Goal: Task Accomplishment & Management: Manage account settings

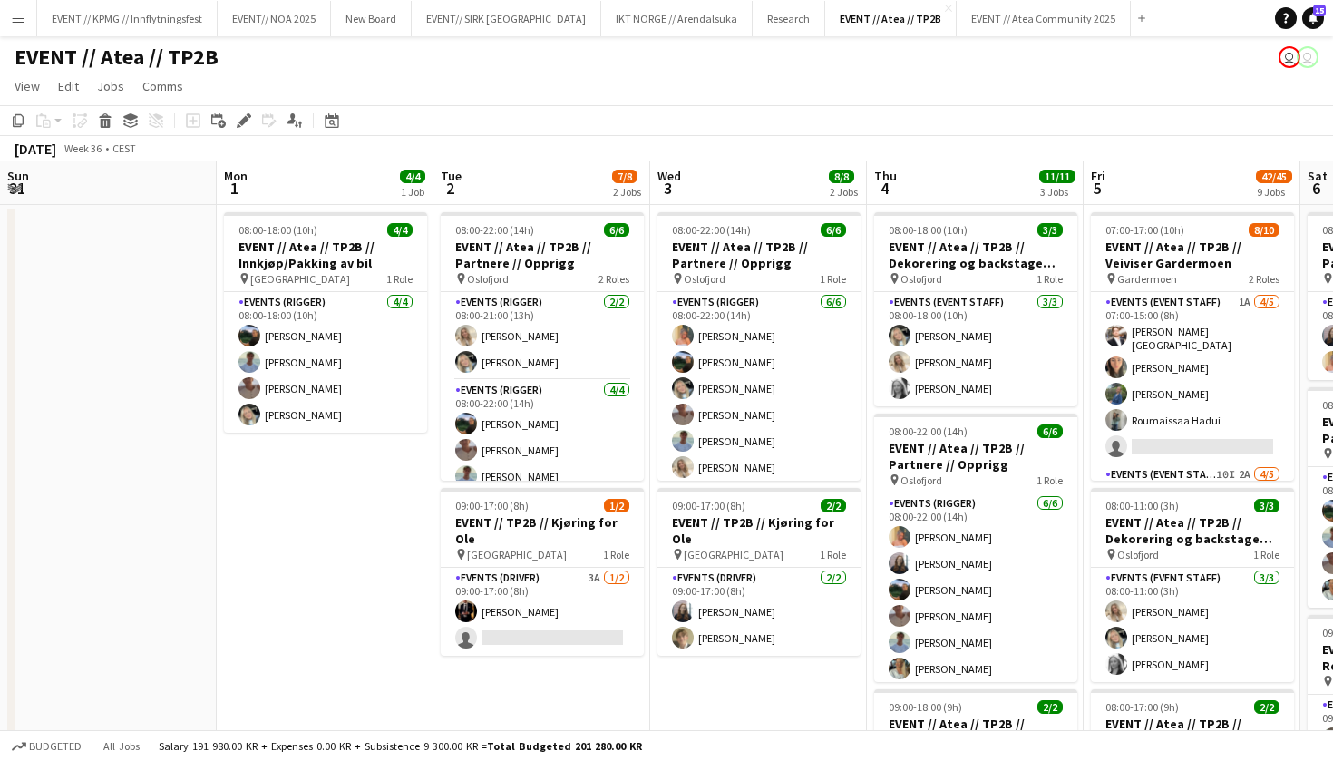
scroll to position [0, 673]
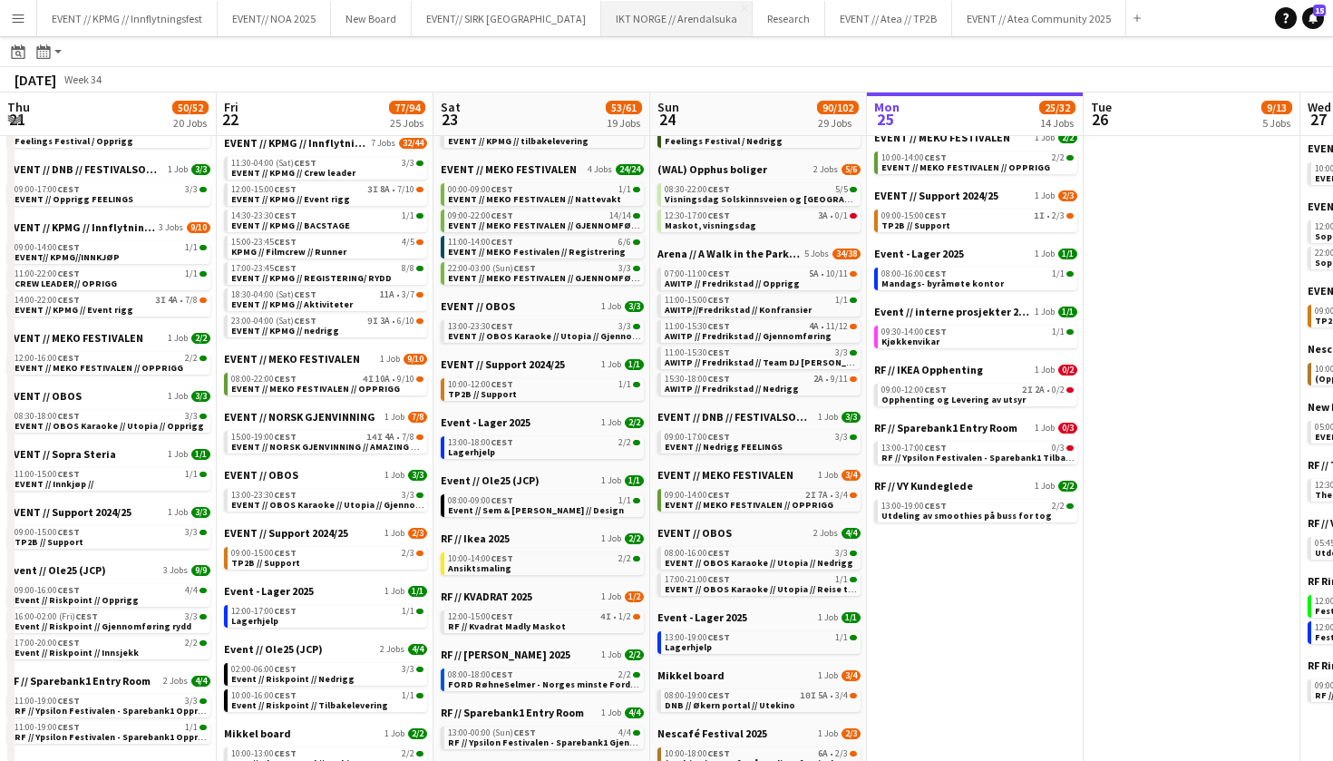
scroll to position [0, 433]
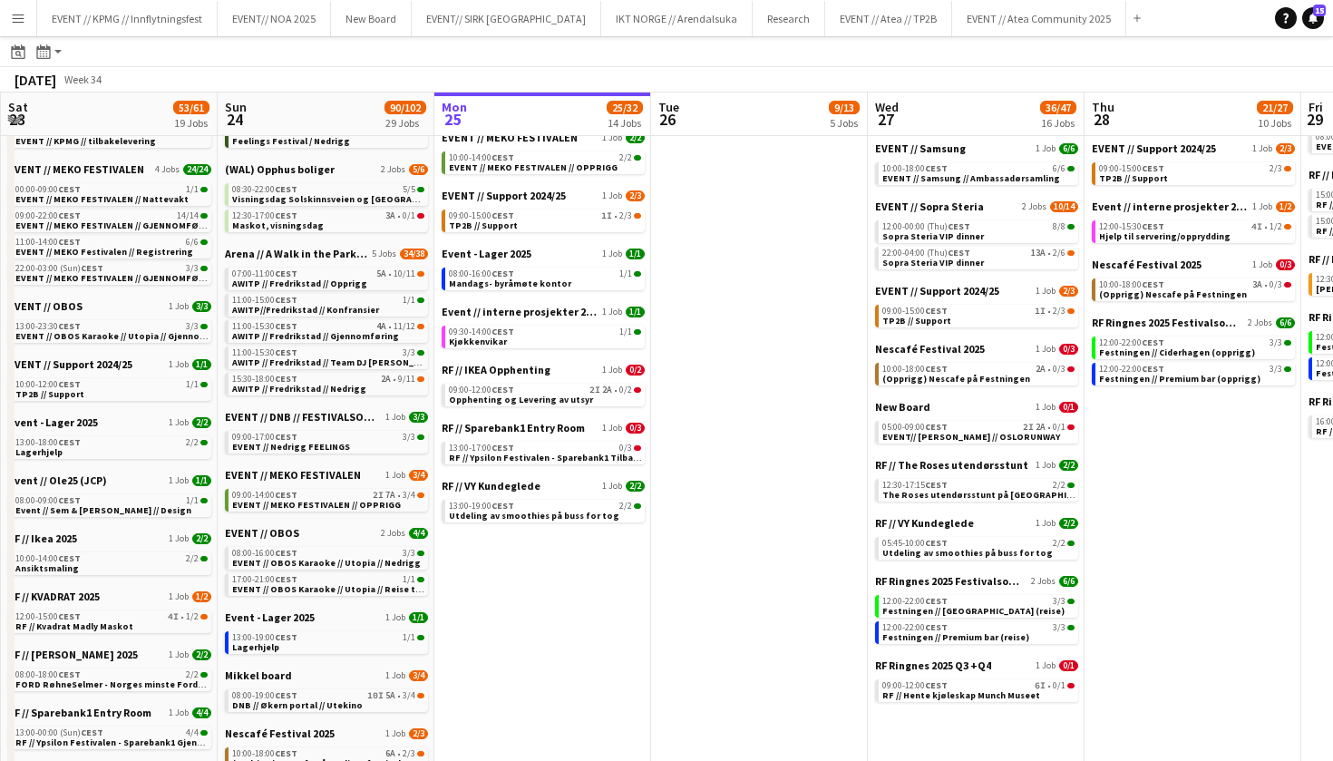
click at [24, 21] on app-icon "Menu" at bounding box center [18, 18] width 15 height 15
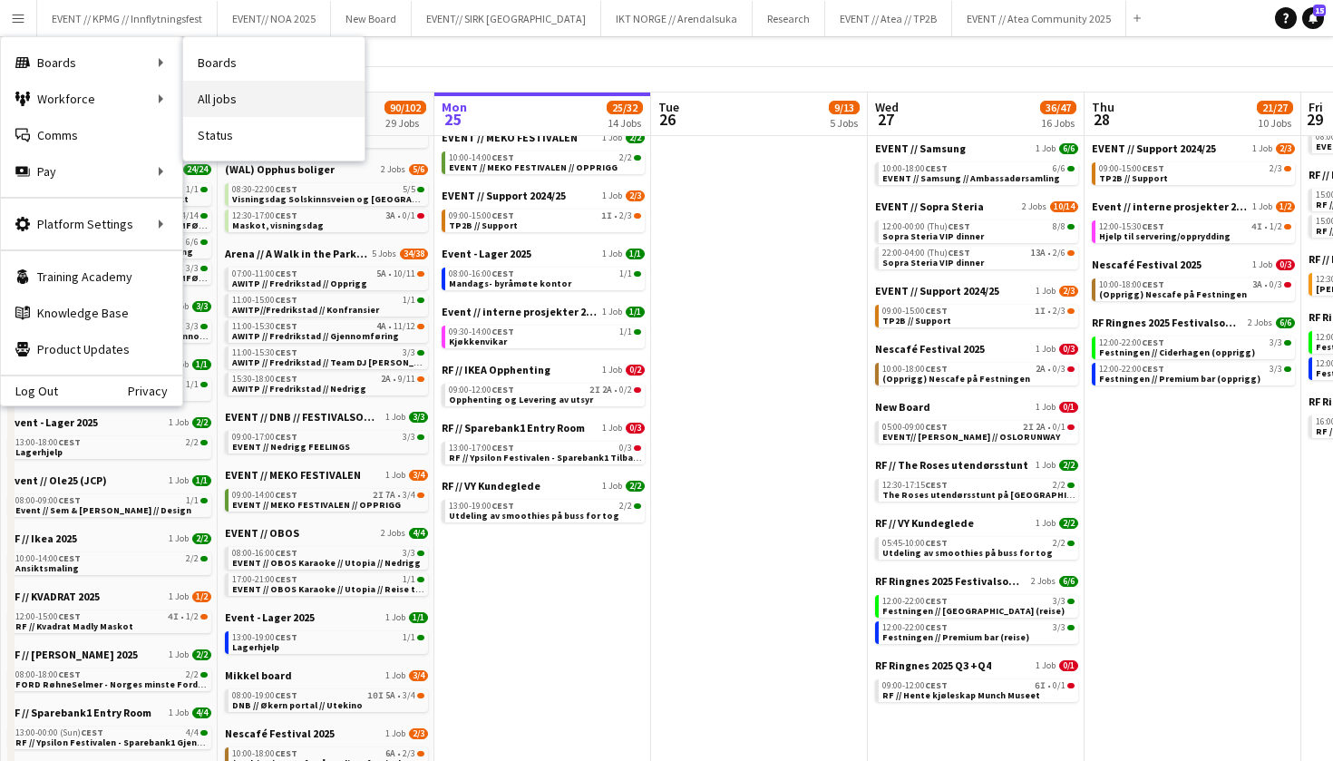
click at [210, 101] on link "All jobs" at bounding box center [273, 99] width 181 height 36
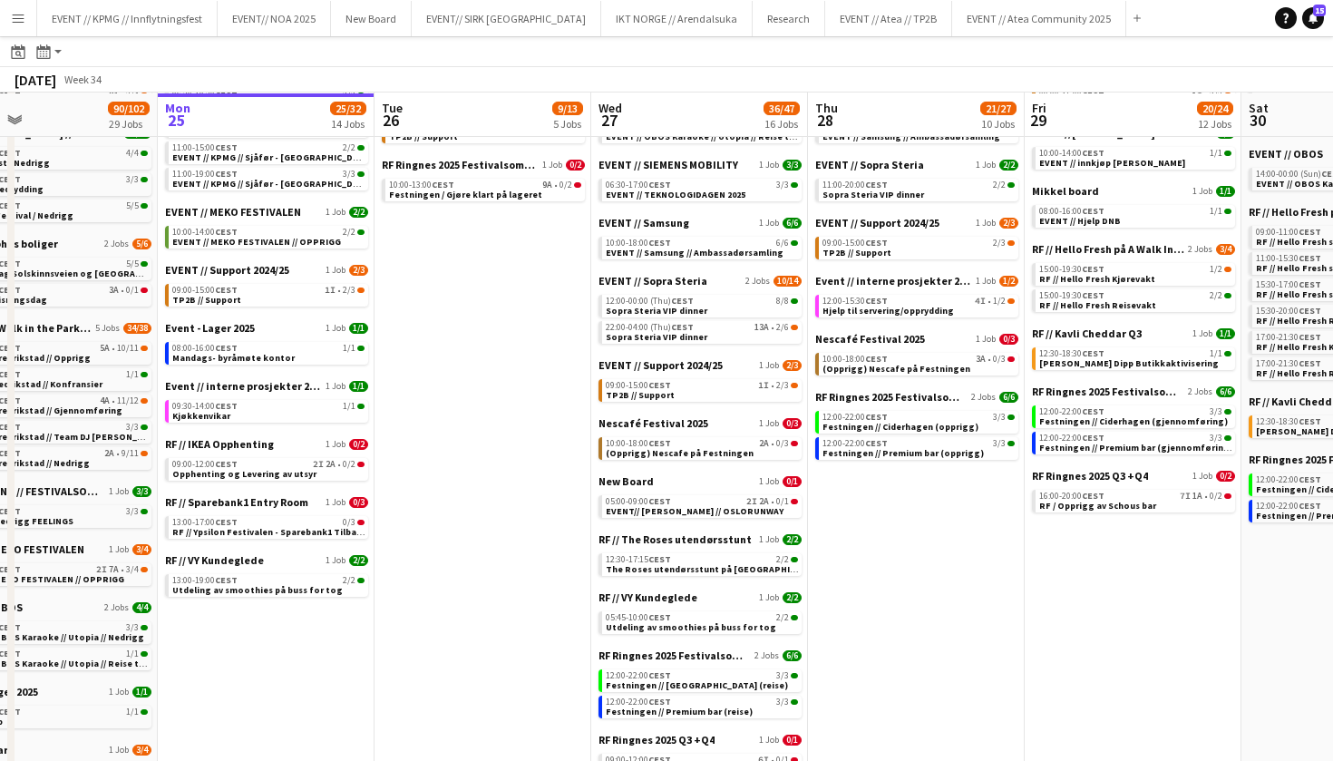
scroll to position [285, 0]
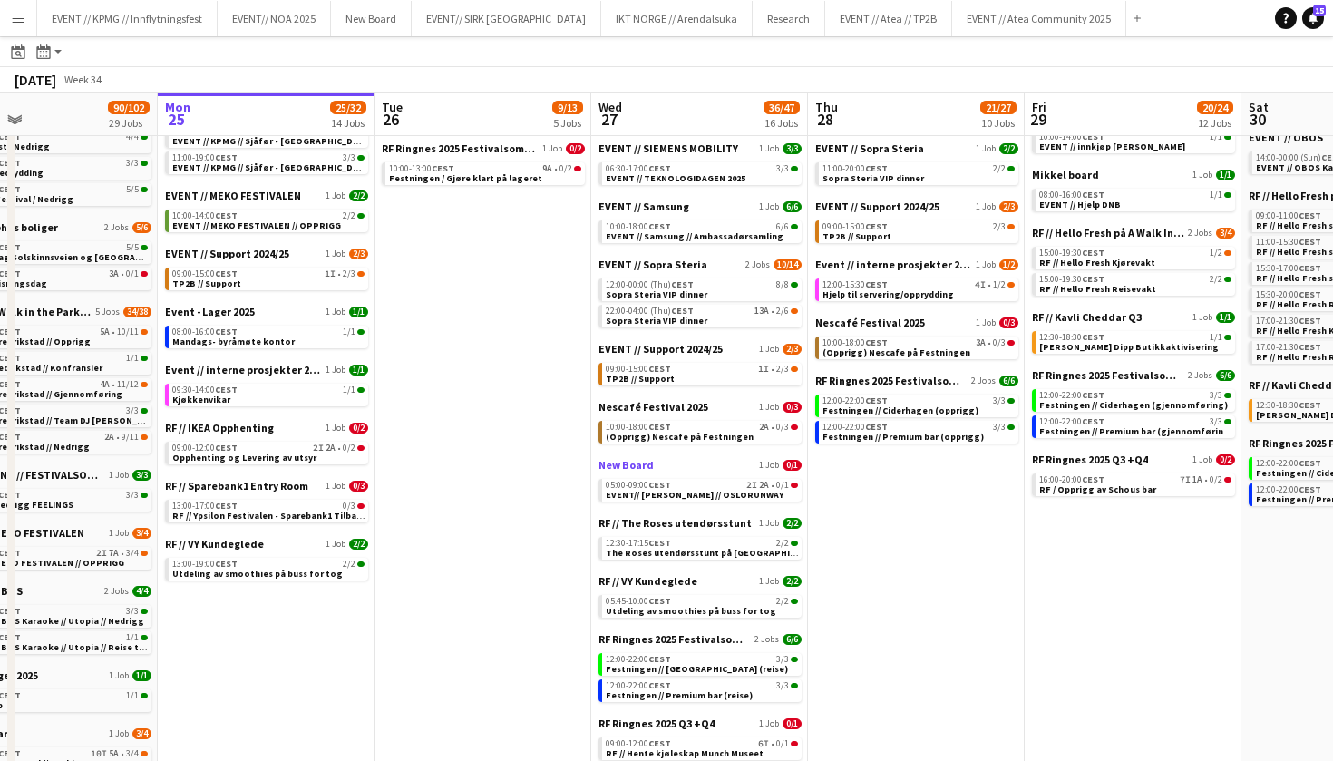
click at [643, 463] on span "New Board" at bounding box center [626, 465] width 55 height 14
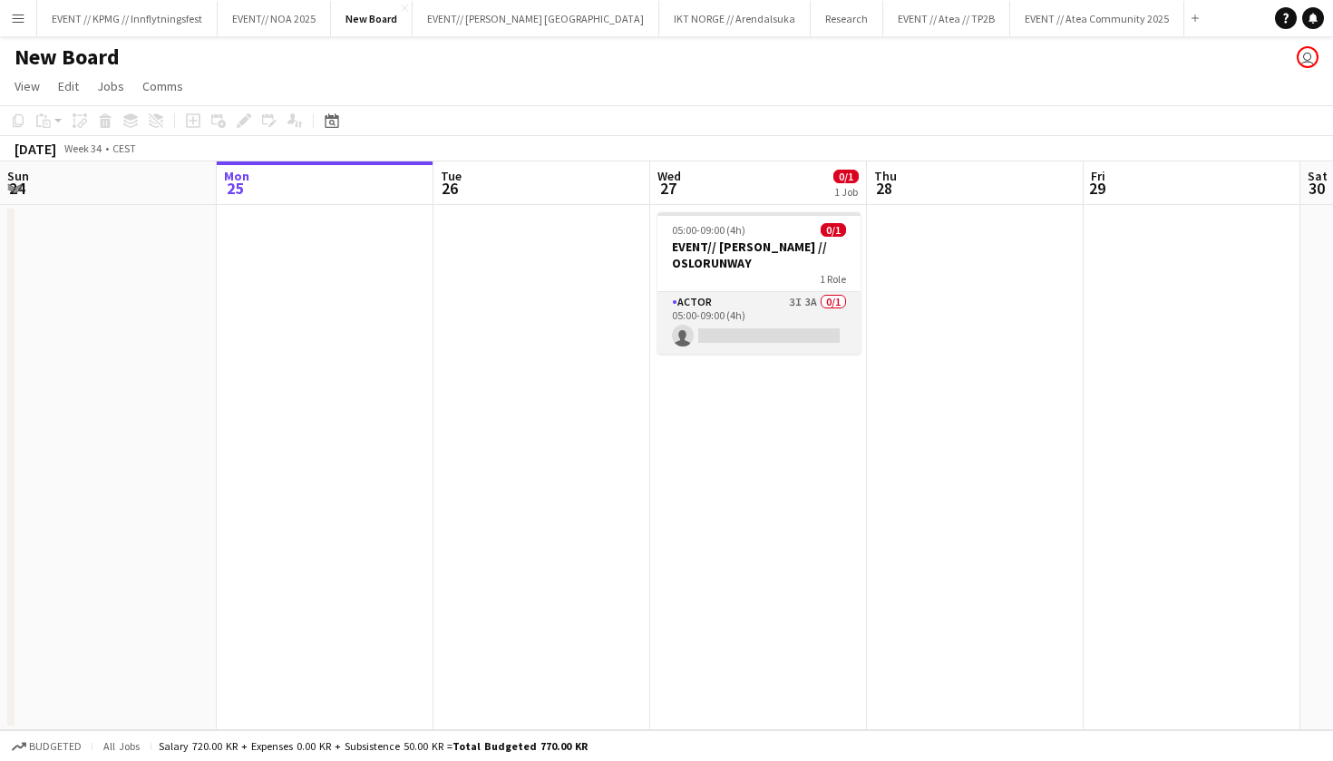
click at [735, 321] on app-card-role "Actor 3I 3A 0/1 05:00-09:00 (4h) single-neutral-actions" at bounding box center [759, 323] width 203 height 62
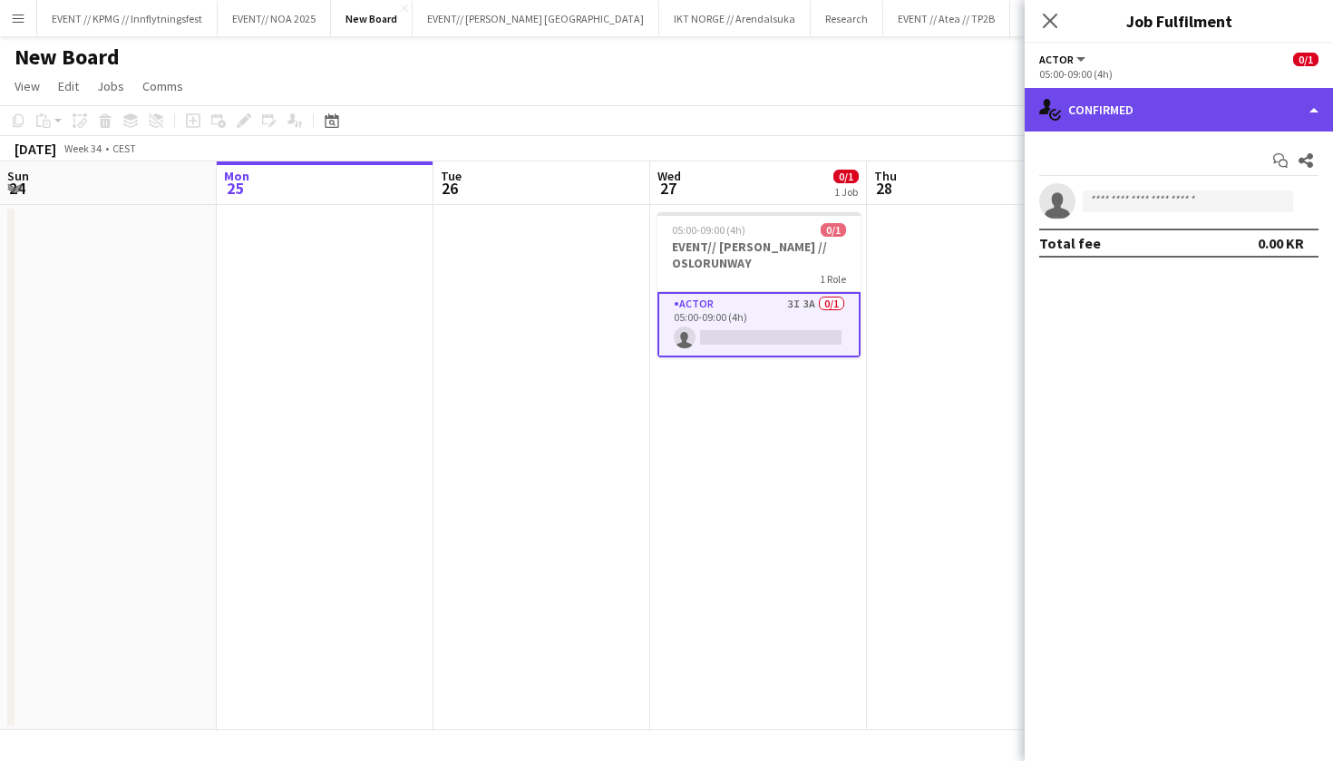
click at [1137, 112] on div "single-neutral-actions-check-2 Confirmed" at bounding box center [1179, 110] width 308 height 44
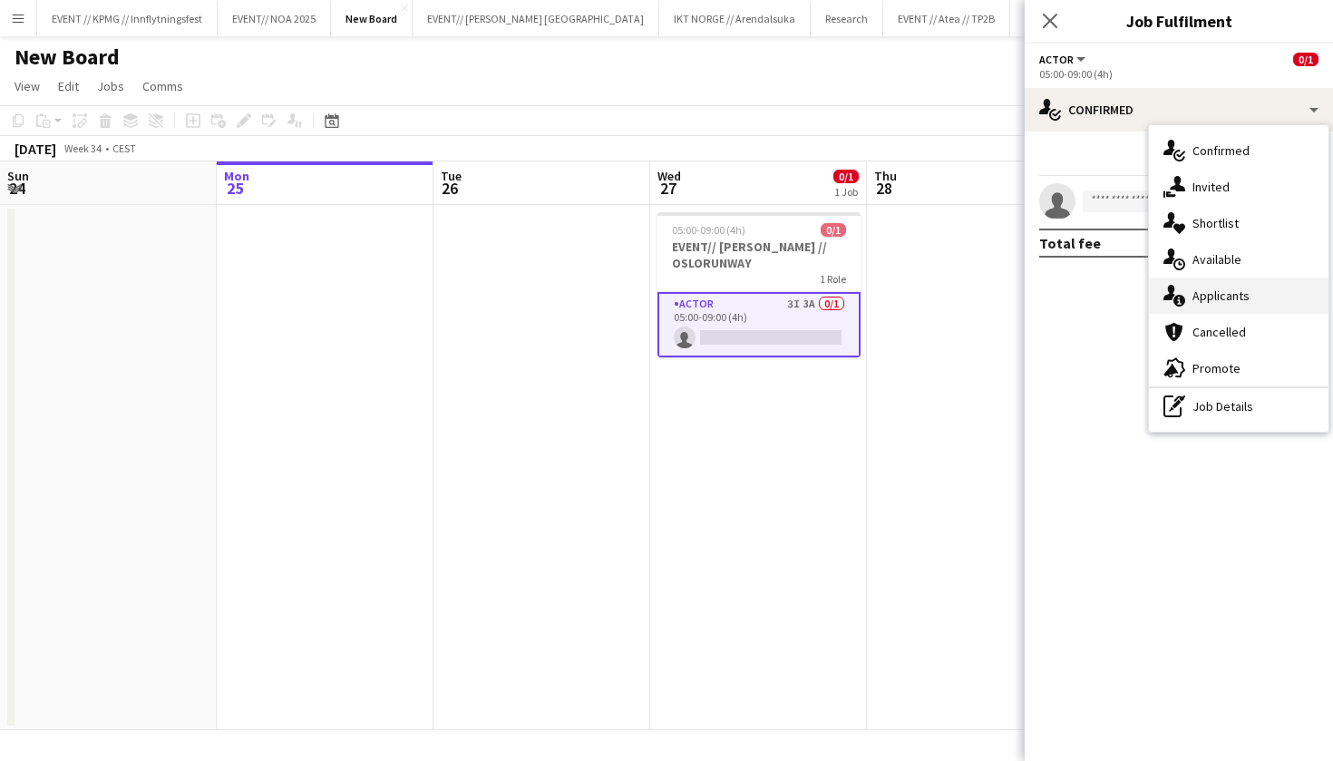
click at [1228, 293] on div "single-neutral-actions-information Applicants" at bounding box center [1239, 296] width 180 height 36
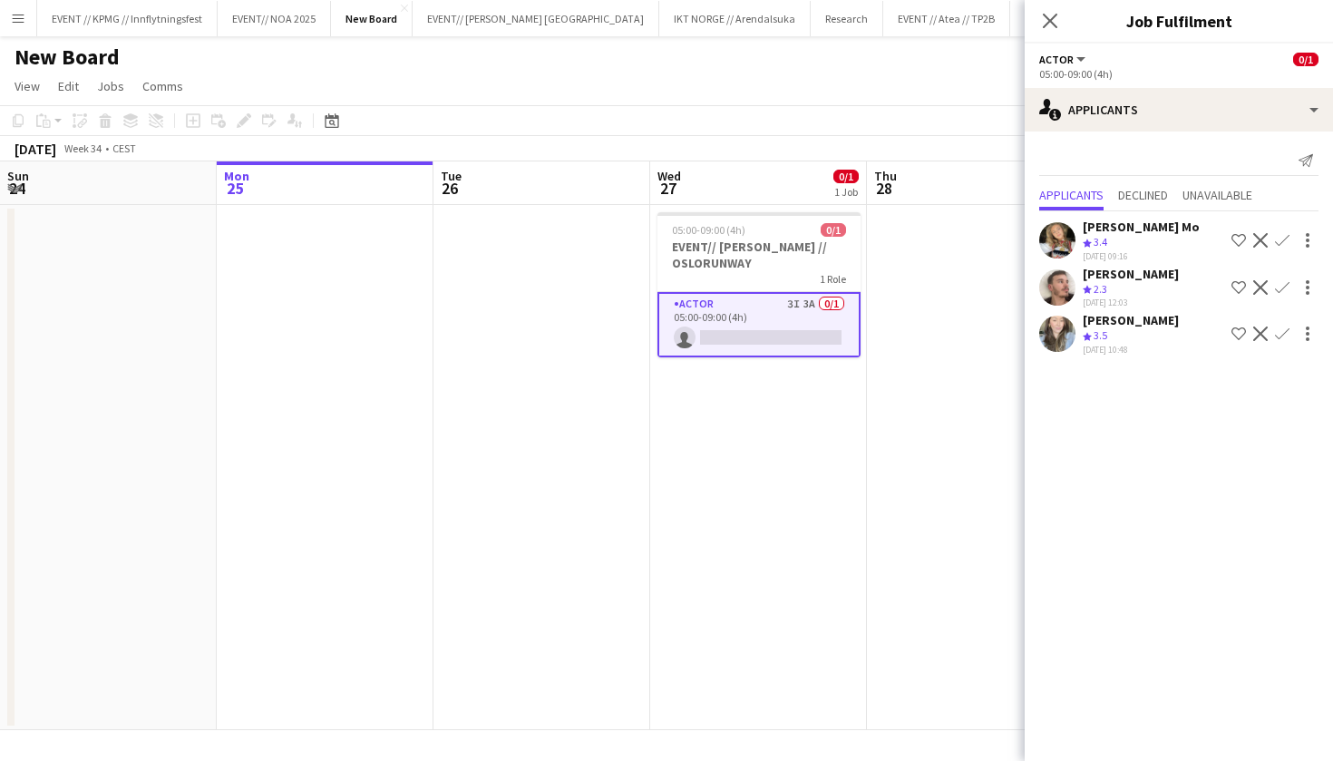
click at [913, 359] on app-date-cell at bounding box center [975, 467] width 217 height 525
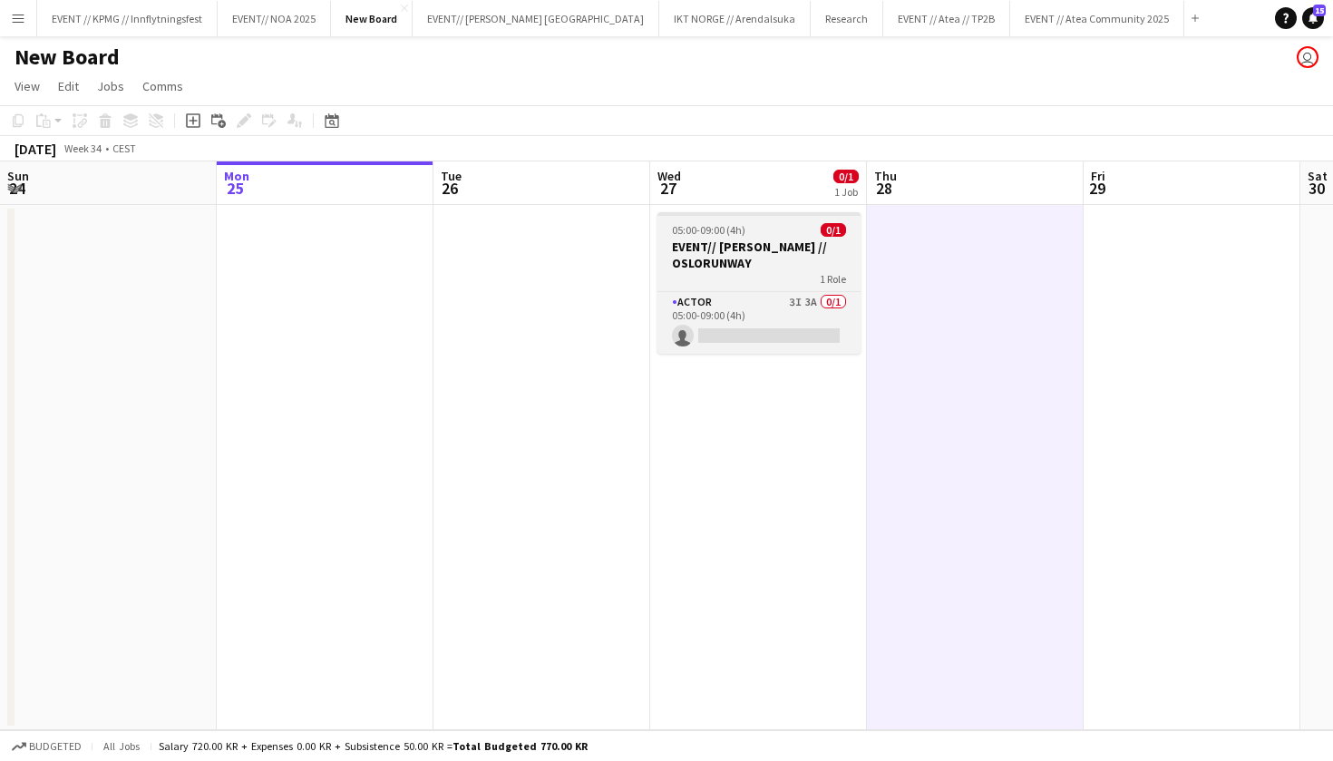
click at [751, 268] on h3 "EVENT// [PERSON_NAME] // OSLORUNWAY" at bounding box center [759, 255] width 203 height 33
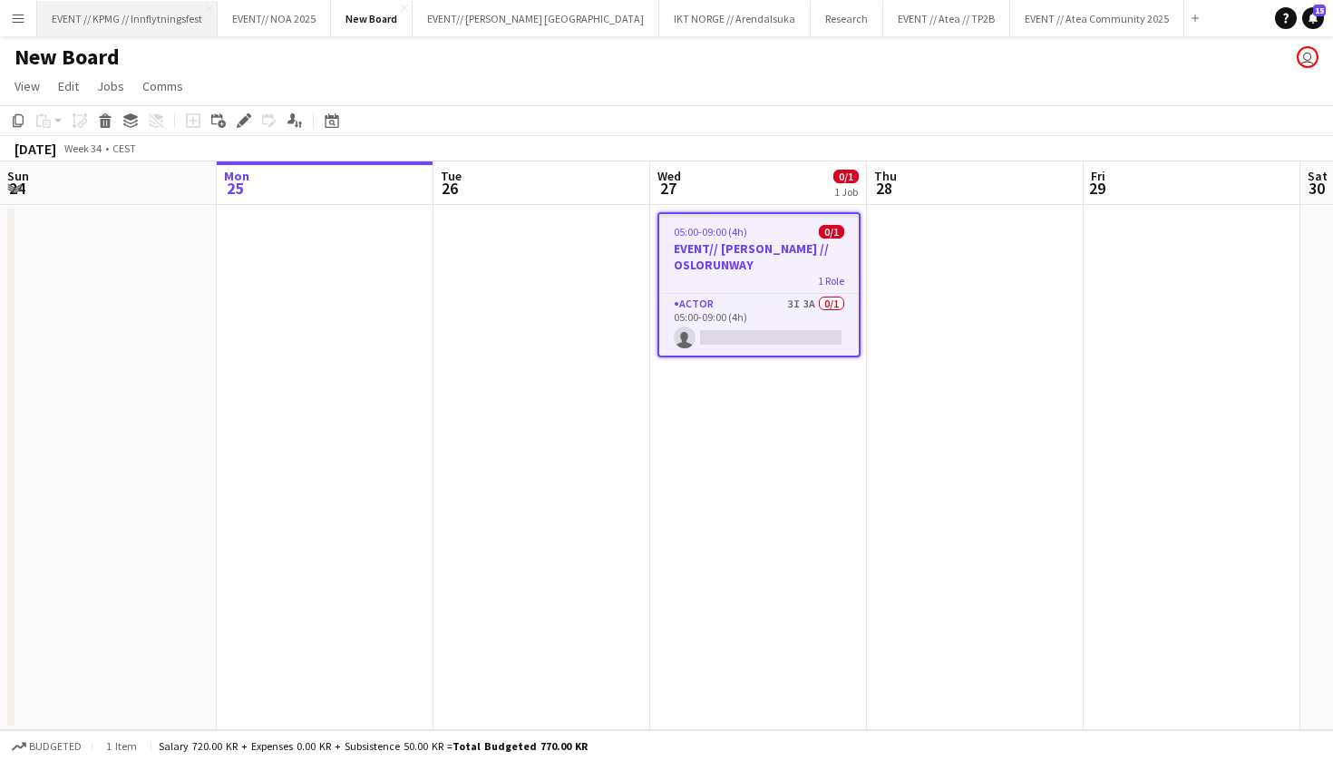
click at [133, 24] on button "EVENT // KPMG // Innflytningsfest Close" at bounding box center [127, 18] width 181 height 35
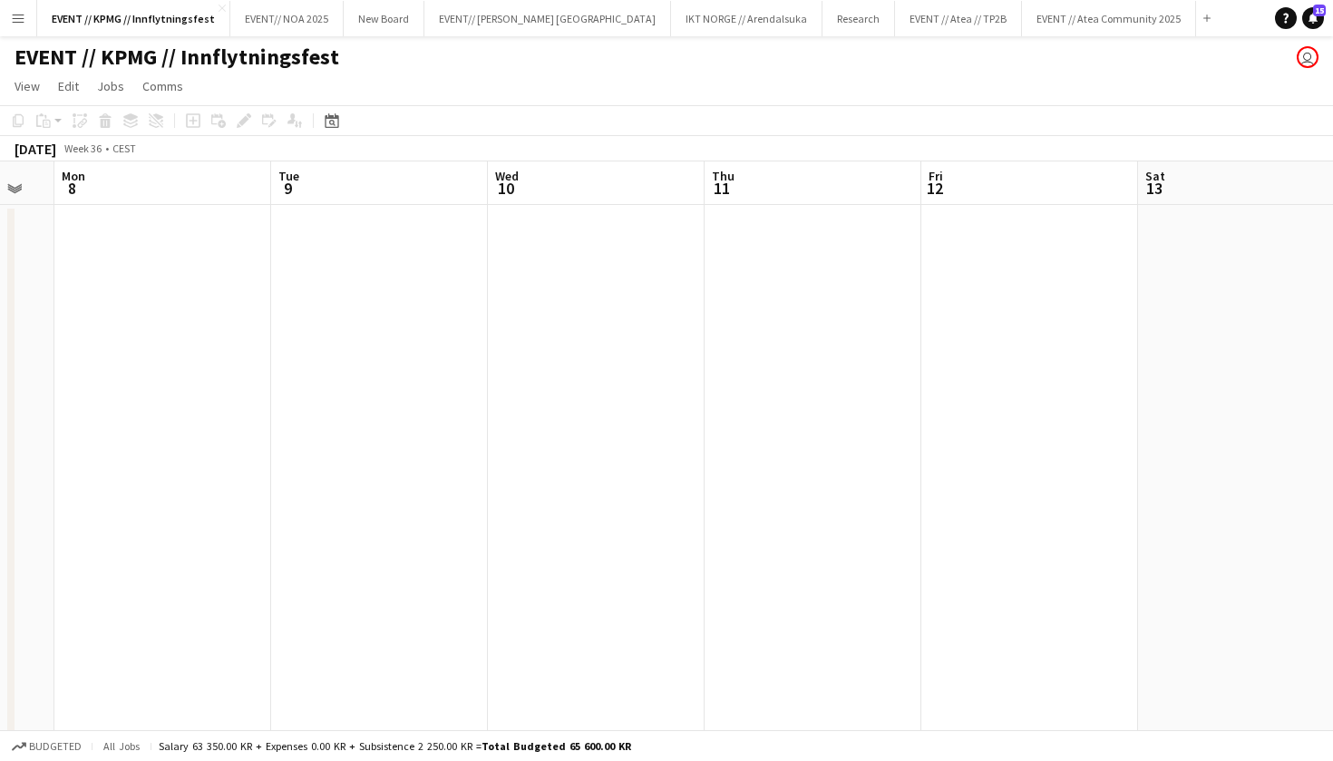
scroll to position [0, 828]
click at [671, 26] on button "IKT NORGE // Arendalsuka Close" at bounding box center [746, 18] width 151 height 35
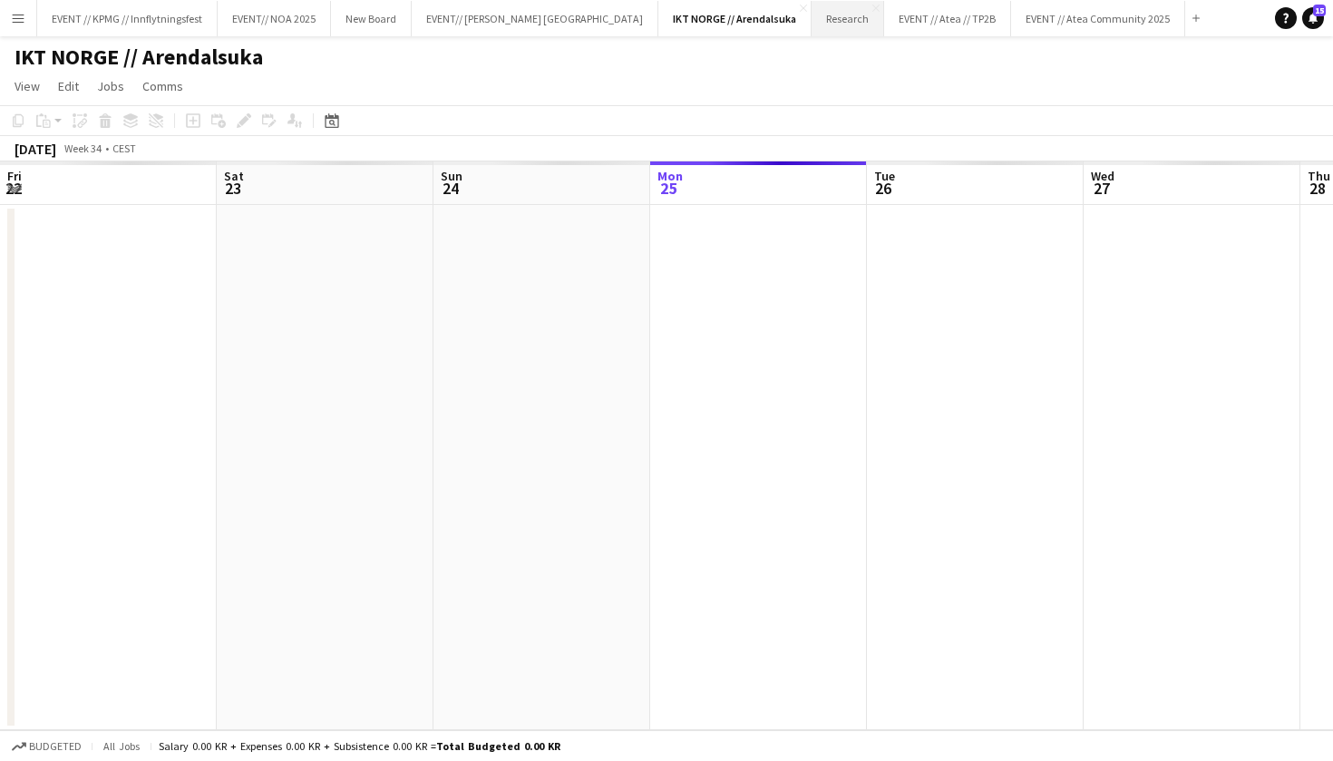
scroll to position [0, 434]
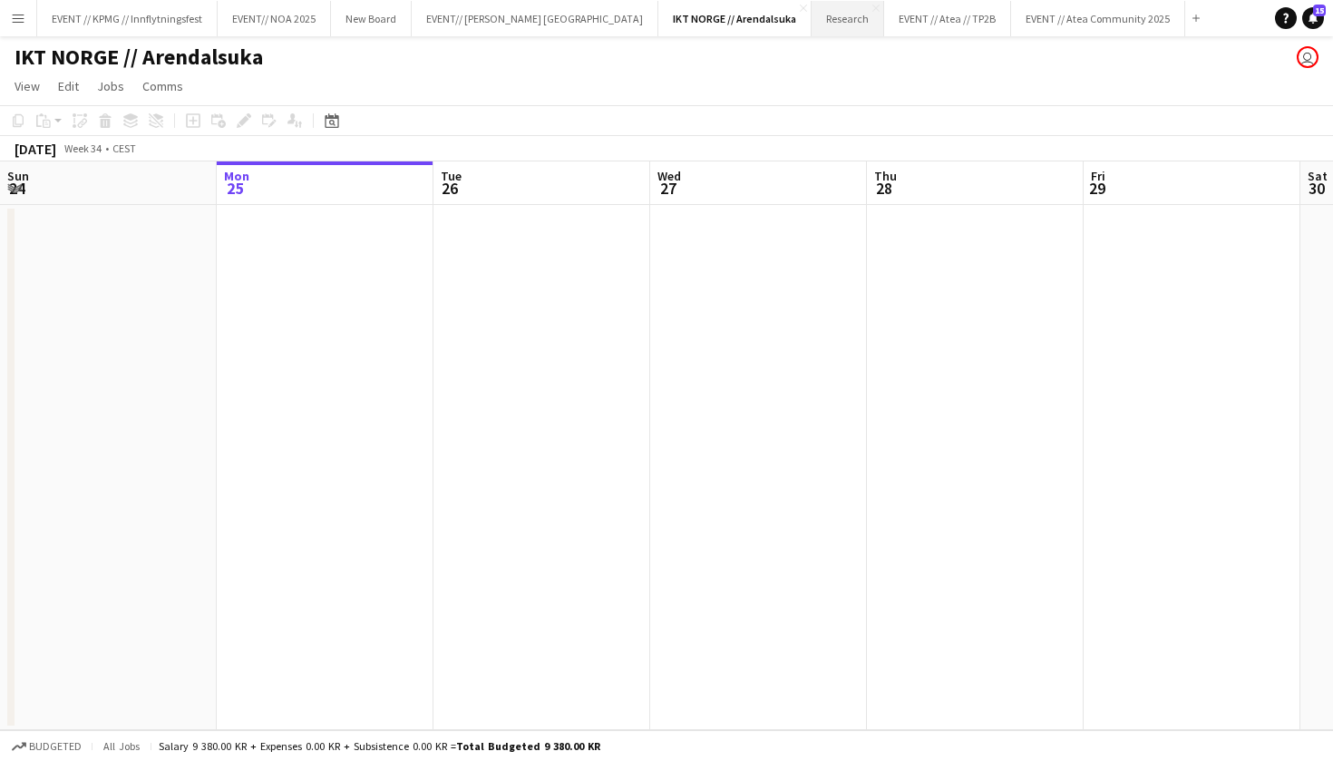
click at [812, 15] on button "Research Close" at bounding box center [848, 18] width 73 height 35
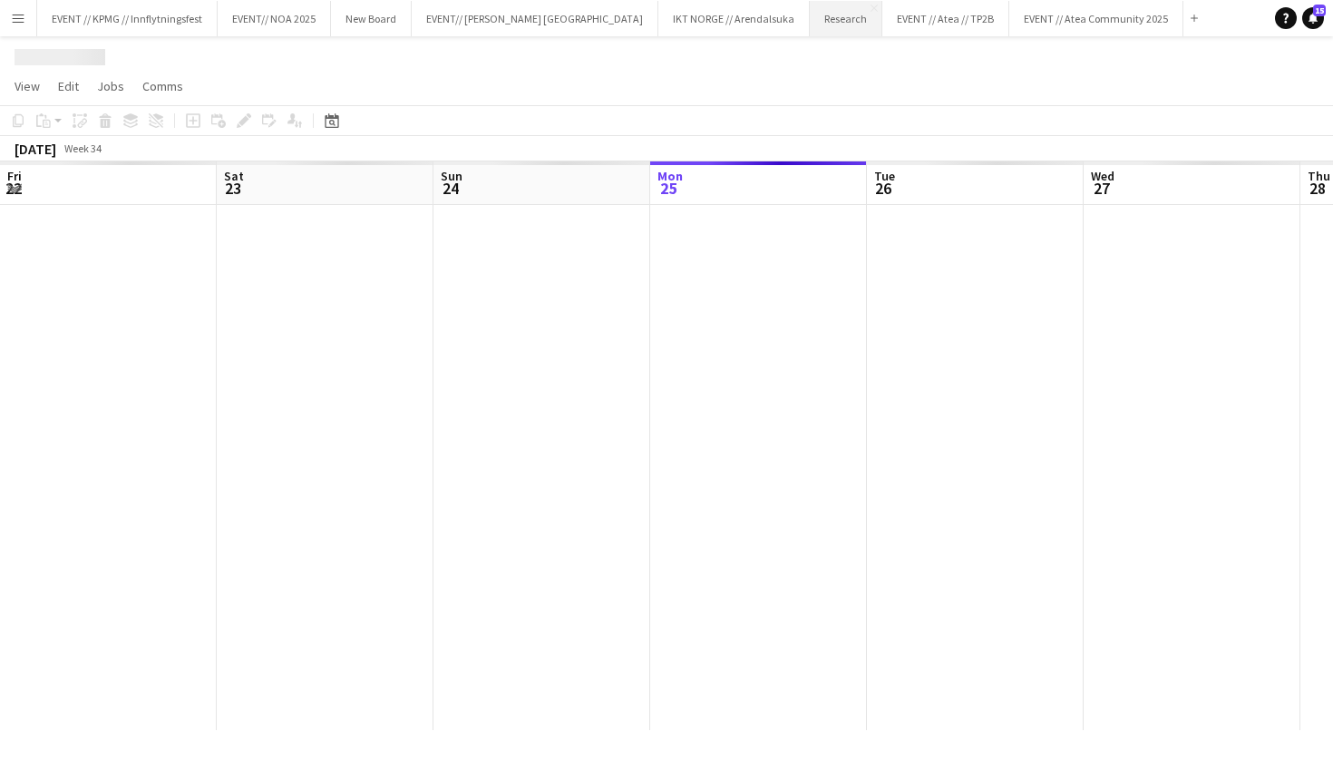
scroll to position [0, 434]
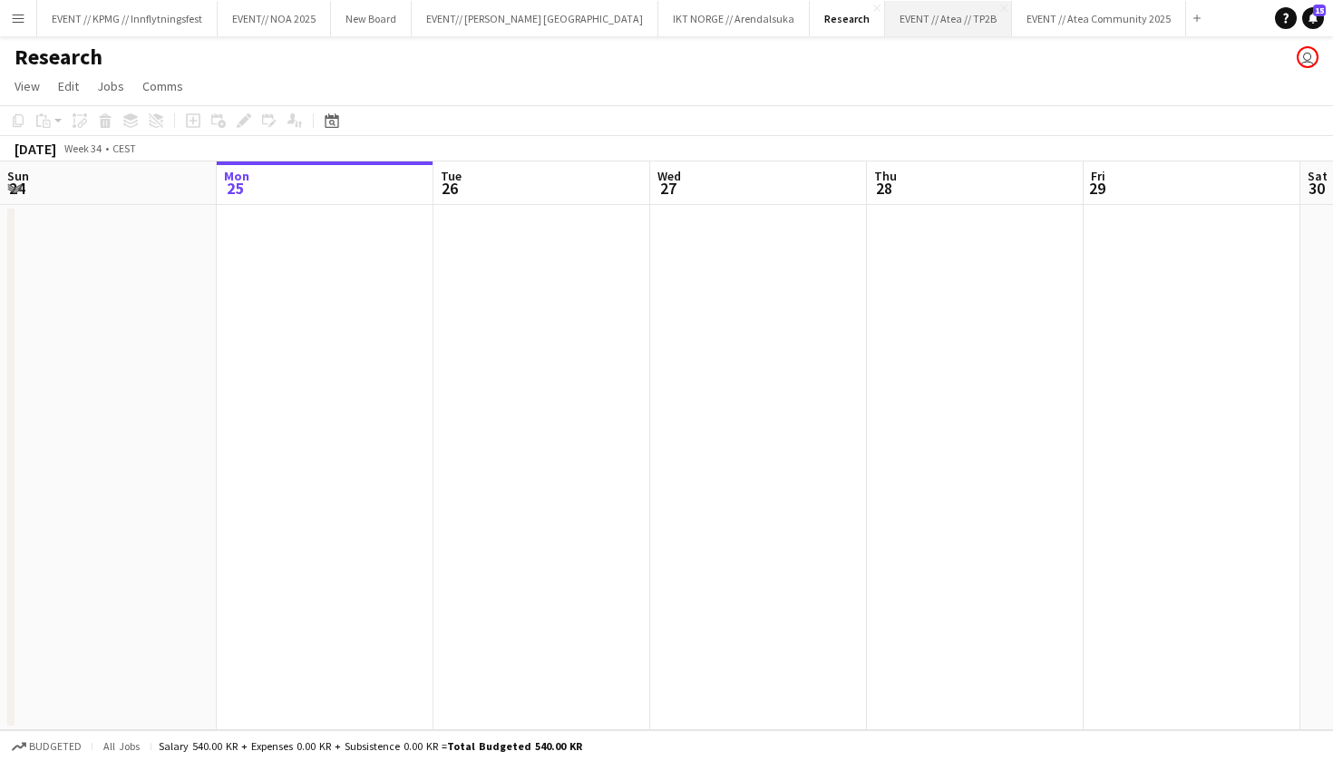
click at [885, 24] on button "EVENT // Atea // TP2B Close" at bounding box center [948, 18] width 127 height 35
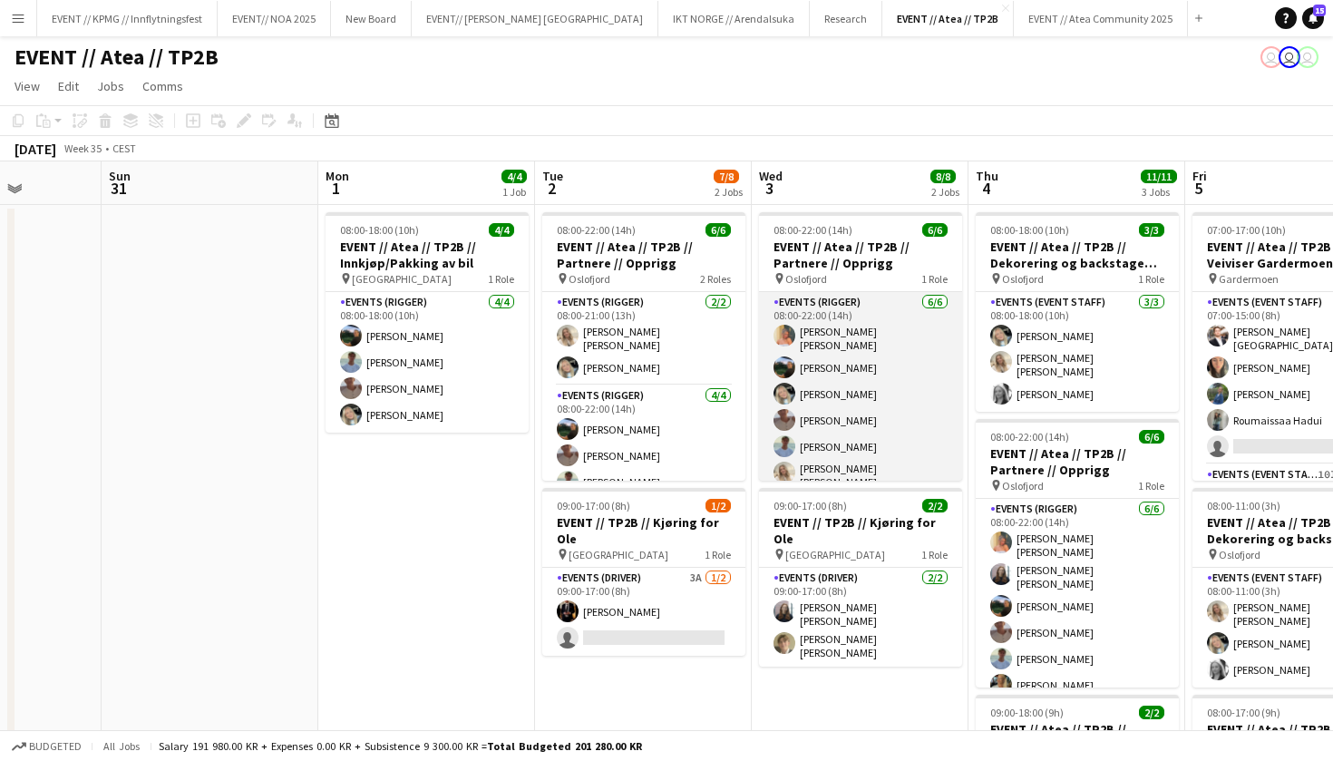
scroll to position [0, 635]
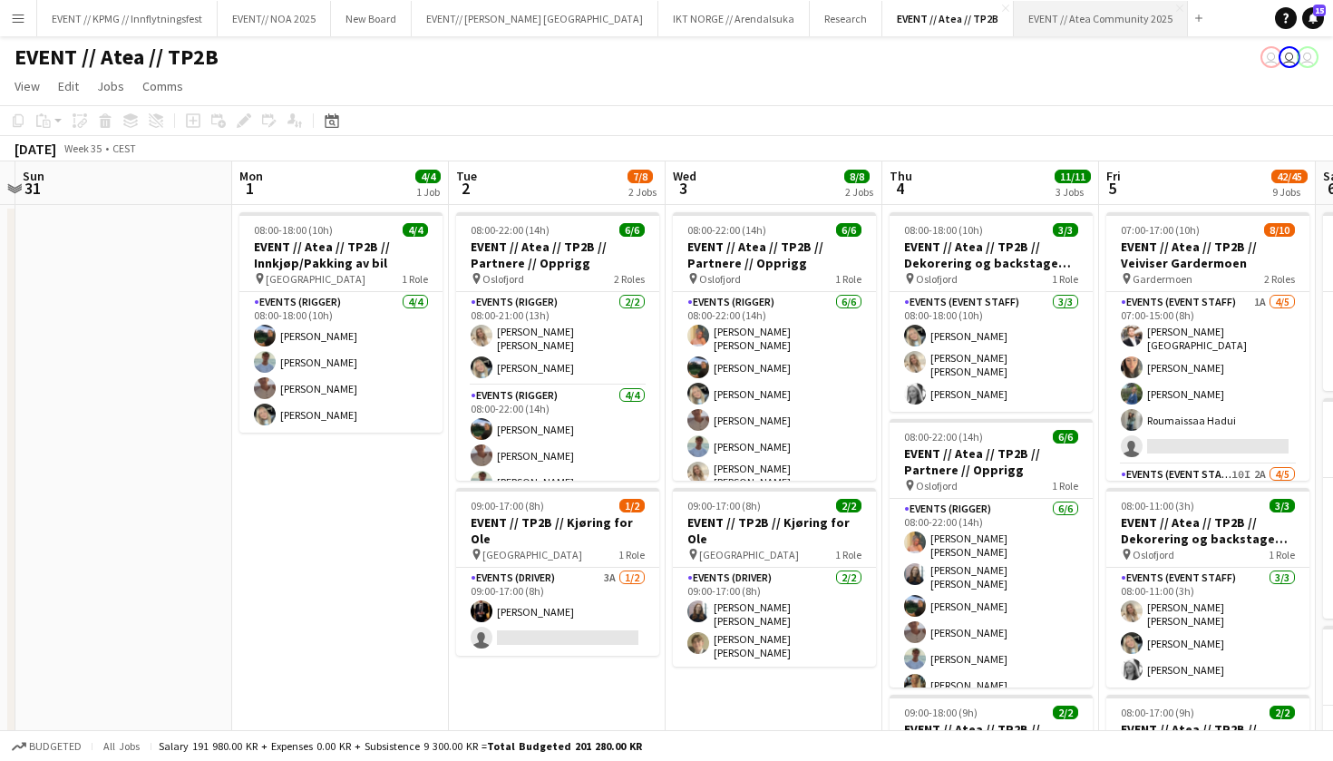
click at [1014, 18] on button "EVENT // Atea Community 2025 Close" at bounding box center [1101, 18] width 174 height 35
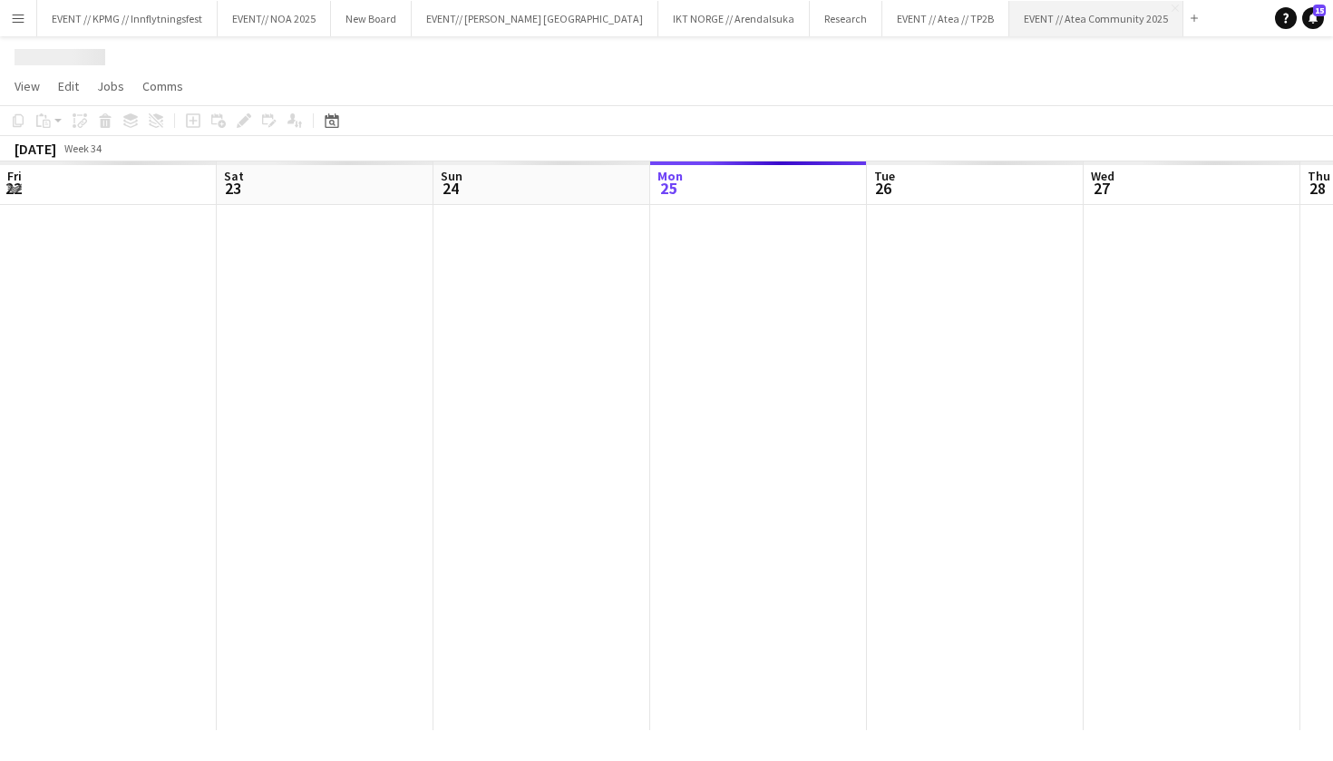
scroll to position [0, 434]
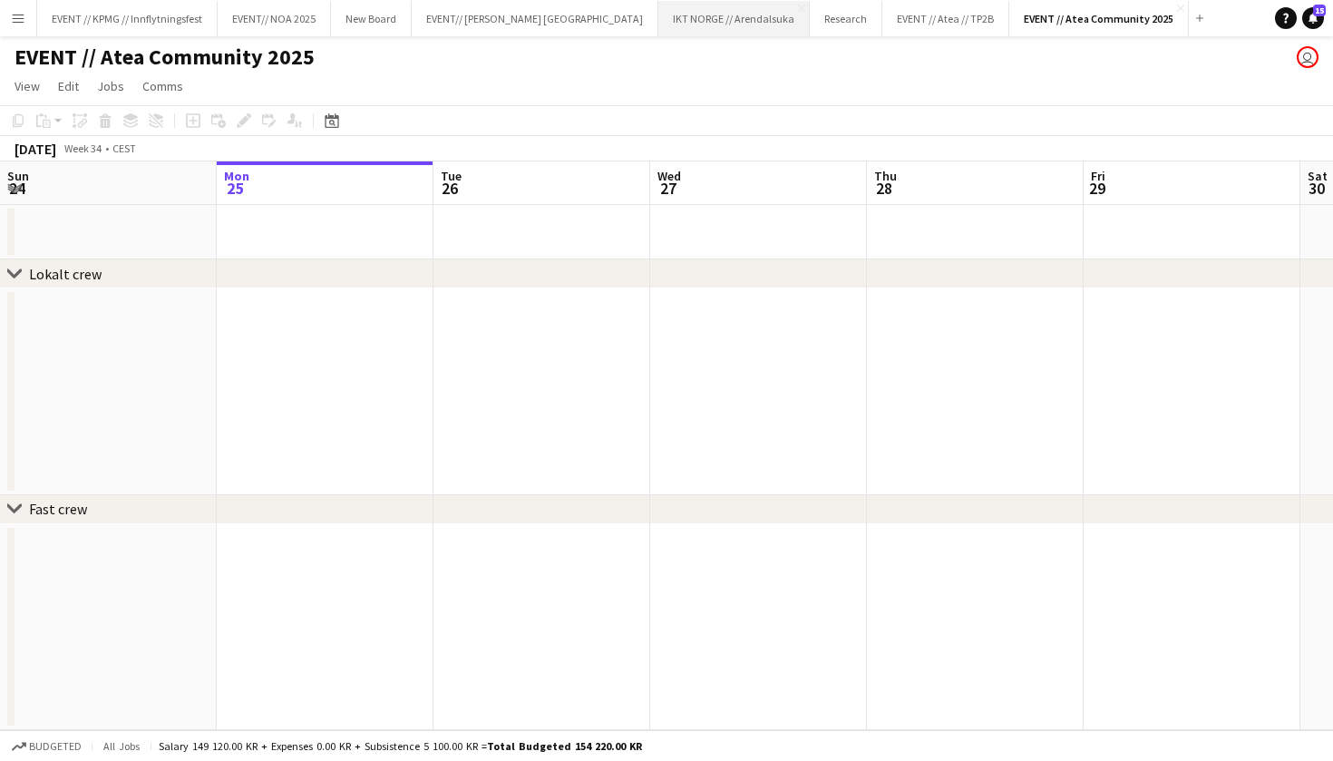
click at [659, 13] on button "IKT NORGE // Arendalsuka Close" at bounding box center [734, 18] width 151 height 35
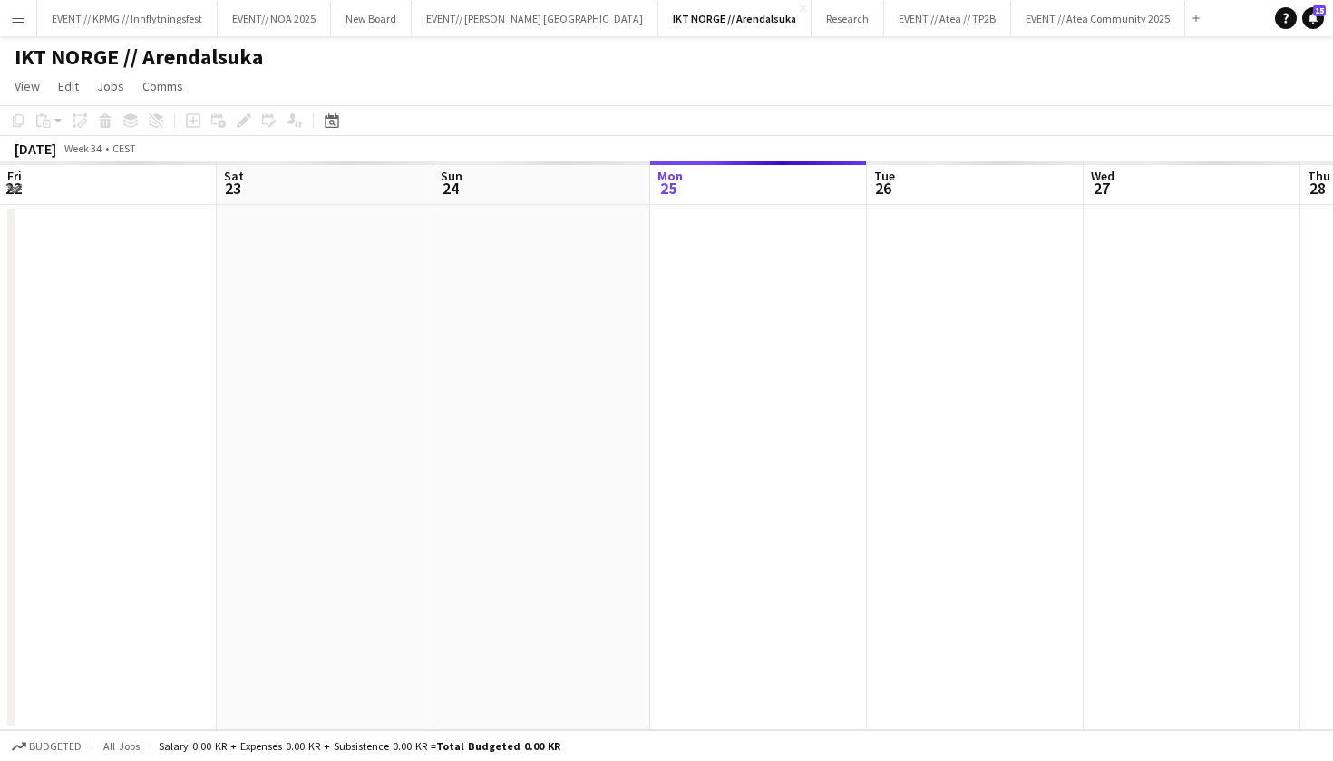
scroll to position [0, 434]
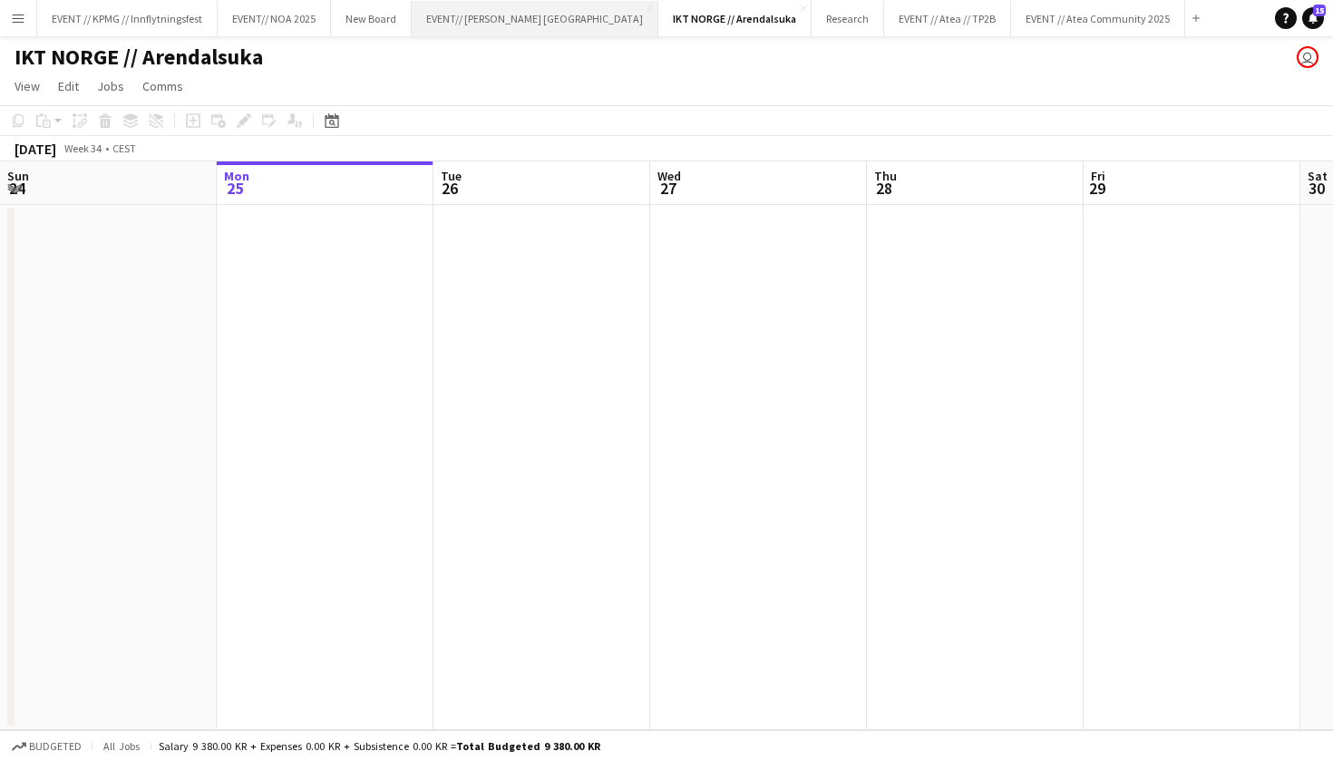
click at [493, 15] on button "EVENT// [PERSON_NAME] NORGE Close" at bounding box center [535, 18] width 247 height 35
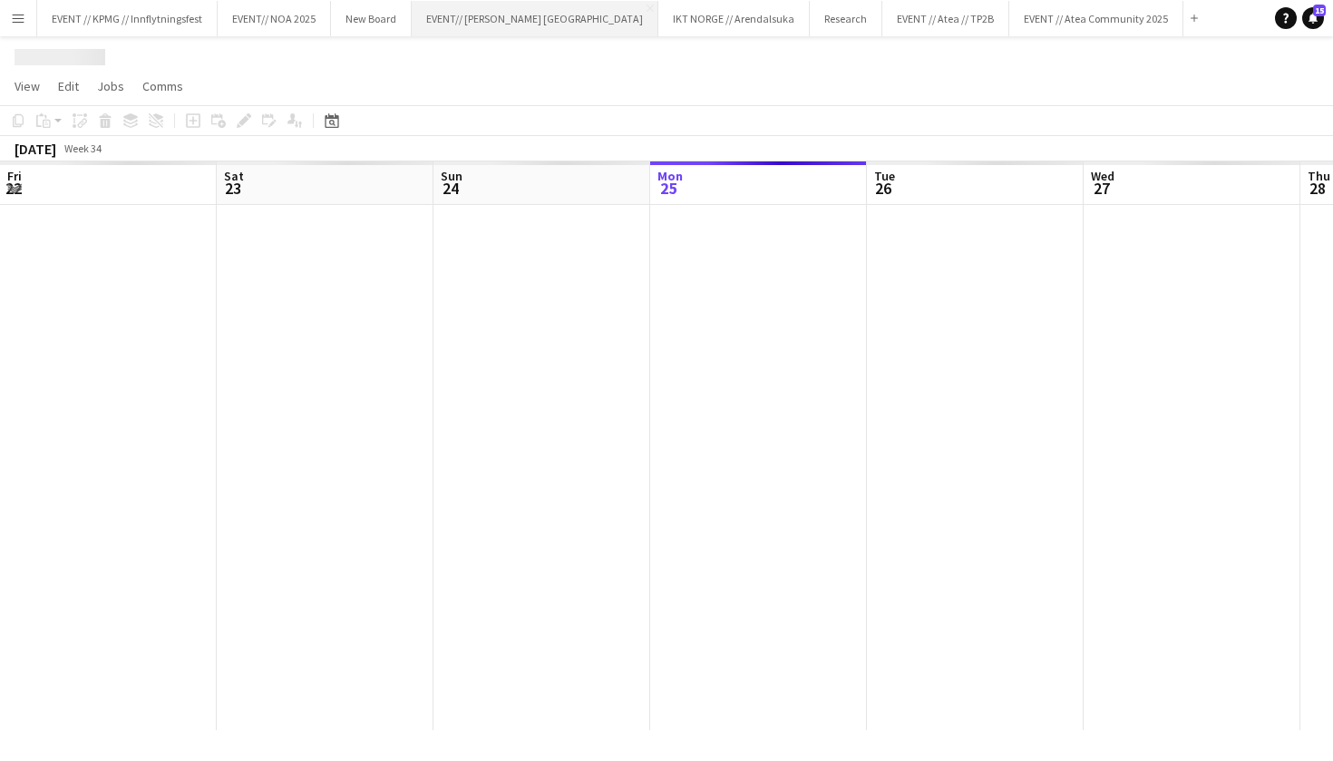
scroll to position [0, 434]
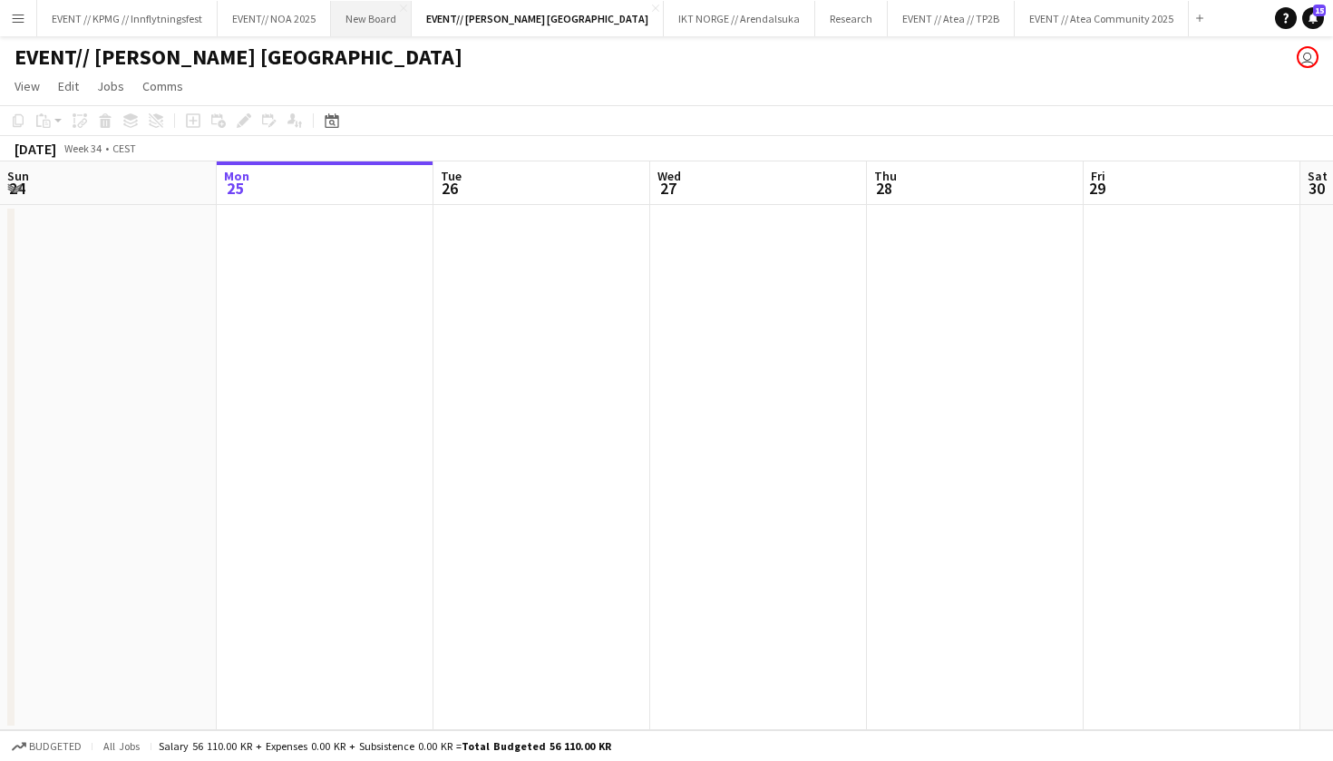
click at [357, 11] on button "New Board Close" at bounding box center [371, 18] width 81 height 35
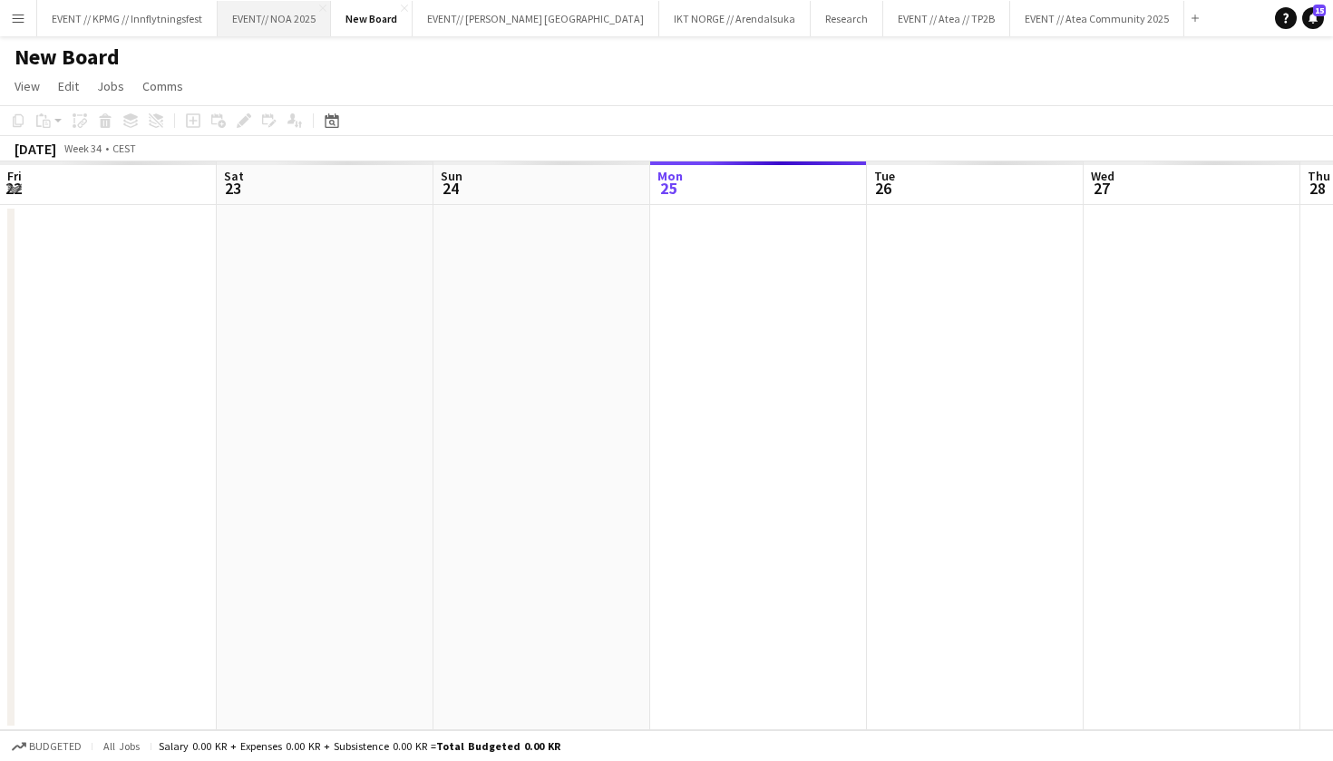
scroll to position [0, 434]
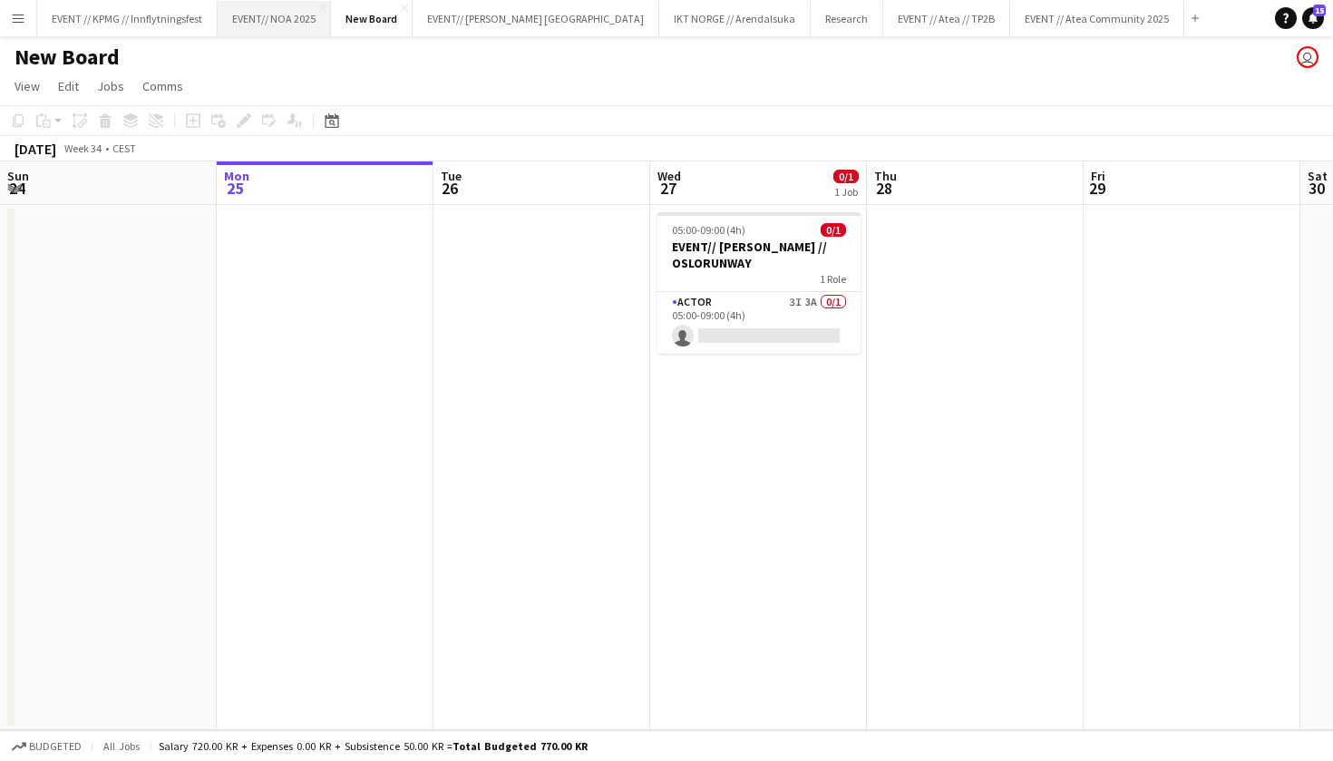
click at [282, 29] on button "EVENT// NOA 2025 Close" at bounding box center [274, 18] width 113 height 35
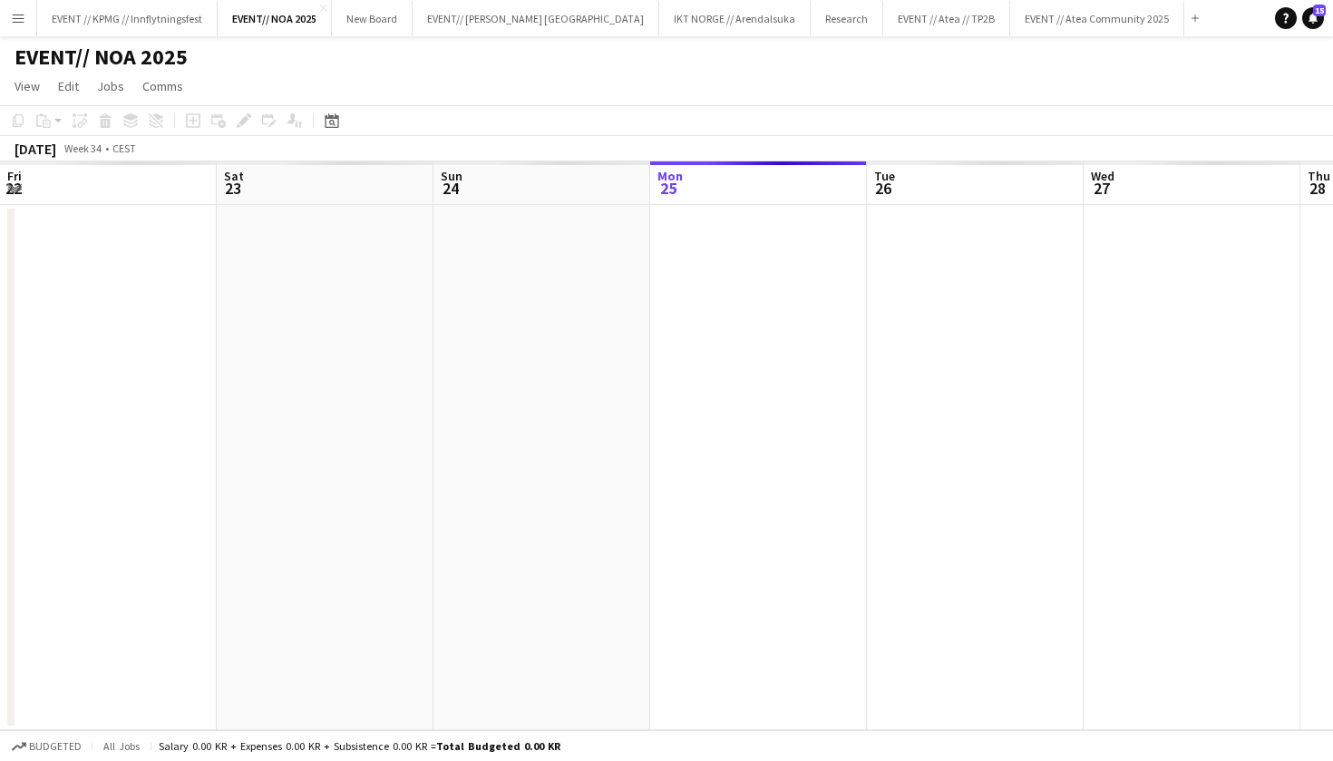
scroll to position [0, 434]
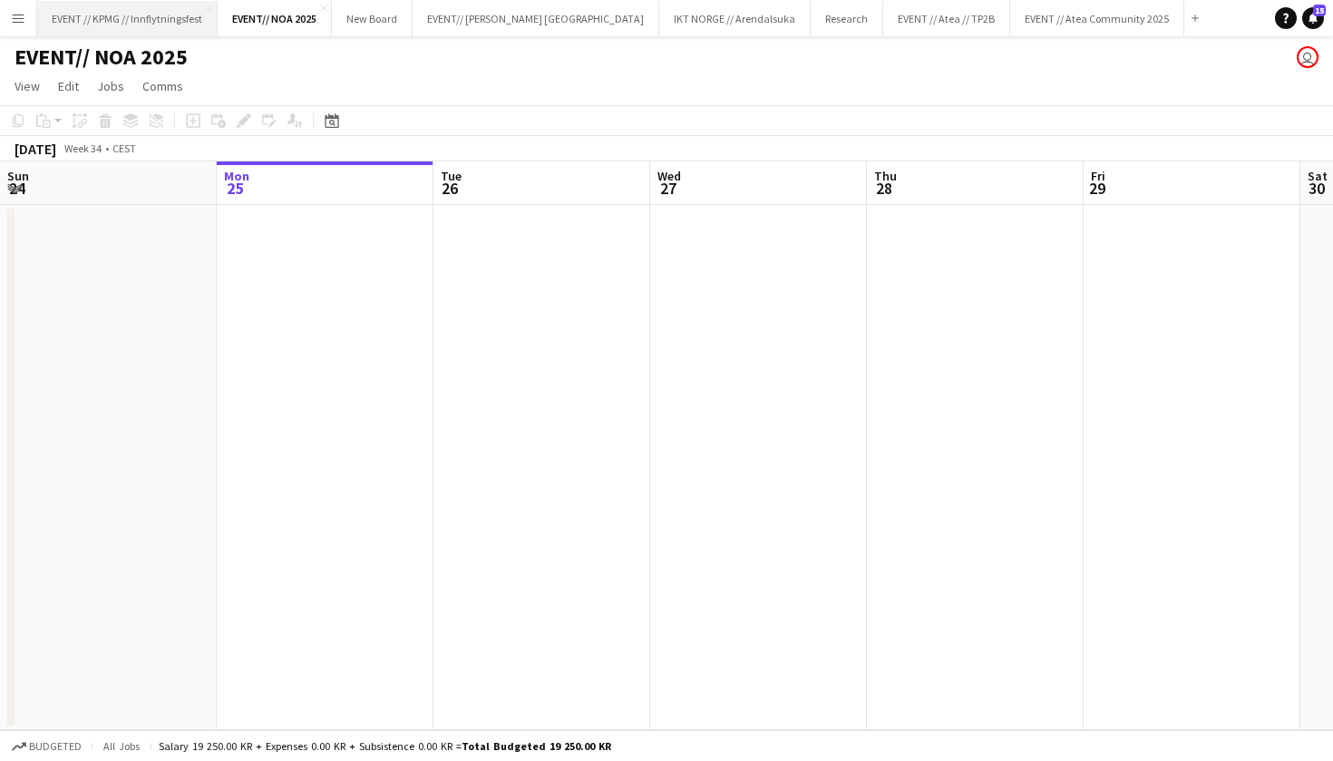
click at [171, 24] on button "EVENT // KPMG // Innflytningsfest Close" at bounding box center [127, 18] width 181 height 35
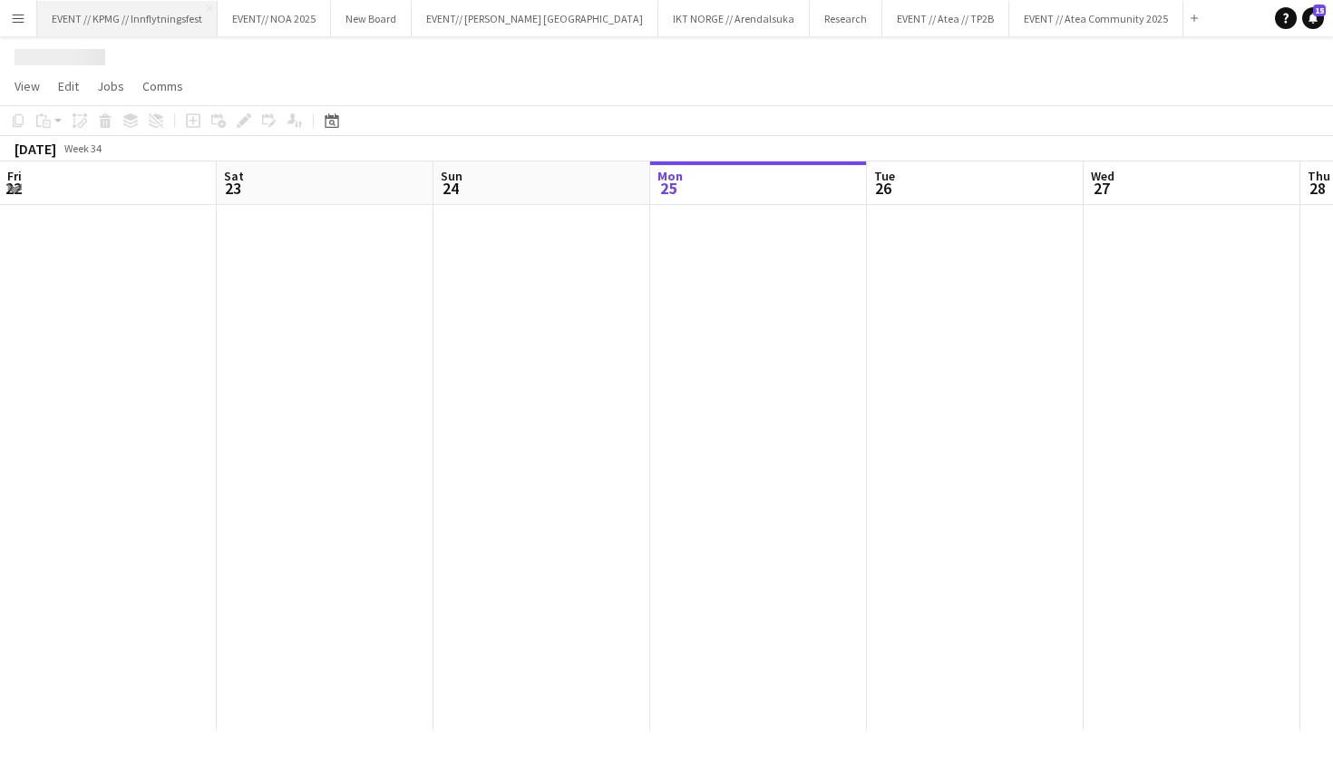
scroll to position [0, 434]
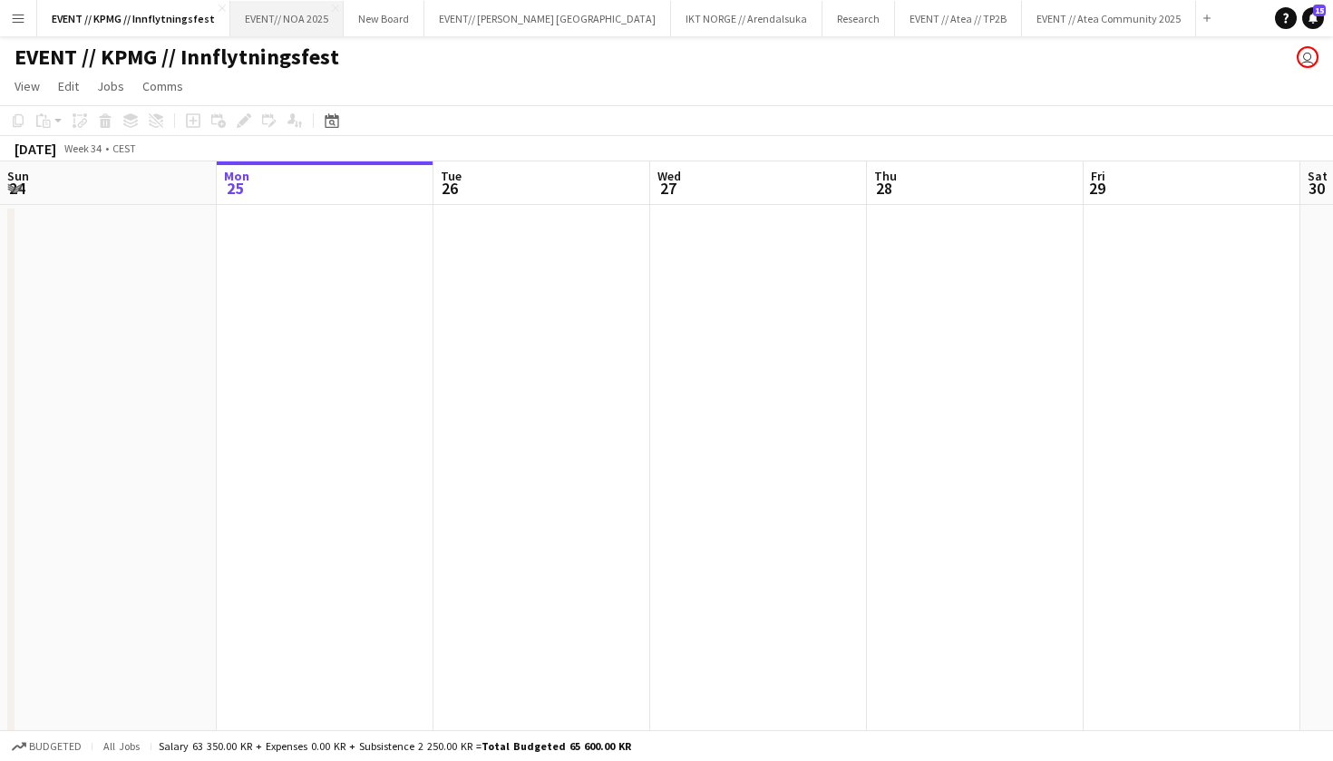
click at [256, 33] on button "EVENT// NOA 2025 Close" at bounding box center [286, 18] width 113 height 35
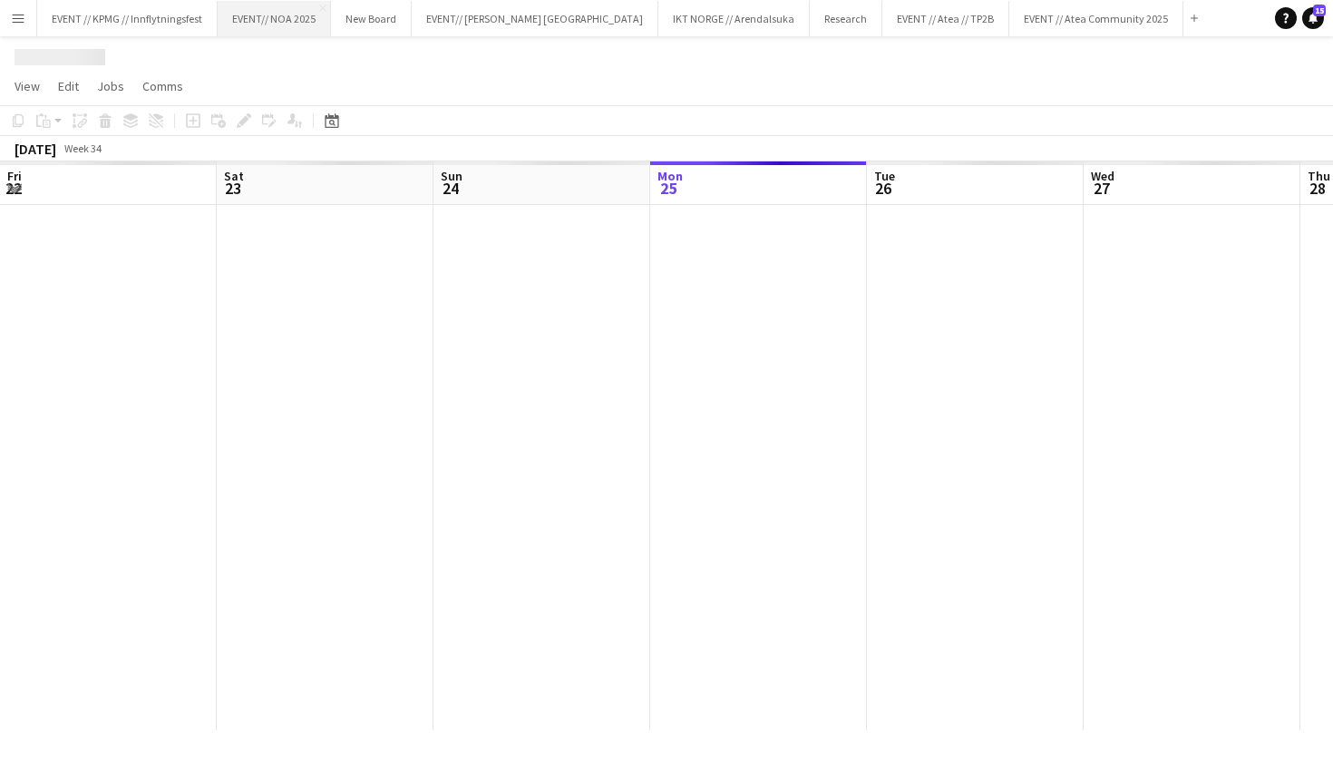
scroll to position [0, 434]
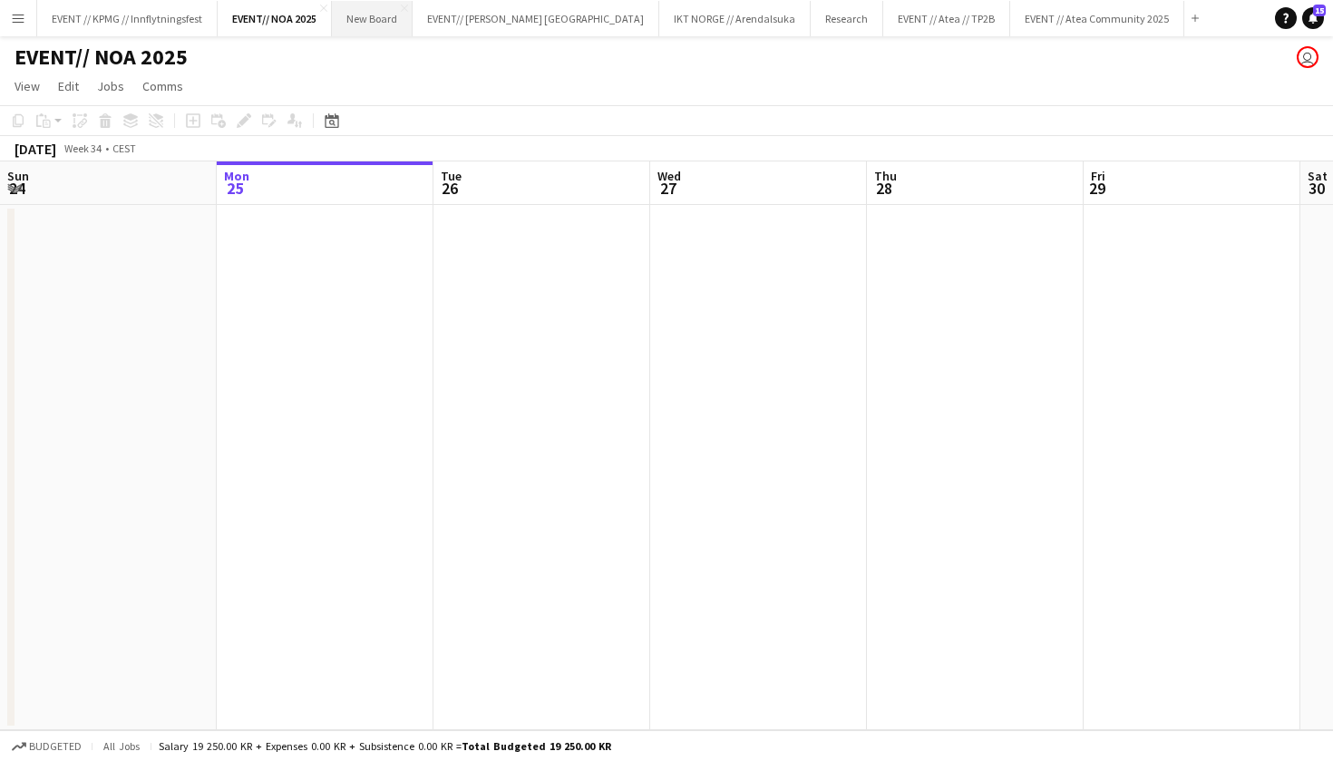
click at [399, 16] on button "New Board Close" at bounding box center [372, 18] width 81 height 35
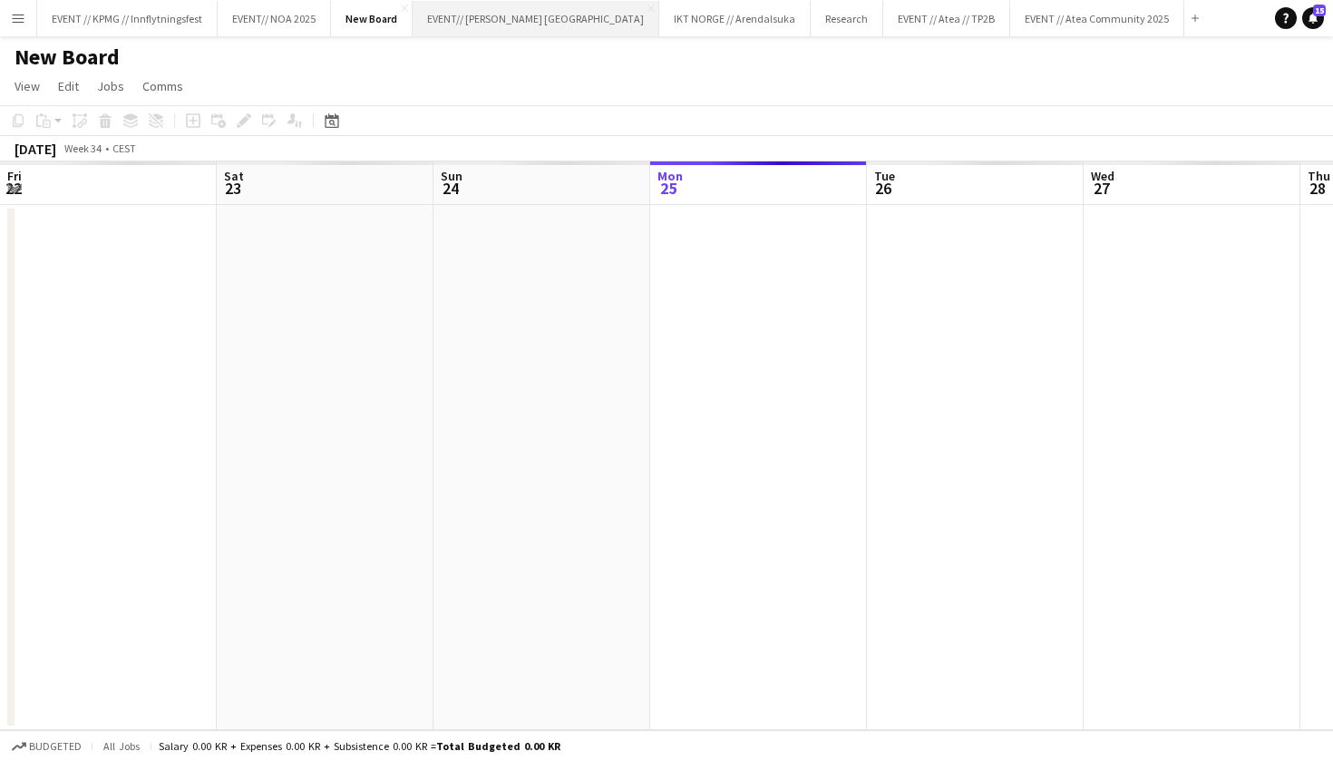
scroll to position [0, 434]
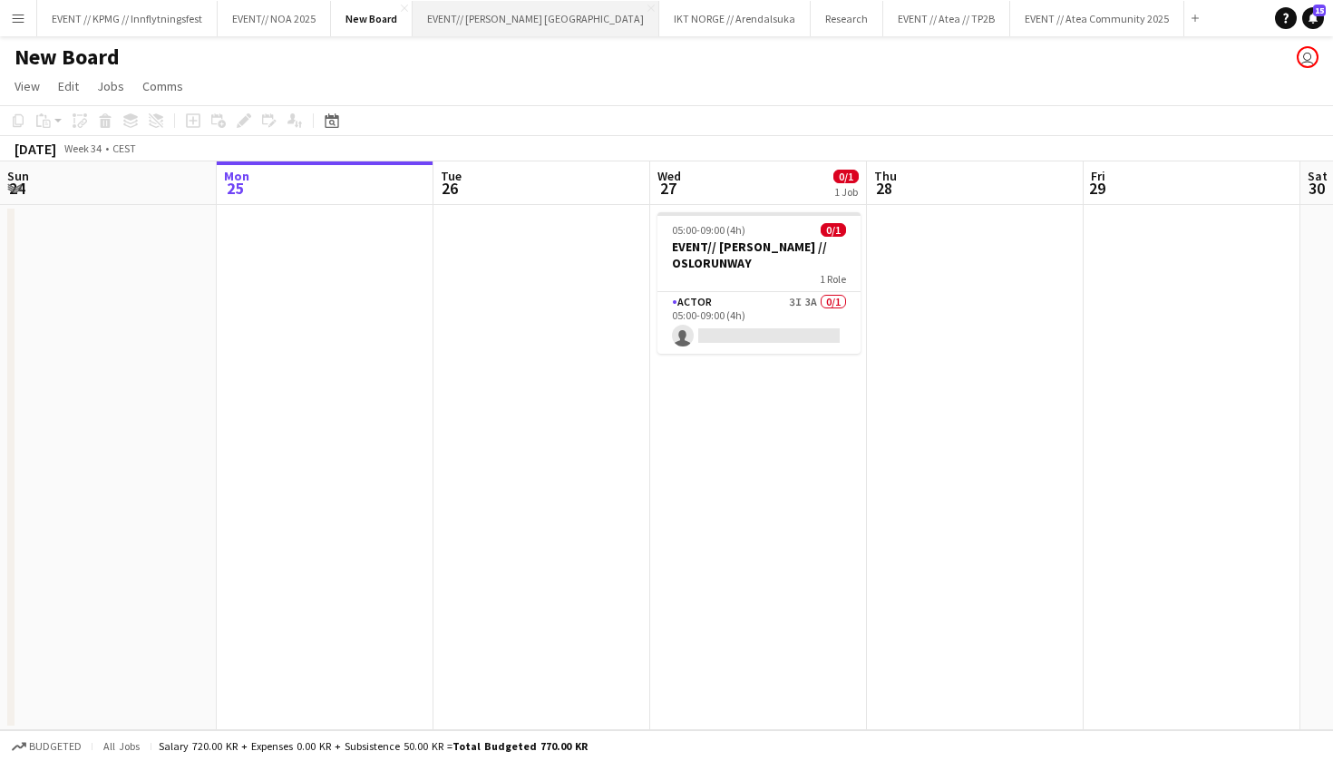
click at [454, 17] on button "EVENT// [PERSON_NAME] NORGE Close" at bounding box center [536, 18] width 247 height 35
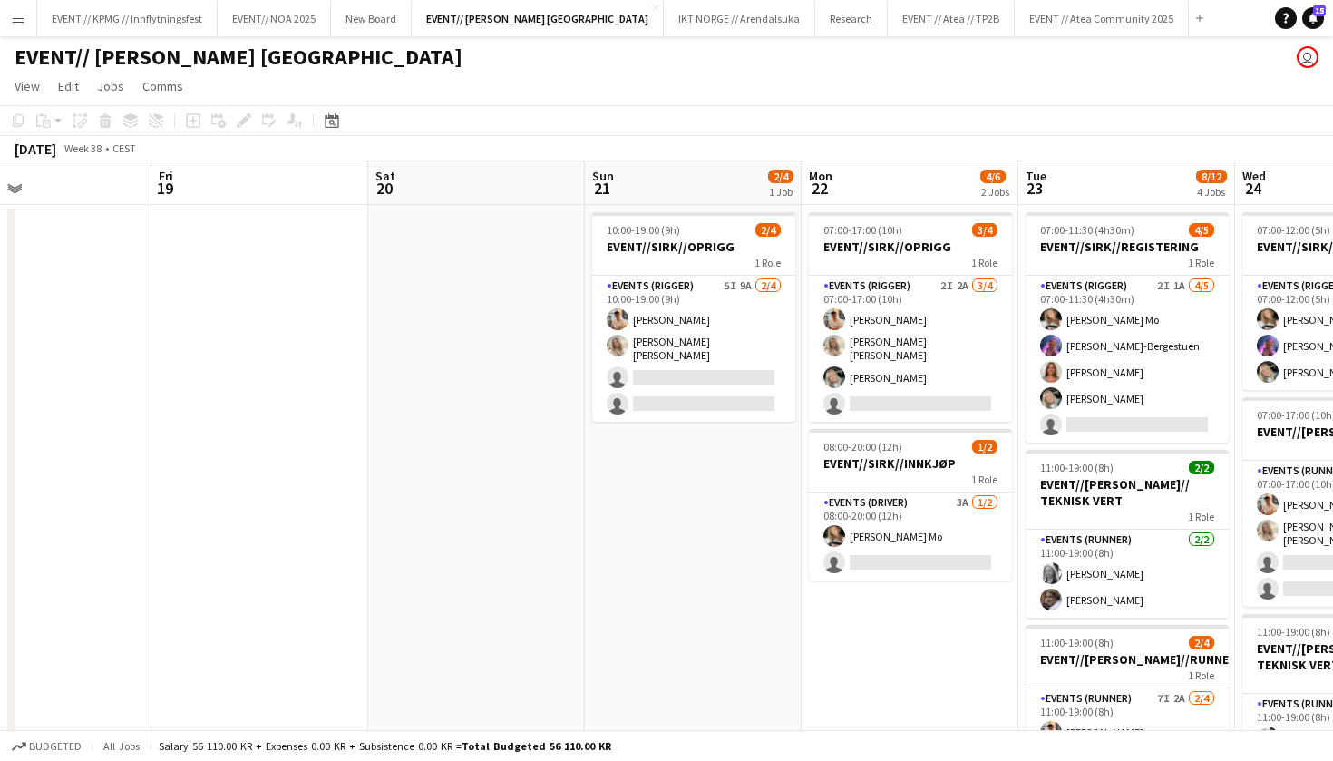
scroll to position [0, 551]
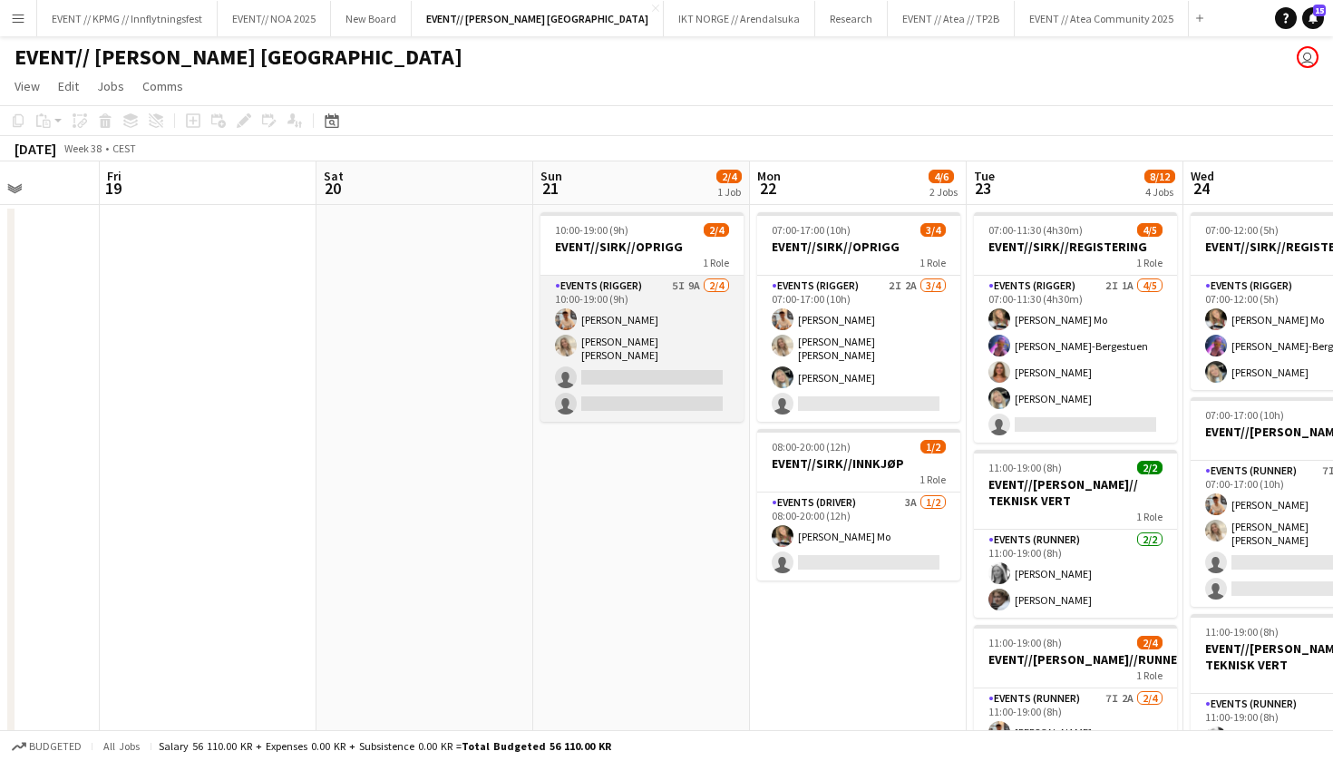
click at [630, 354] on app-card-role "Events (Rigger) 5I 9A [DATE] 10:00-19:00 (9h) [PERSON_NAME] [PERSON_NAME] [PERS…" at bounding box center [642, 349] width 203 height 146
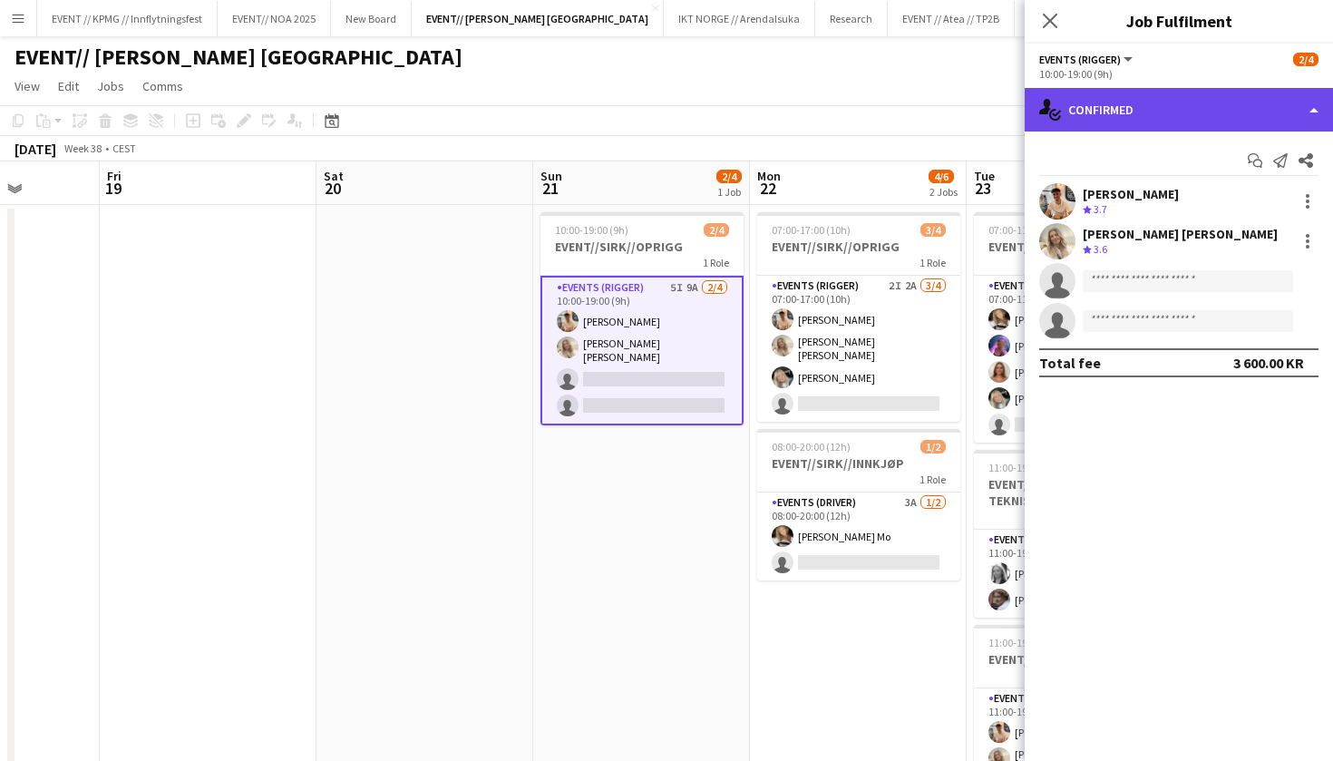
click at [1111, 100] on div "single-neutral-actions-check-2 Confirmed" at bounding box center [1179, 110] width 308 height 44
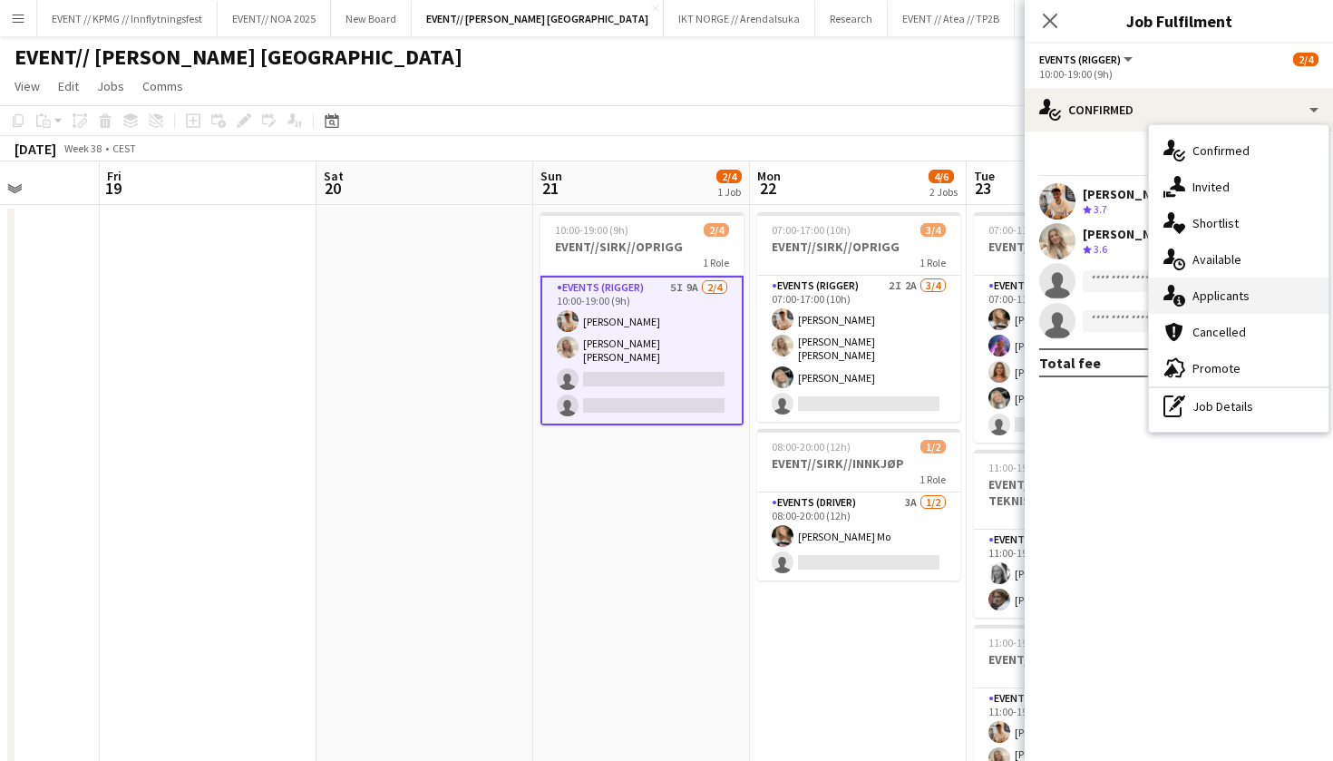
click at [1247, 298] on div "single-neutral-actions-information Applicants" at bounding box center [1239, 296] width 180 height 36
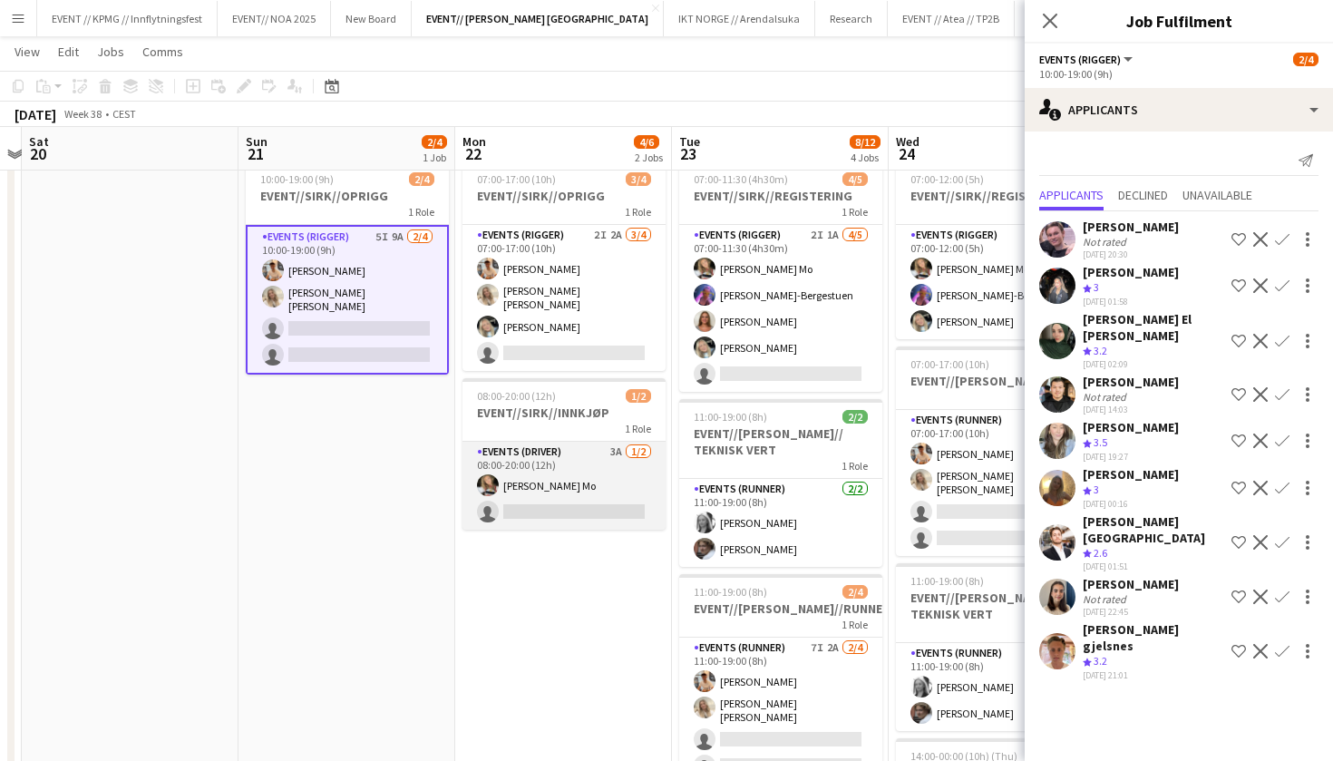
scroll to position [0, 875]
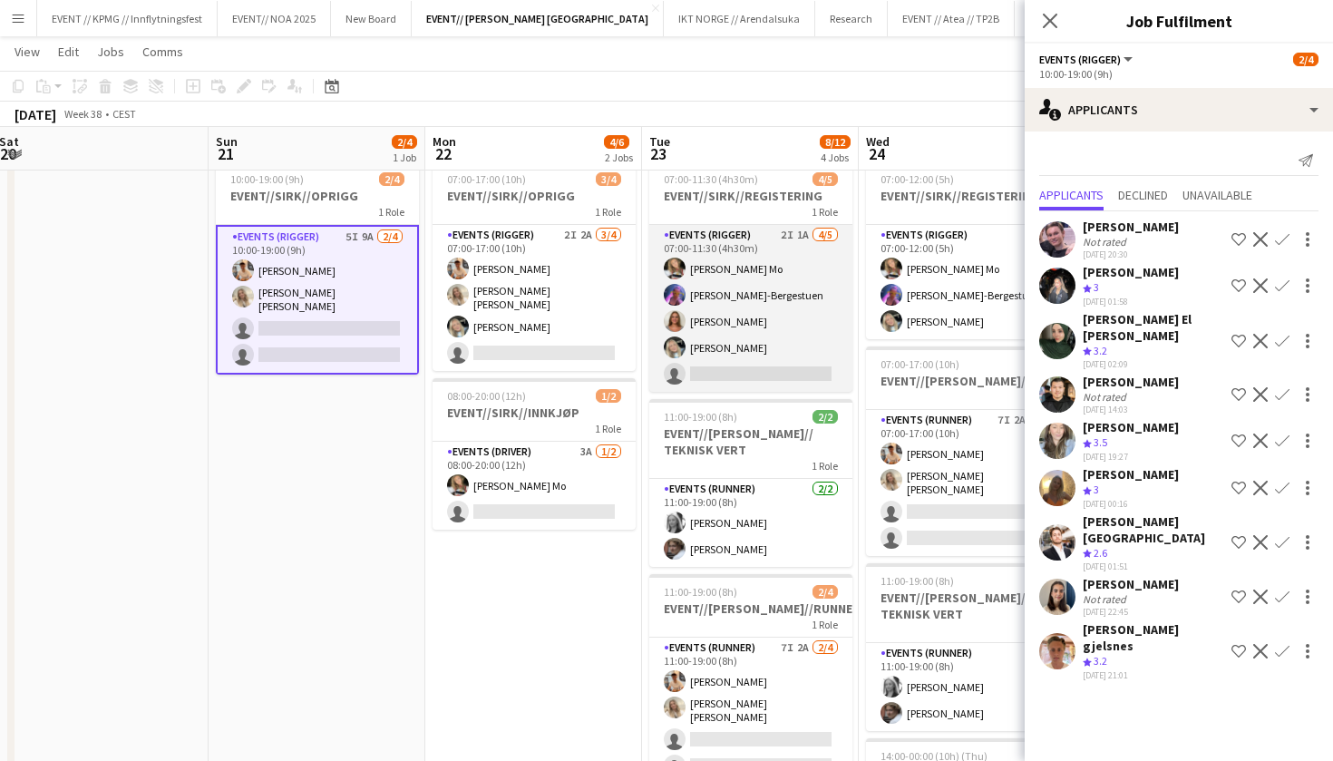
click at [721, 328] on app-card-role "Events (Rigger) 2I 1A [DATE] 07:00-11:30 (4h30m) [PERSON_NAME] Mo [PERSON_NAME]…" at bounding box center [750, 308] width 203 height 167
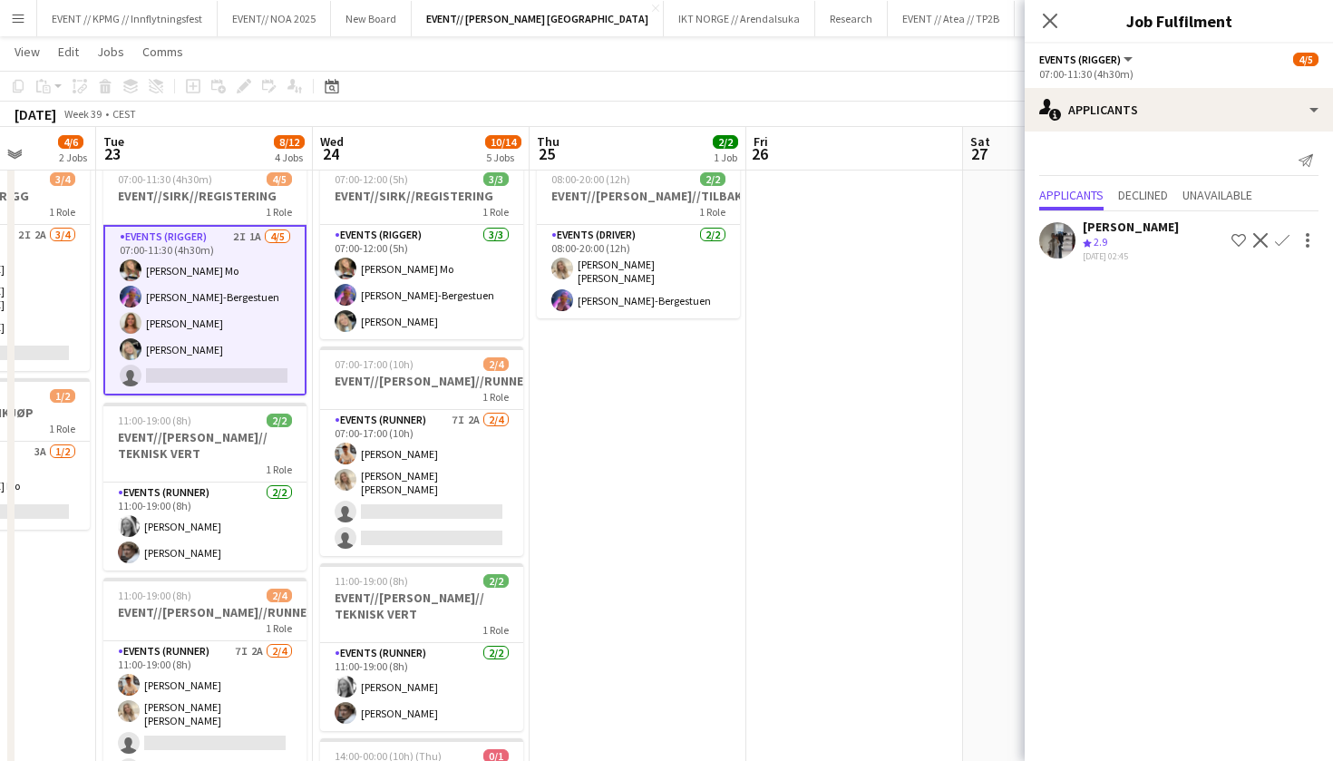
scroll to position [0, 592]
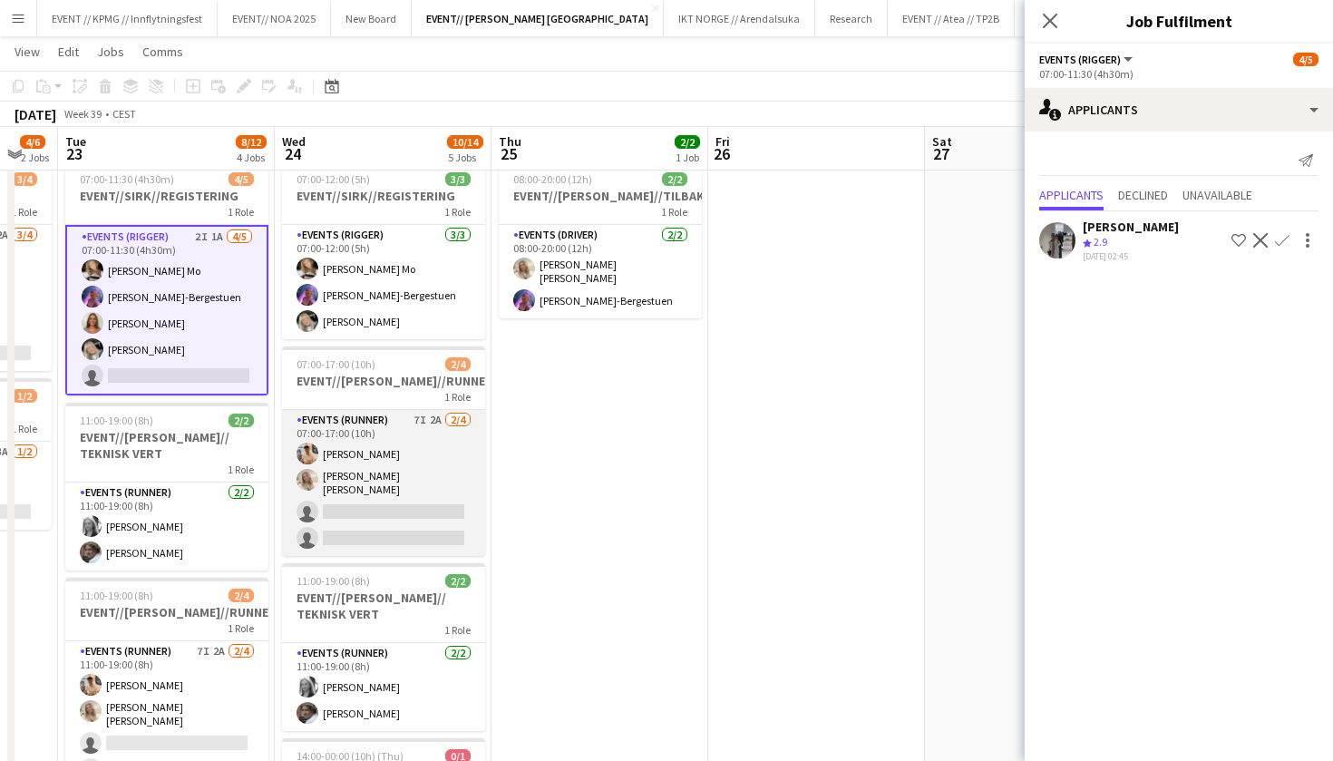
click at [375, 454] on app-card-role "Events (Runner) 7I 2A [DATE] 07:00-17:00 (10h) [PERSON_NAME] [PERSON_NAME] [PER…" at bounding box center [383, 483] width 203 height 146
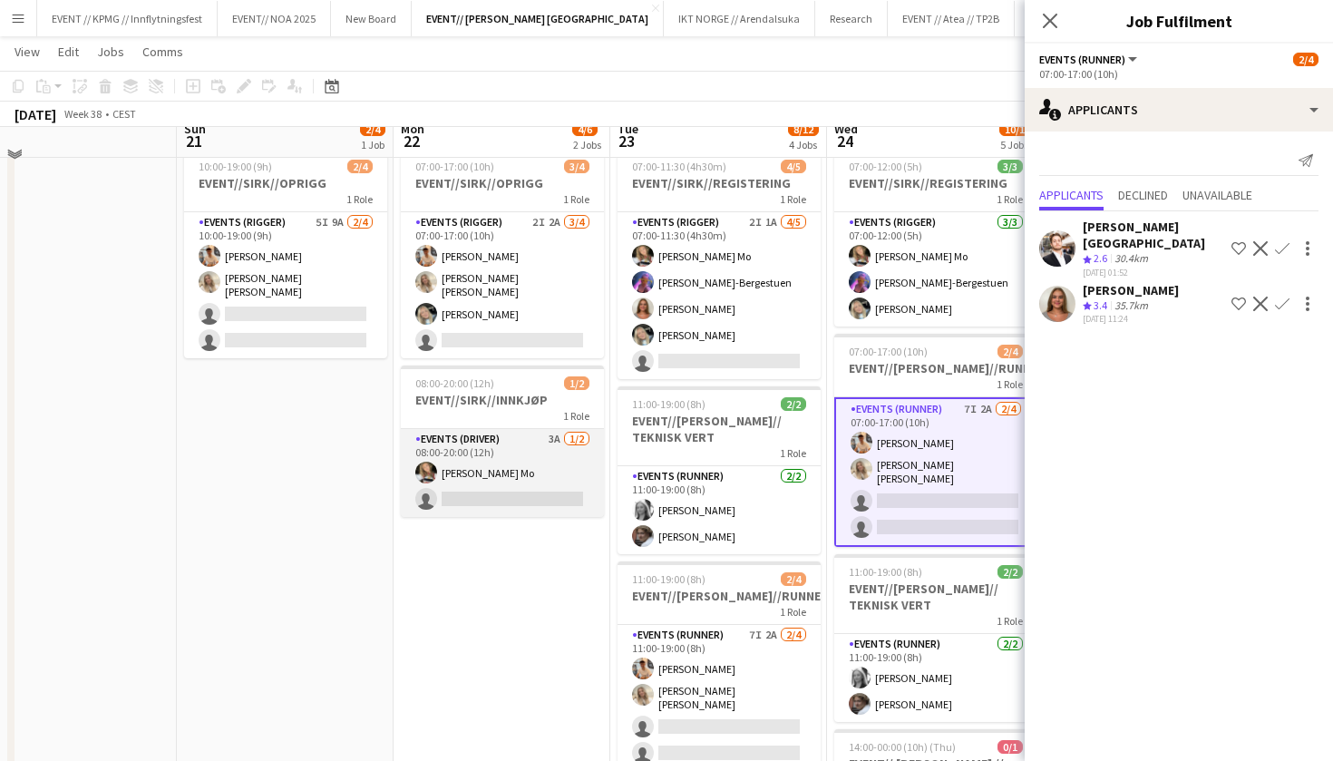
scroll to position [131, 0]
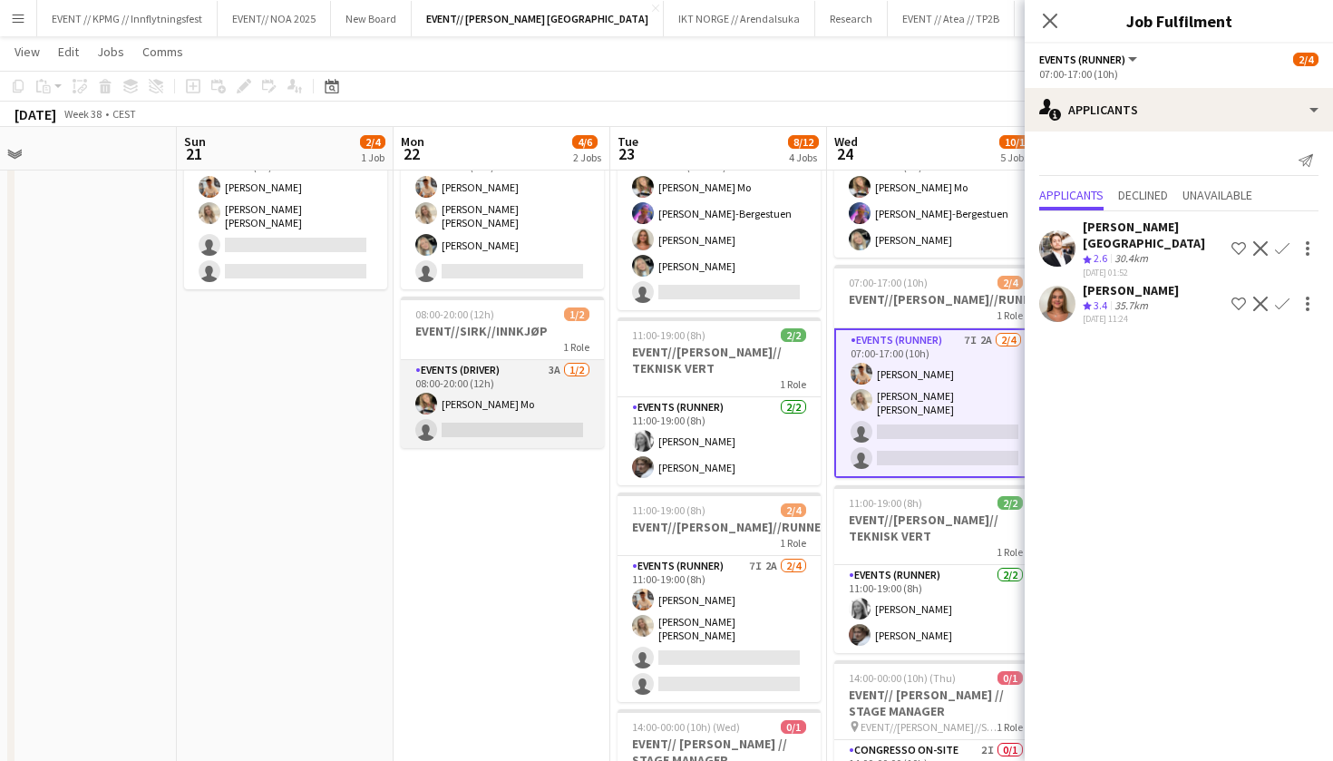
click at [508, 393] on app-card-role "Events (Driver) 3A [DATE] 08:00-20:00 (12h) [PERSON_NAME] single-neutral-actions" at bounding box center [502, 404] width 203 height 88
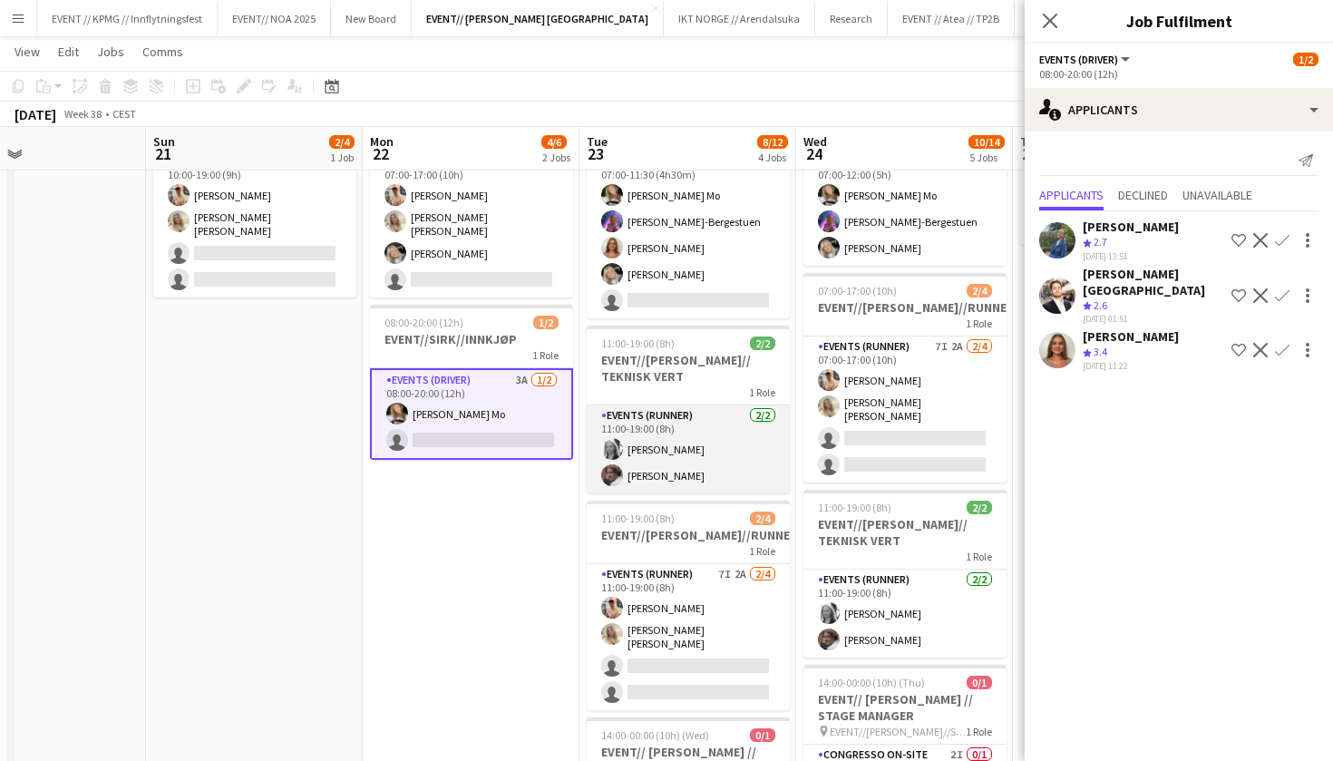
scroll to position [0, 0]
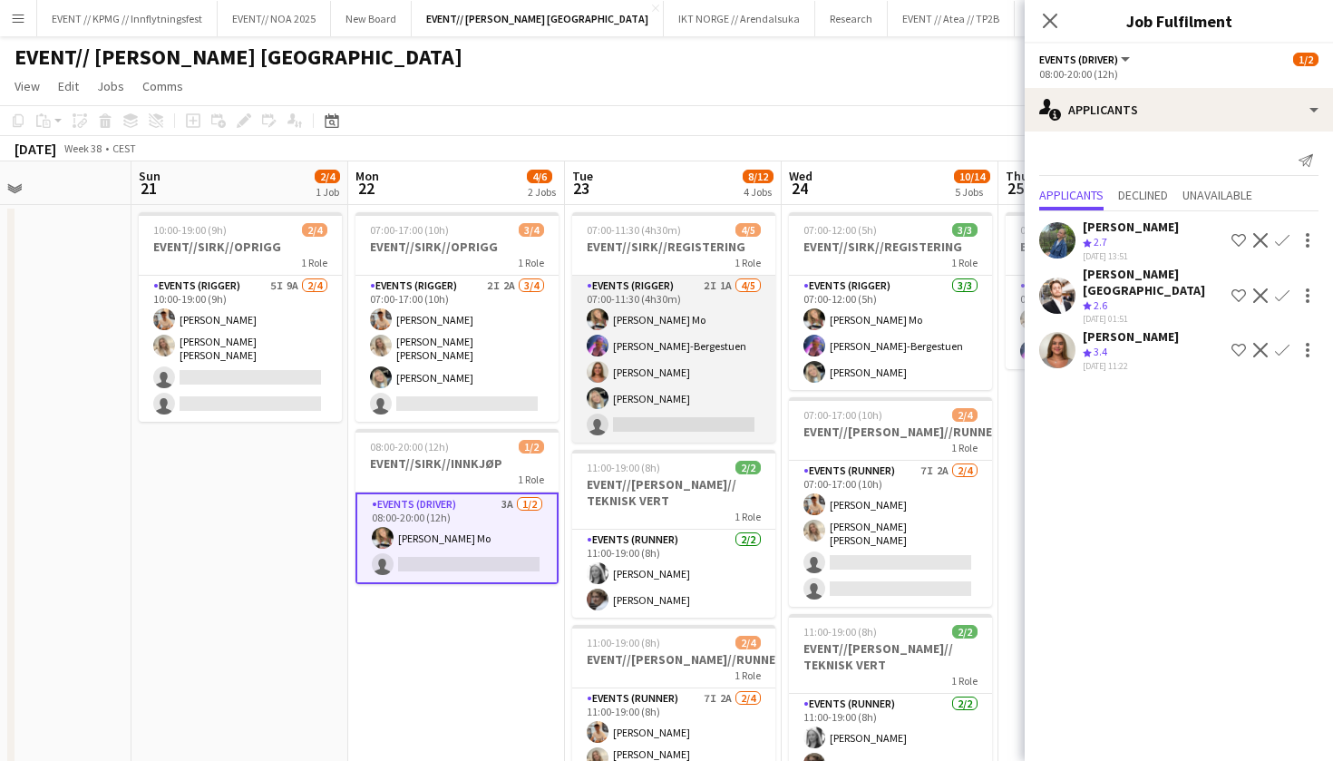
click at [661, 382] on app-card-role "Events (Rigger) 2I 1A [DATE] 07:00-11:30 (4h30m) [PERSON_NAME] Mo [PERSON_NAME]…" at bounding box center [673, 359] width 203 height 167
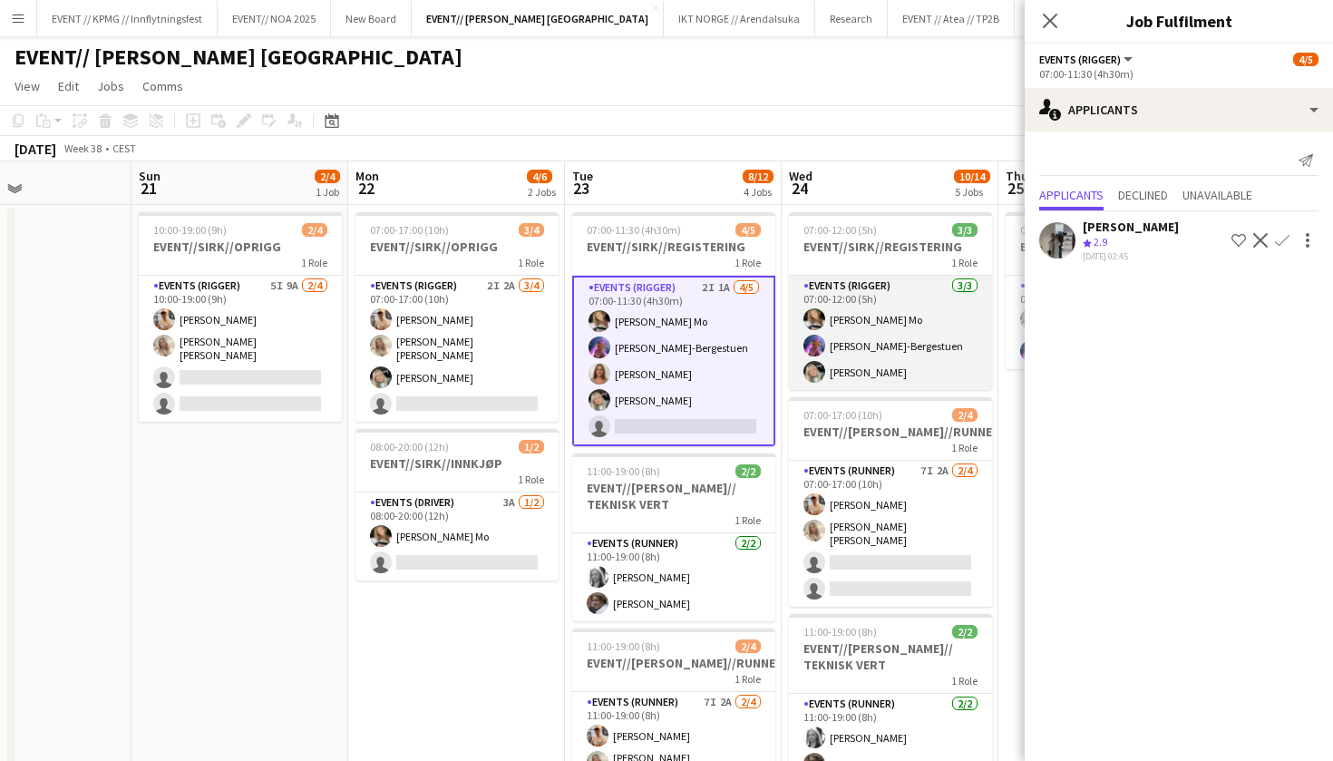
click at [802, 361] on app-card-role "Events (Rigger) [DATE] 07:00-12:00 (5h) [PERSON_NAME] Mo [PERSON_NAME]-Bergestu…" at bounding box center [890, 333] width 203 height 114
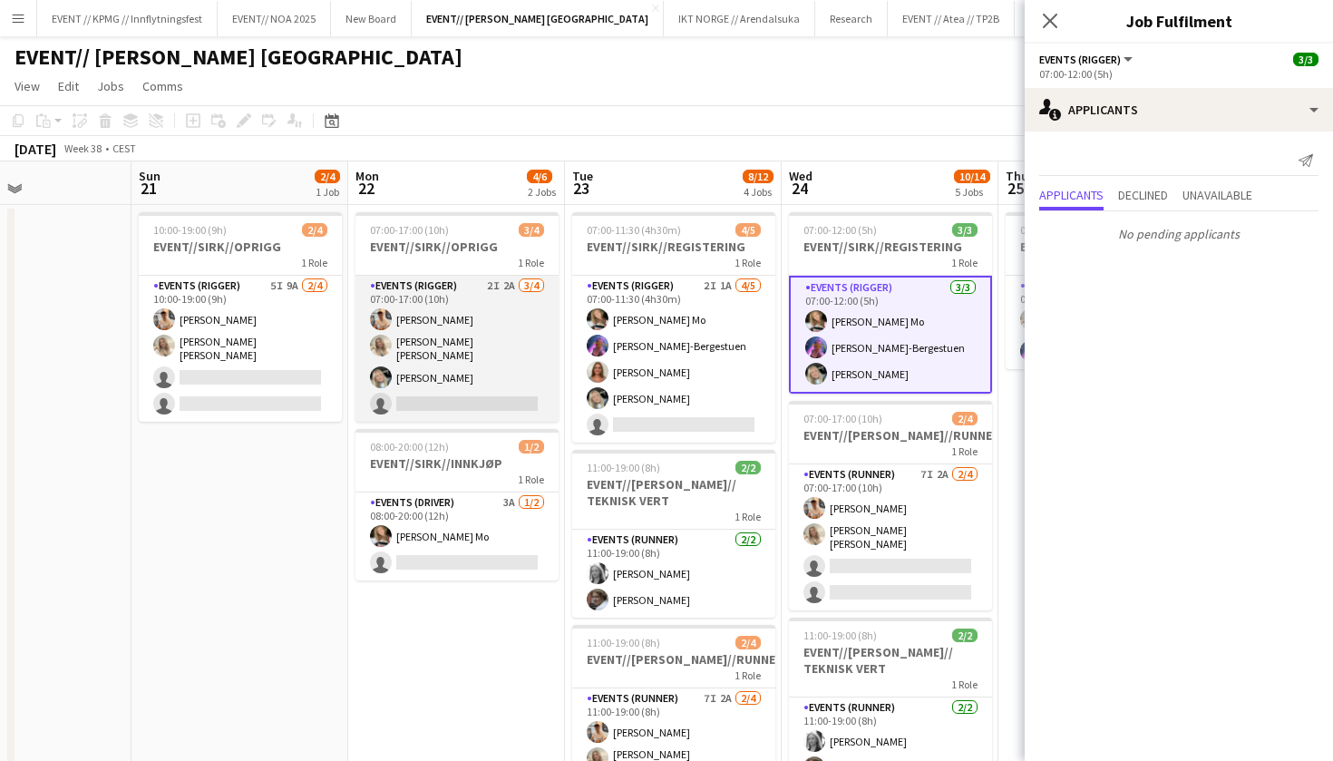
click at [487, 385] on app-card-role "Events (Rigger) 2I 2A [DATE] 07:00-17:00 (10h) [PERSON_NAME] [PERSON_NAME] [PER…" at bounding box center [457, 349] width 203 height 146
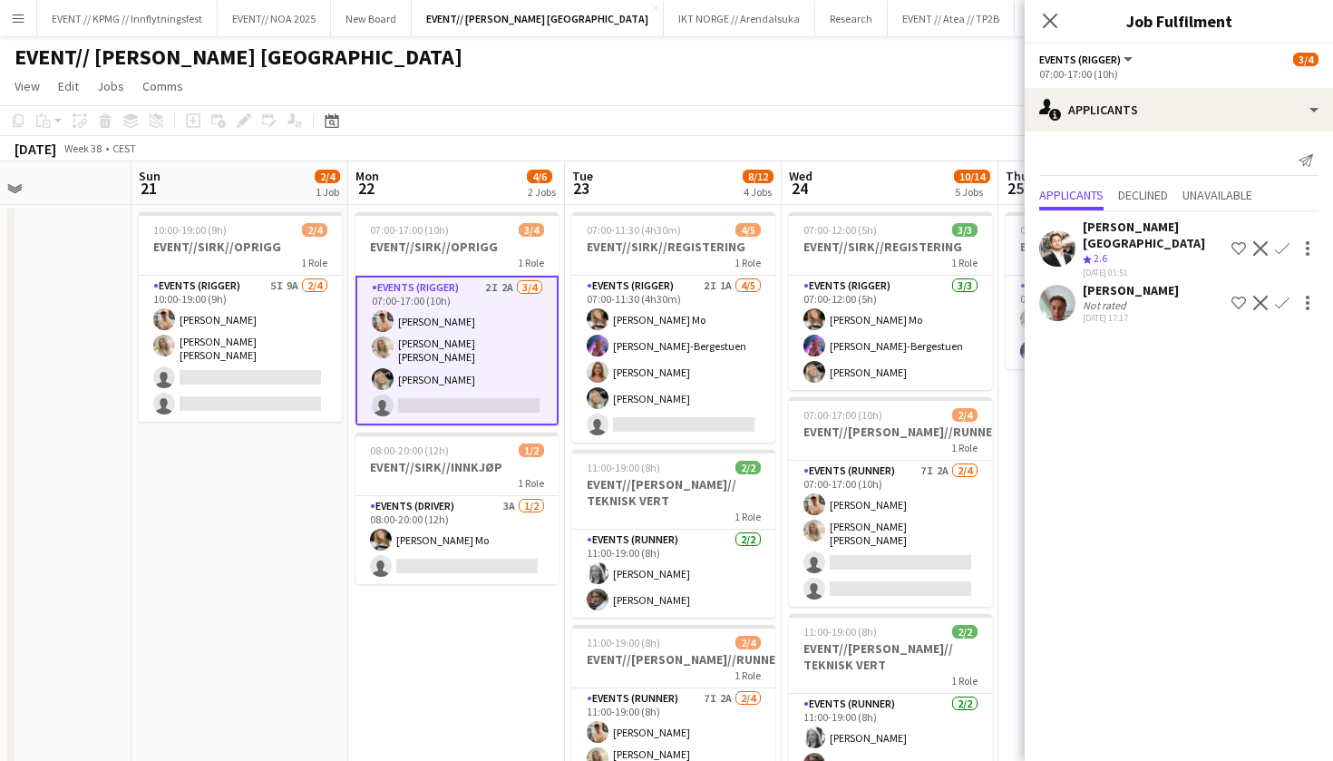
click at [1060, 285] on app-user-avatar at bounding box center [1058, 303] width 36 height 36
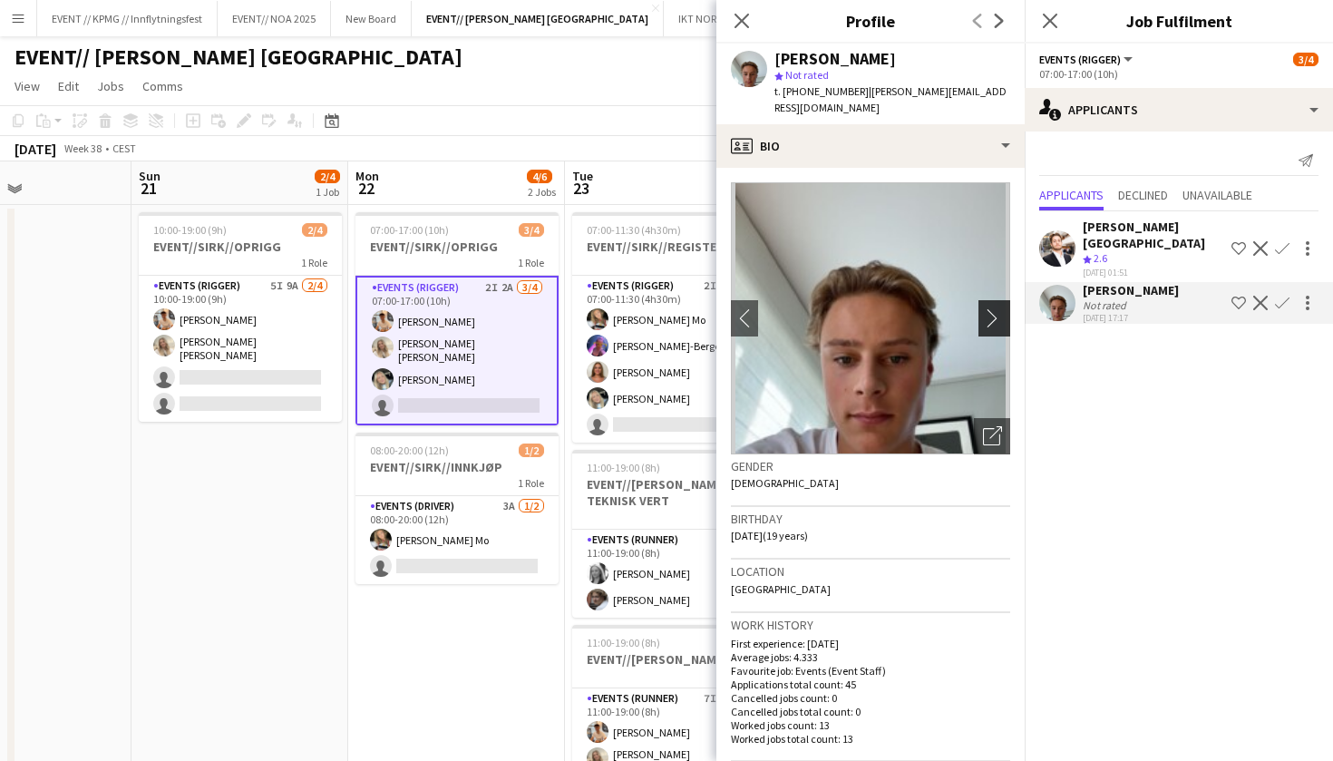
click at [1001, 308] on app-icon "chevron-right" at bounding box center [997, 317] width 28 height 19
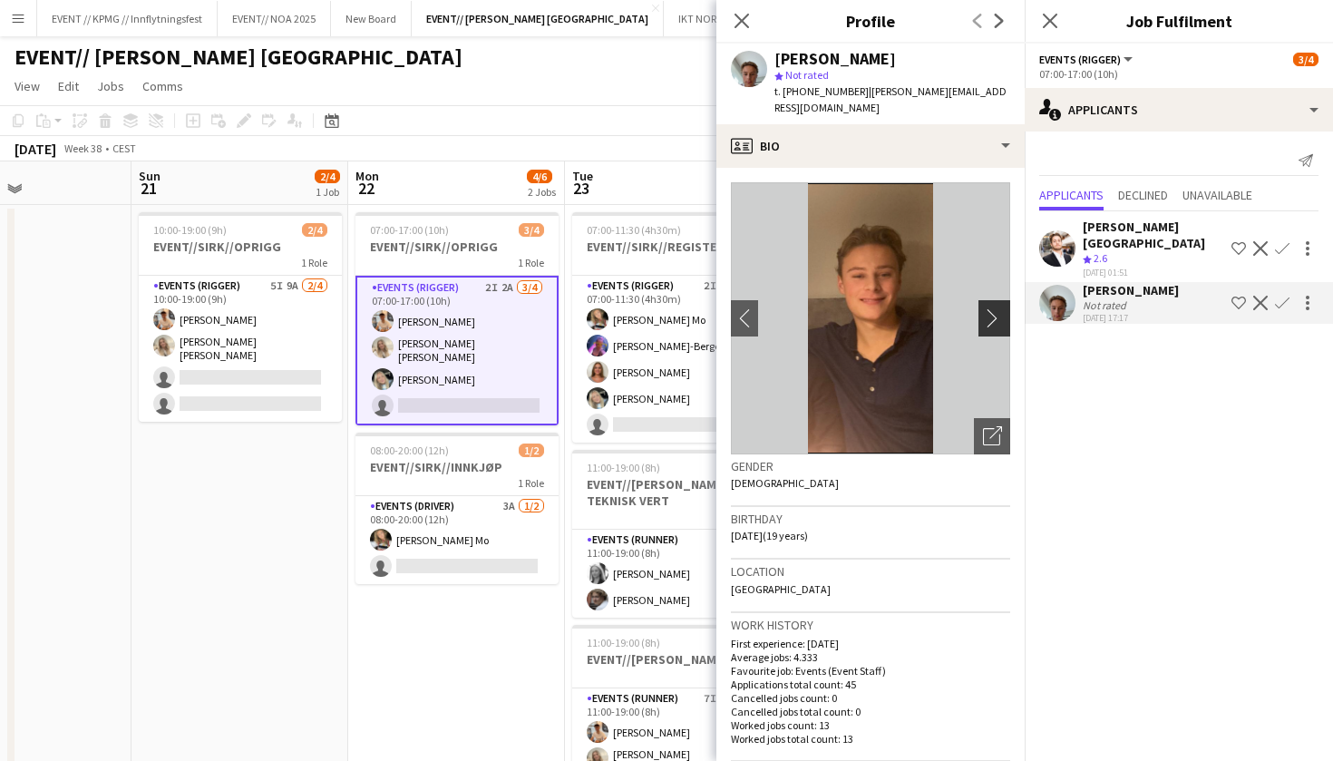
click at [993, 317] on button "chevron-right" at bounding box center [997, 318] width 36 height 36
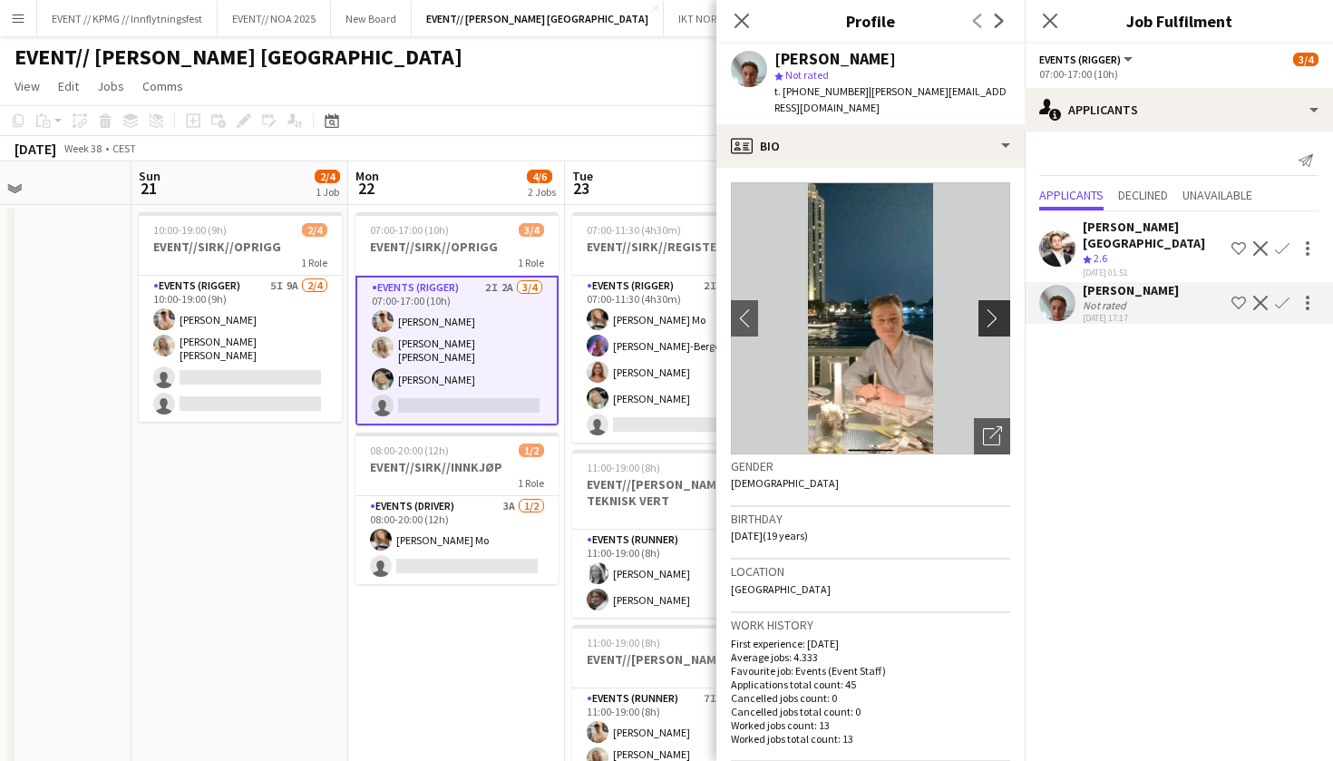
click at [993, 317] on button "chevron-right" at bounding box center [997, 318] width 36 height 36
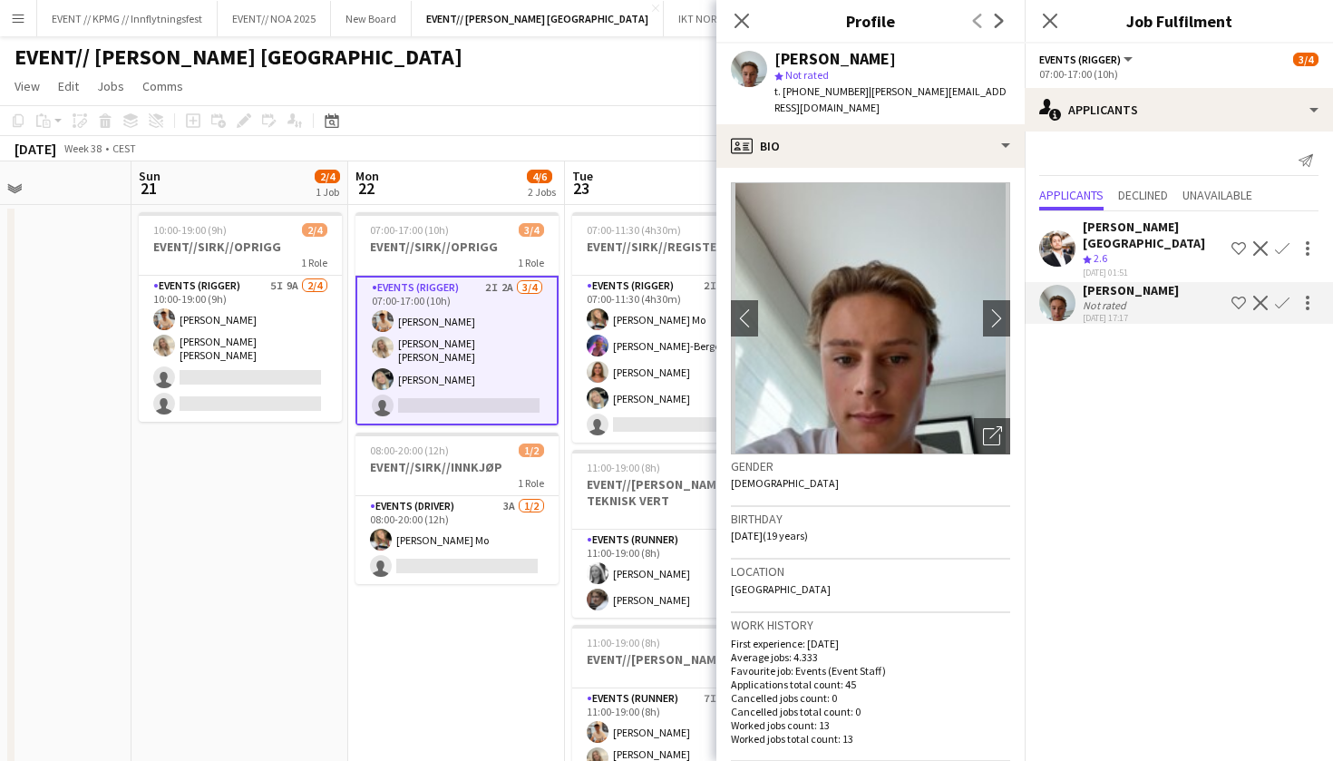
click at [314, 600] on app-date-cell "10:00-19:00 (9h) 2/4 EVENT//[PERSON_NAME]//OPRIGG 1 Role Events (Rigger) 5I 9A …" at bounding box center [240, 709] width 217 height 1008
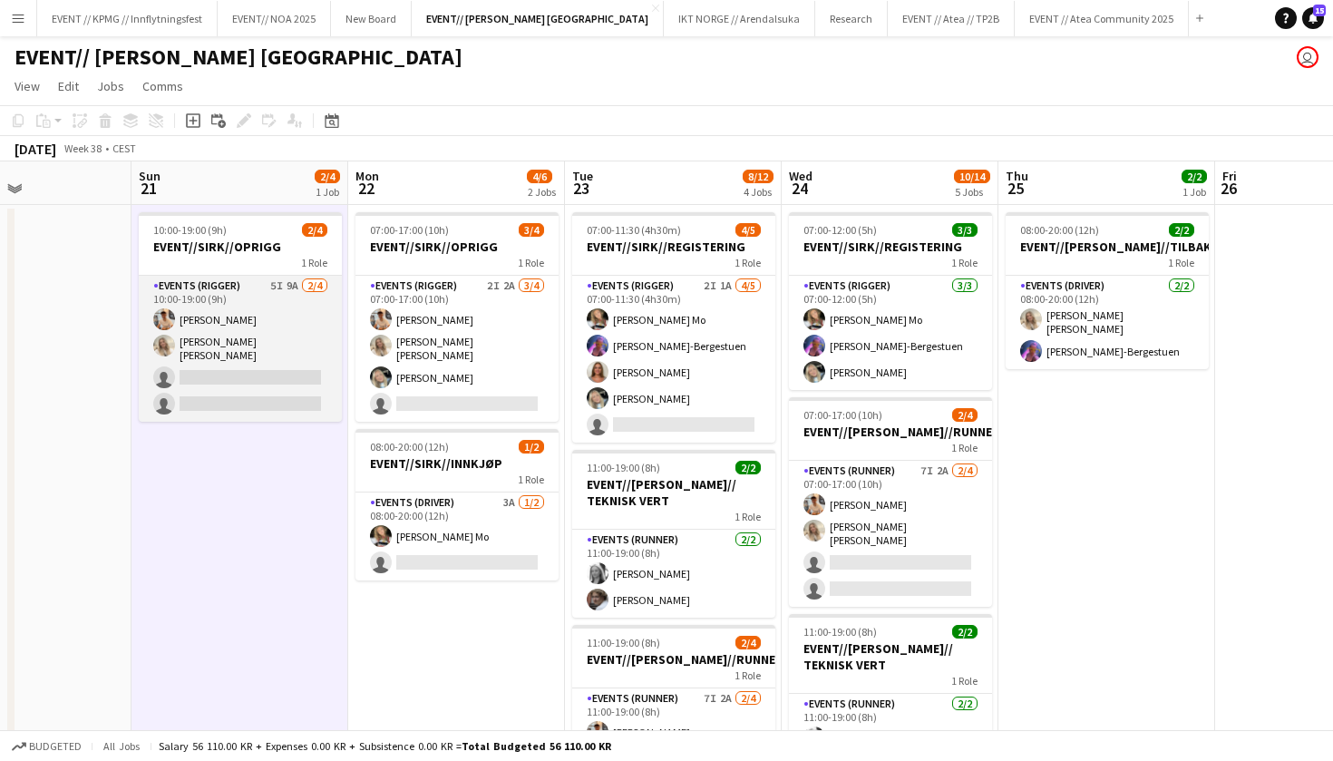
click at [268, 393] on app-card-role "Events (Rigger) 5I 9A [DATE] 10:00-19:00 (9h) [PERSON_NAME] [PERSON_NAME] [PERS…" at bounding box center [240, 349] width 203 height 146
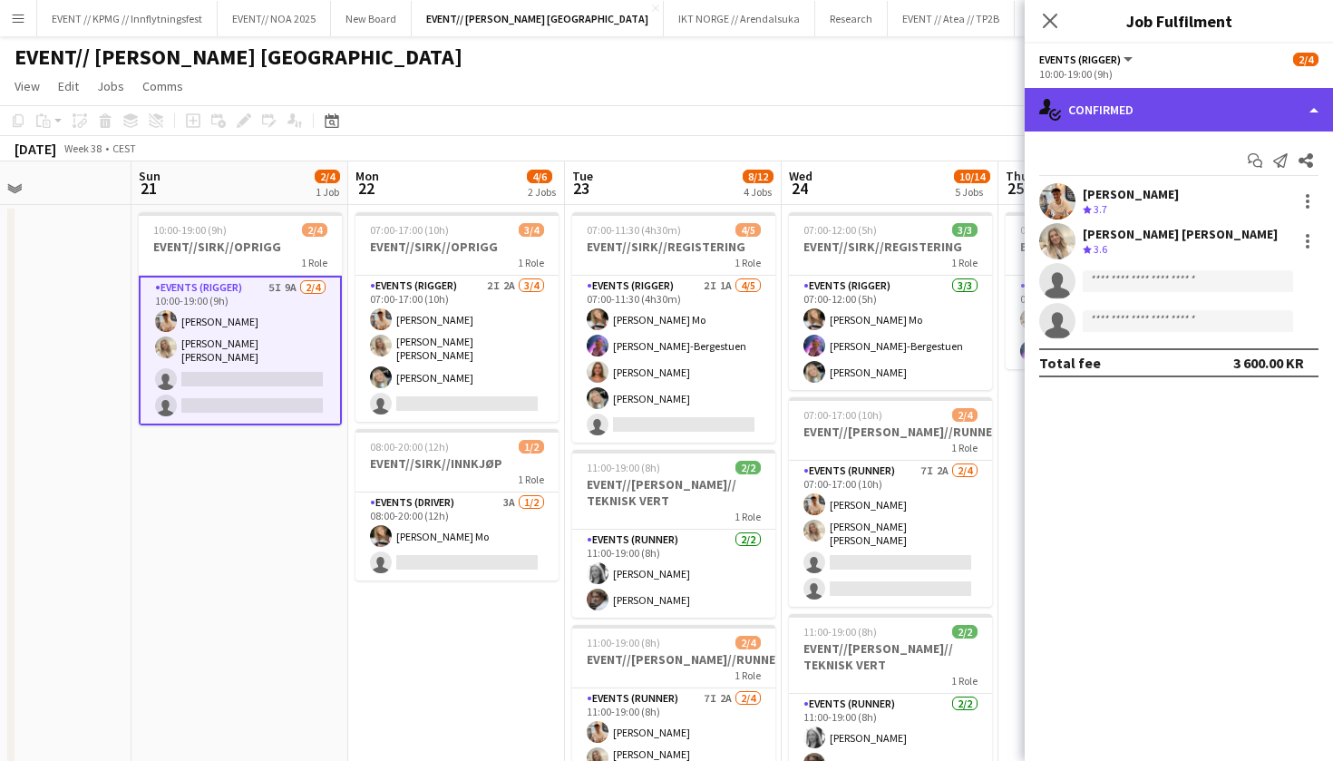
click at [1209, 113] on div "single-neutral-actions-check-2 Confirmed" at bounding box center [1179, 110] width 308 height 44
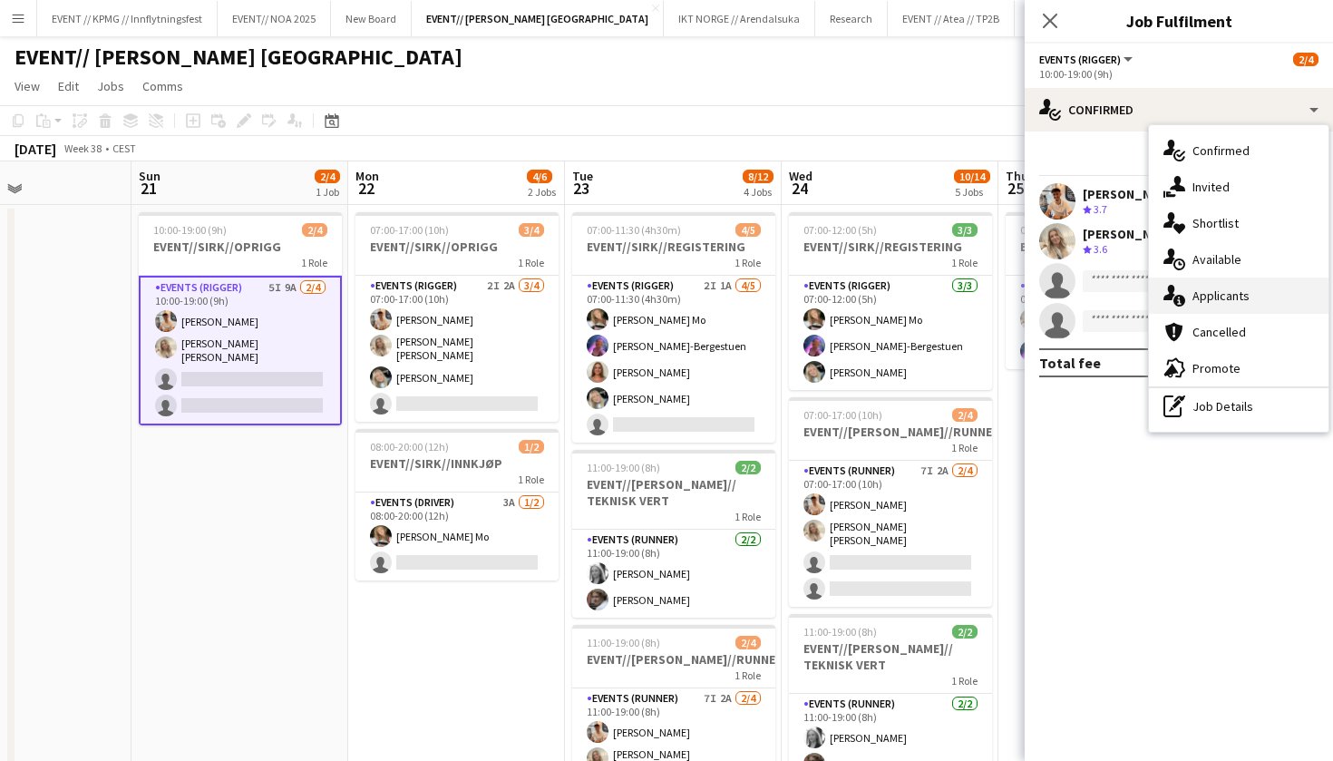
click at [1242, 282] on div "single-neutral-actions-information Applicants" at bounding box center [1239, 296] width 180 height 36
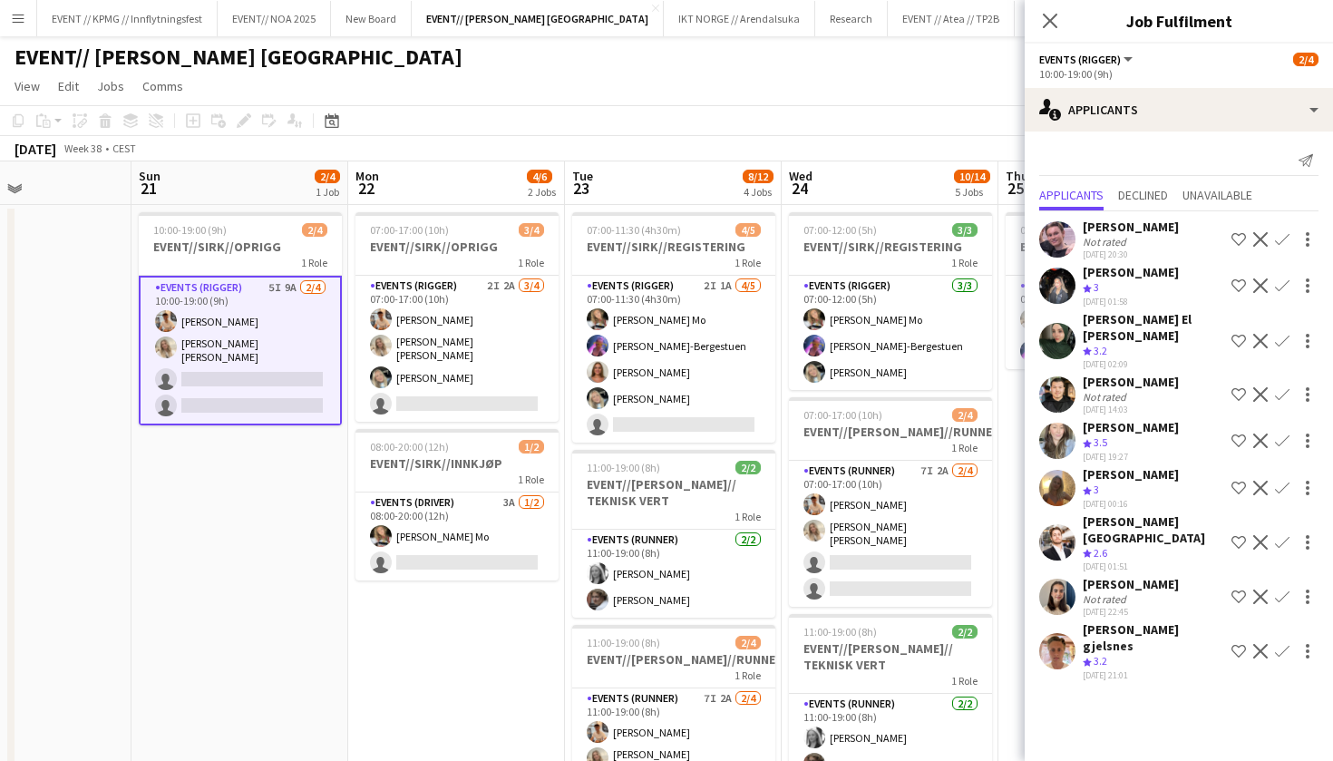
click at [1047, 633] on app-user-avatar at bounding box center [1058, 651] width 36 height 36
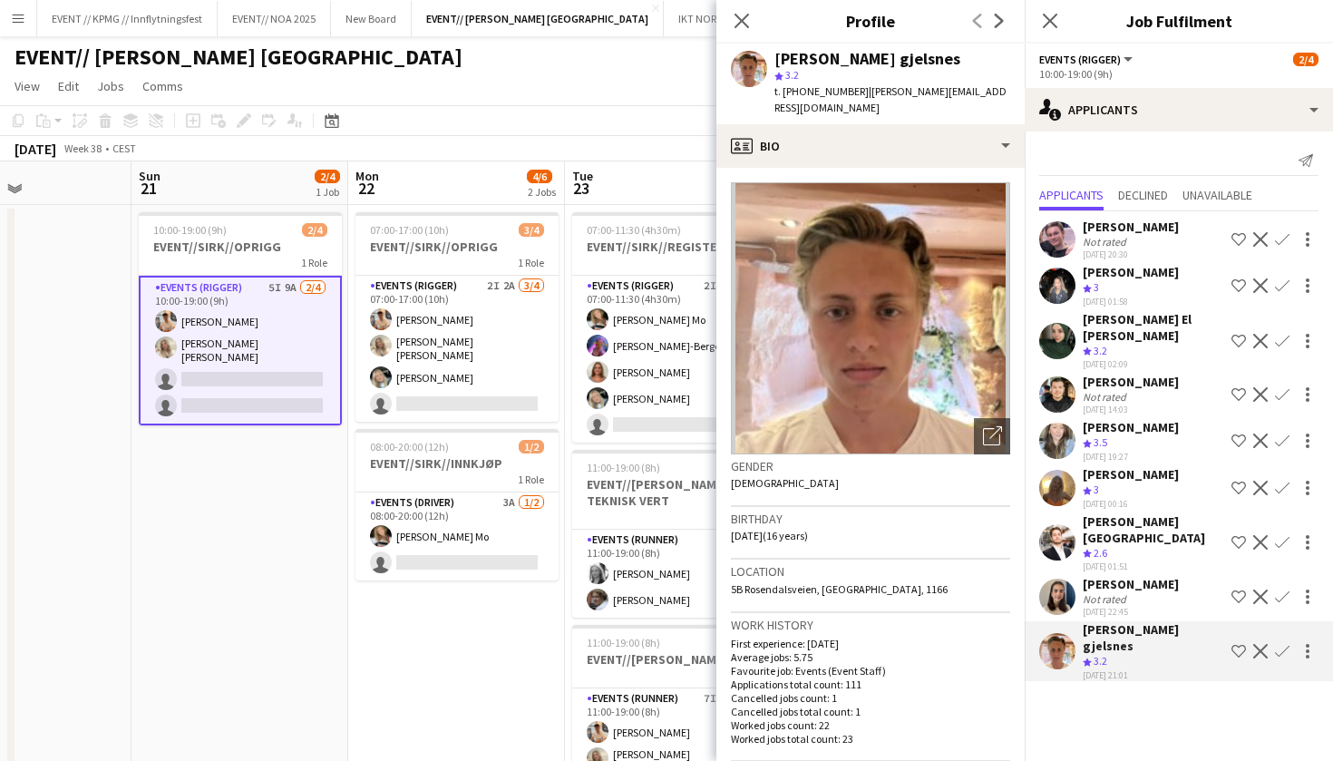
click at [1070, 585] on div "[PERSON_NAME] Not rated [DATE] 20:30 Shortlist crew Decline Confirm [PERSON_NAM…" at bounding box center [1179, 447] width 308 height 473
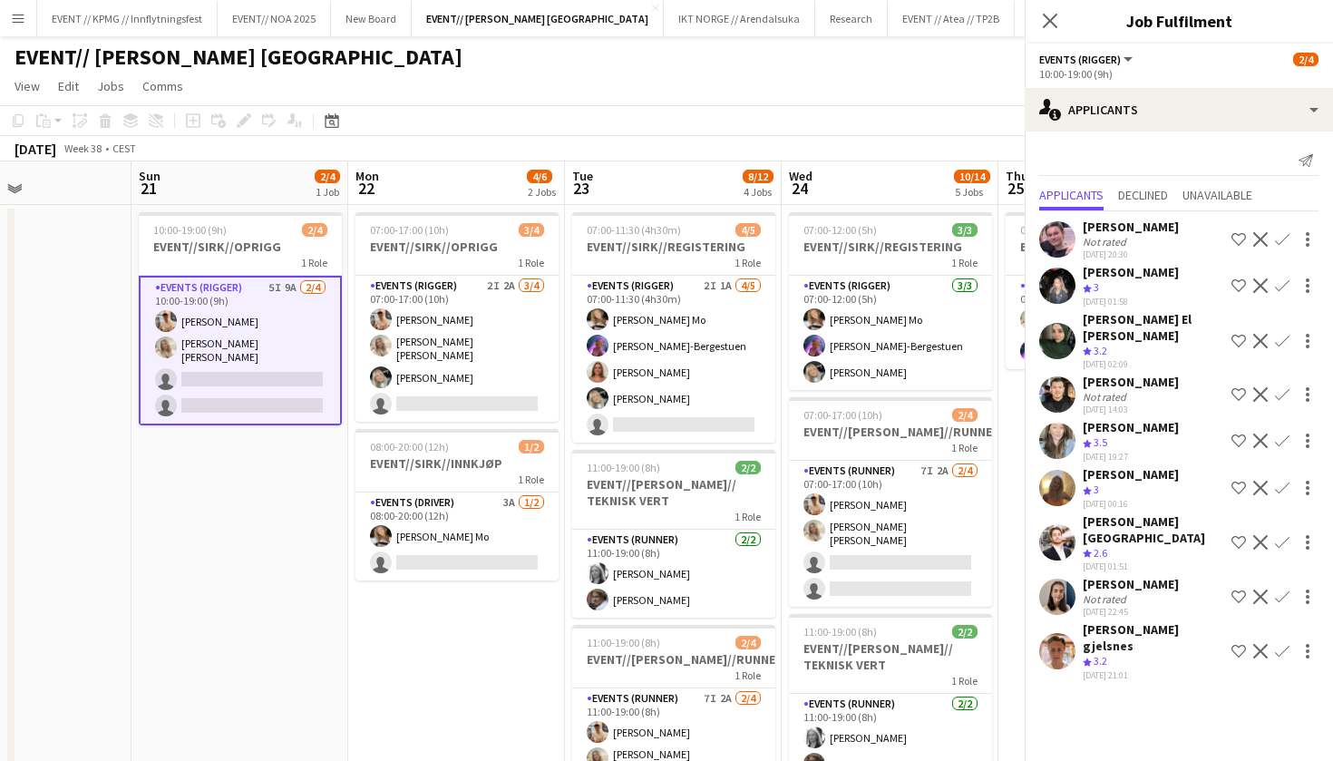
click at [1076, 576] on div "[PERSON_NAME] Not rated [DATE] 22:45 Shortlist crew Decline Confirm" at bounding box center [1179, 597] width 308 height 42
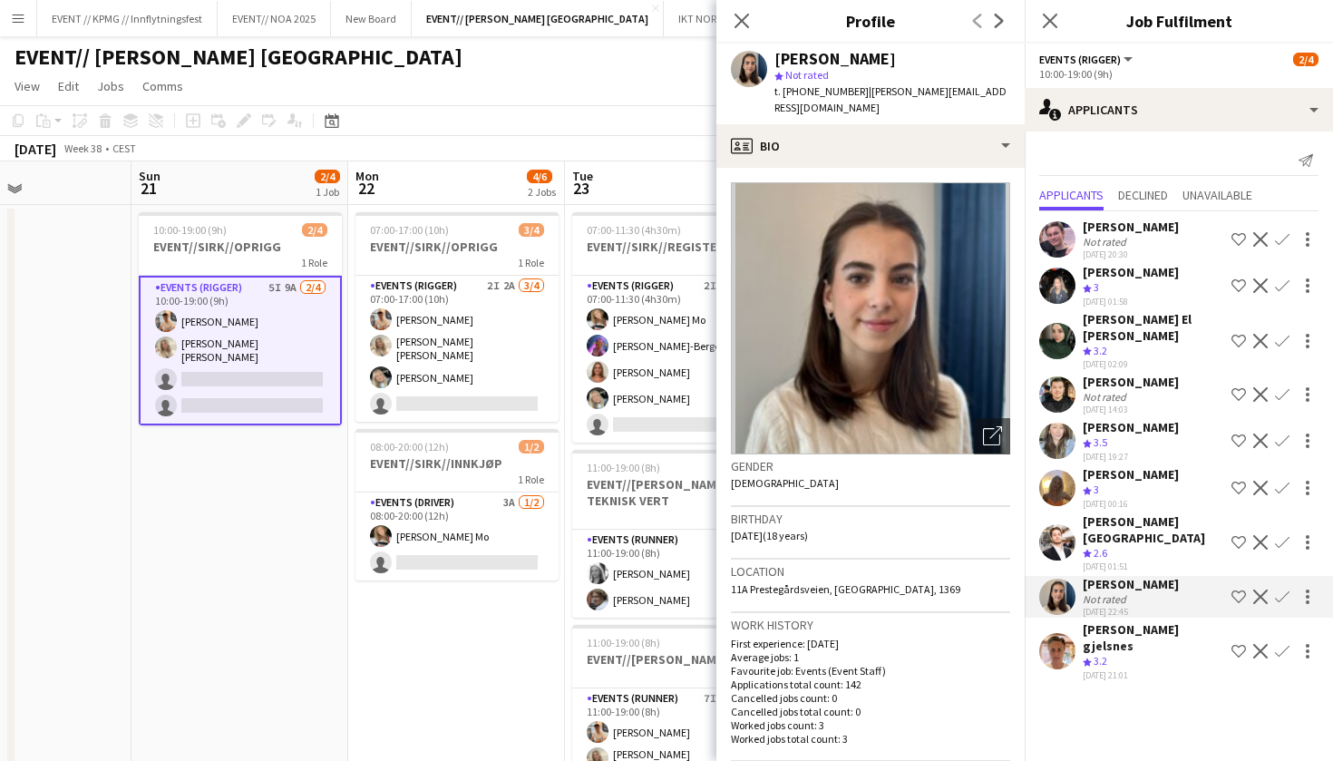
click at [1076, 576] on div "[PERSON_NAME] Not rated [DATE] 22:45 Shortlist crew Decline Confirm" at bounding box center [1179, 597] width 308 height 42
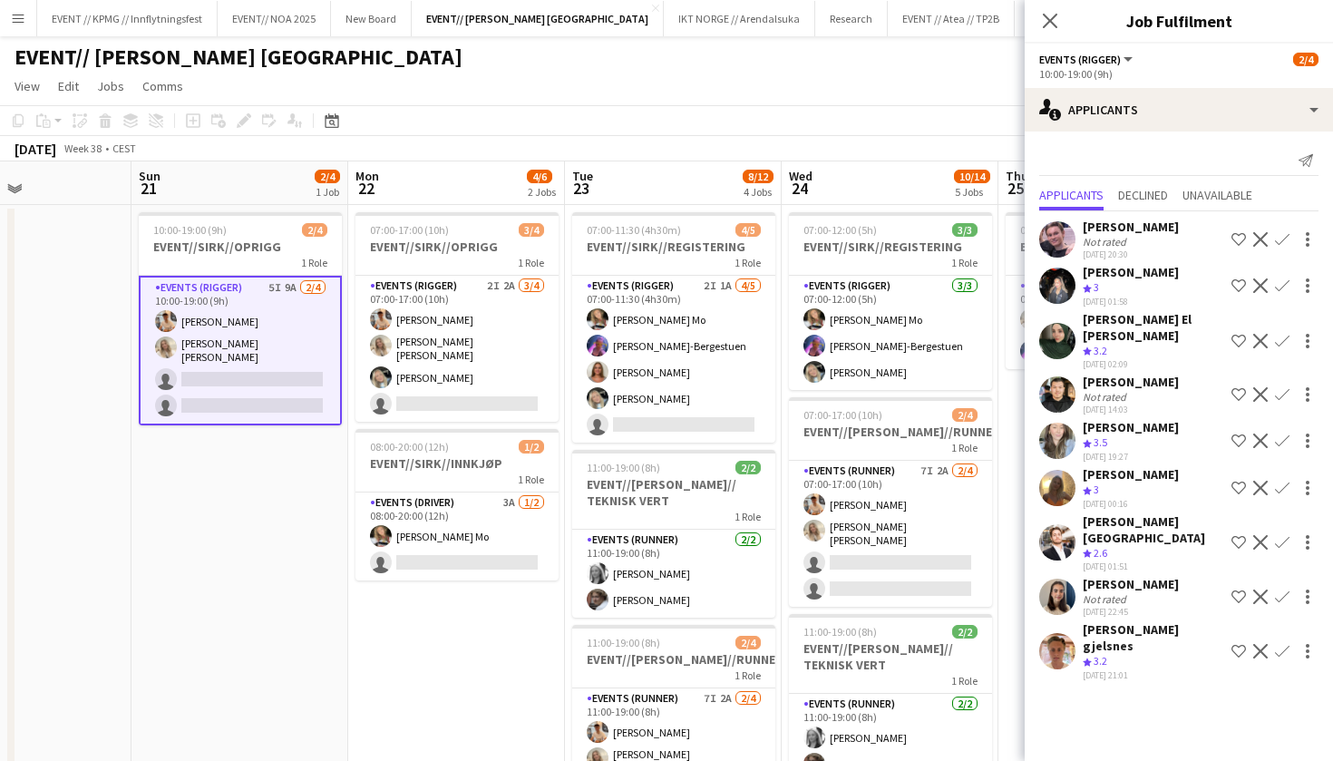
click at [1061, 479] on app-user-avatar at bounding box center [1058, 488] width 36 height 36
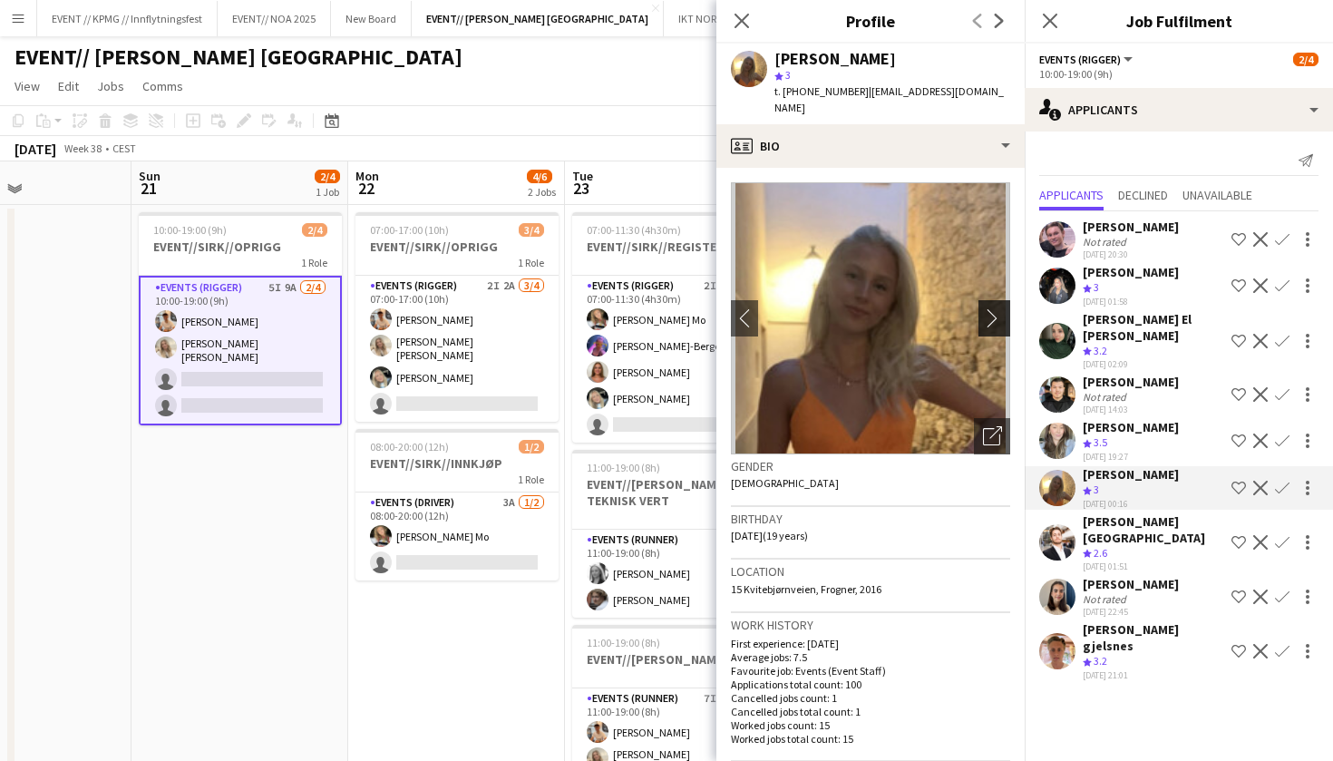
click at [991, 308] on app-icon "chevron-right" at bounding box center [997, 317] width 28 height 19
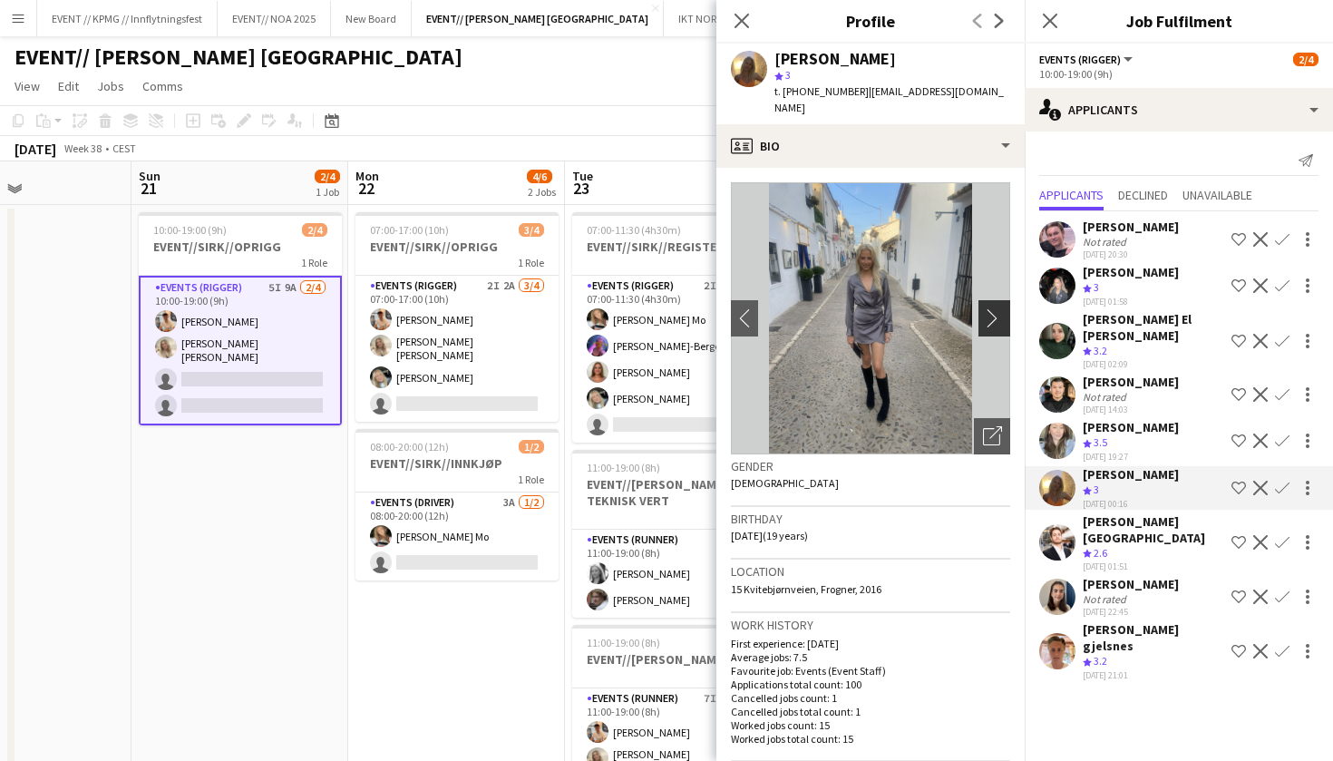
click at [991, 308] on app-icon "chevron-right" at bounding box center [997, 317] width 28 height 19
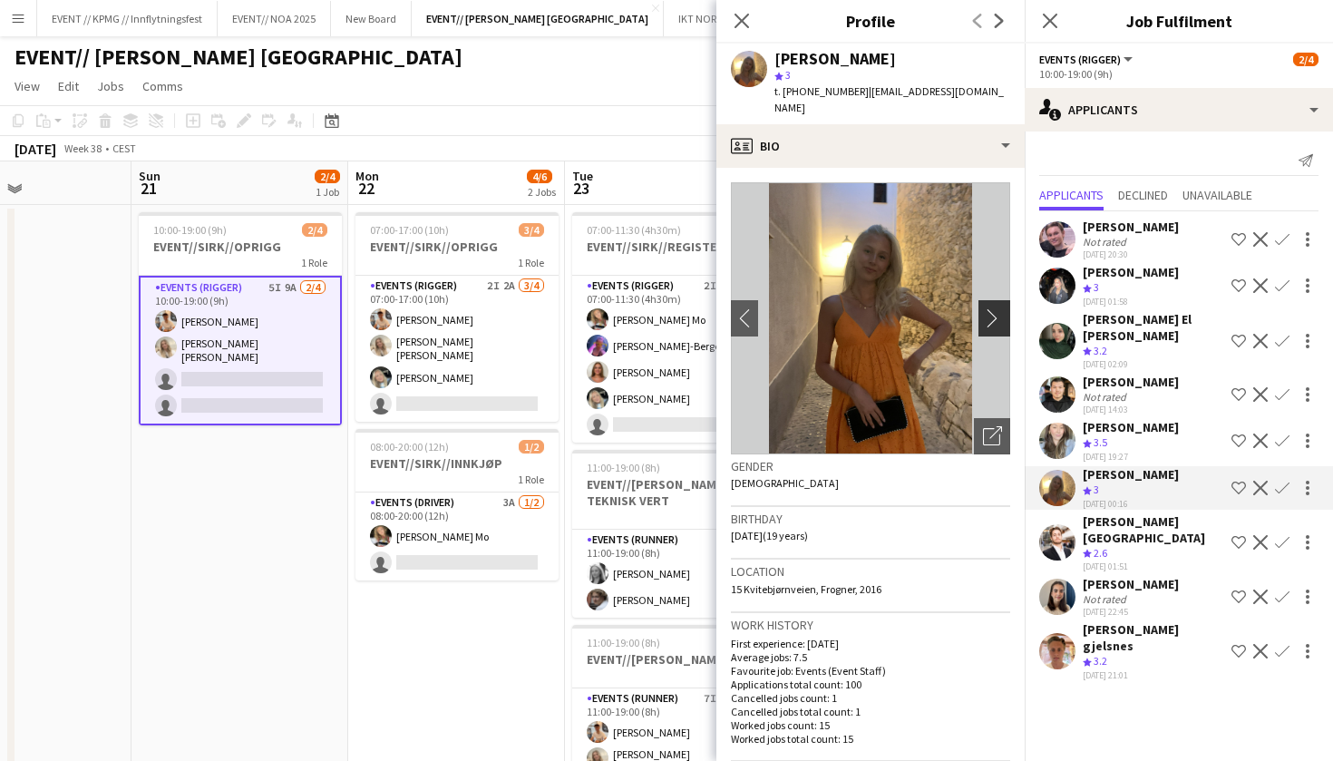
click at [991, 308] on app-icon "chevron-right" at bounding box center [997, 317] width 28 height 19
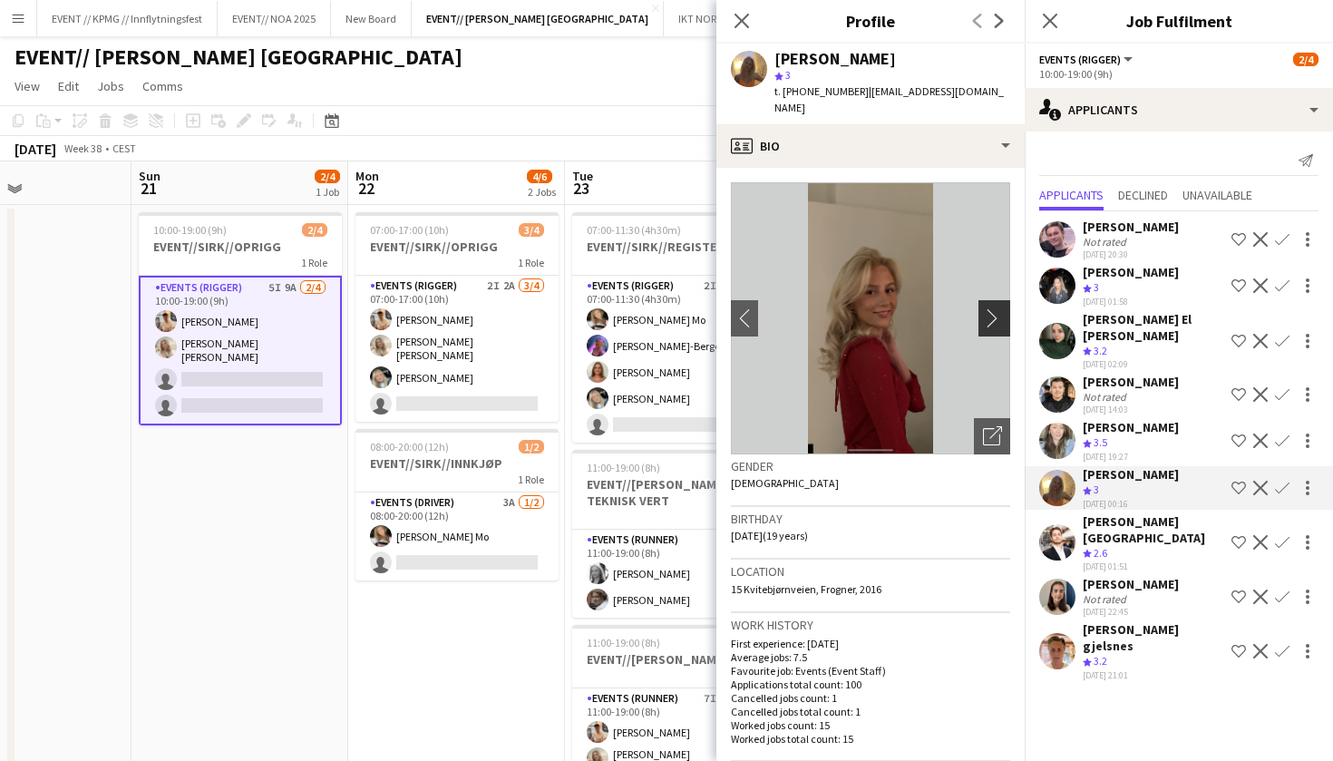
click at [991, 308] on app-icon "chevron-right" at bounding box center [997, 317] width 28 height 19
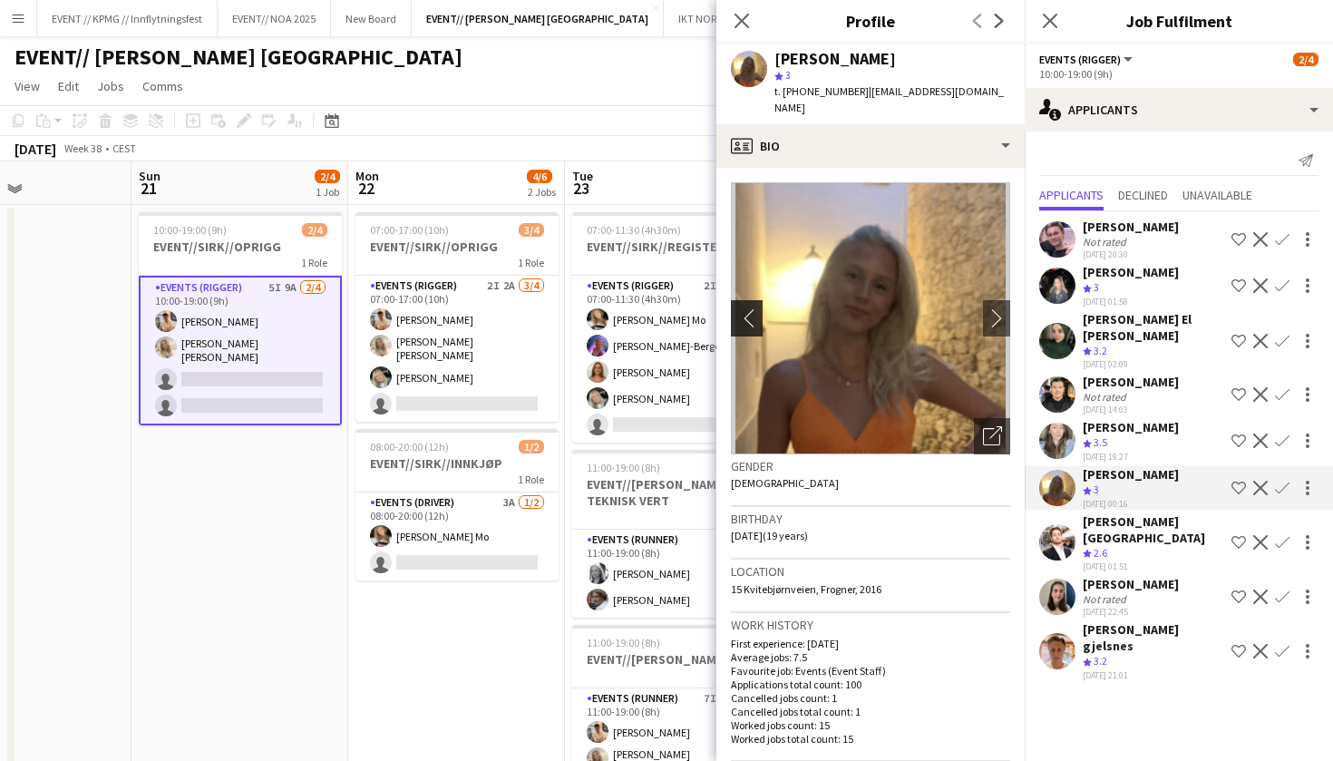
click at [742, 315] on button "chevron-left" at bounding box center [745, 318] width 36 height 36
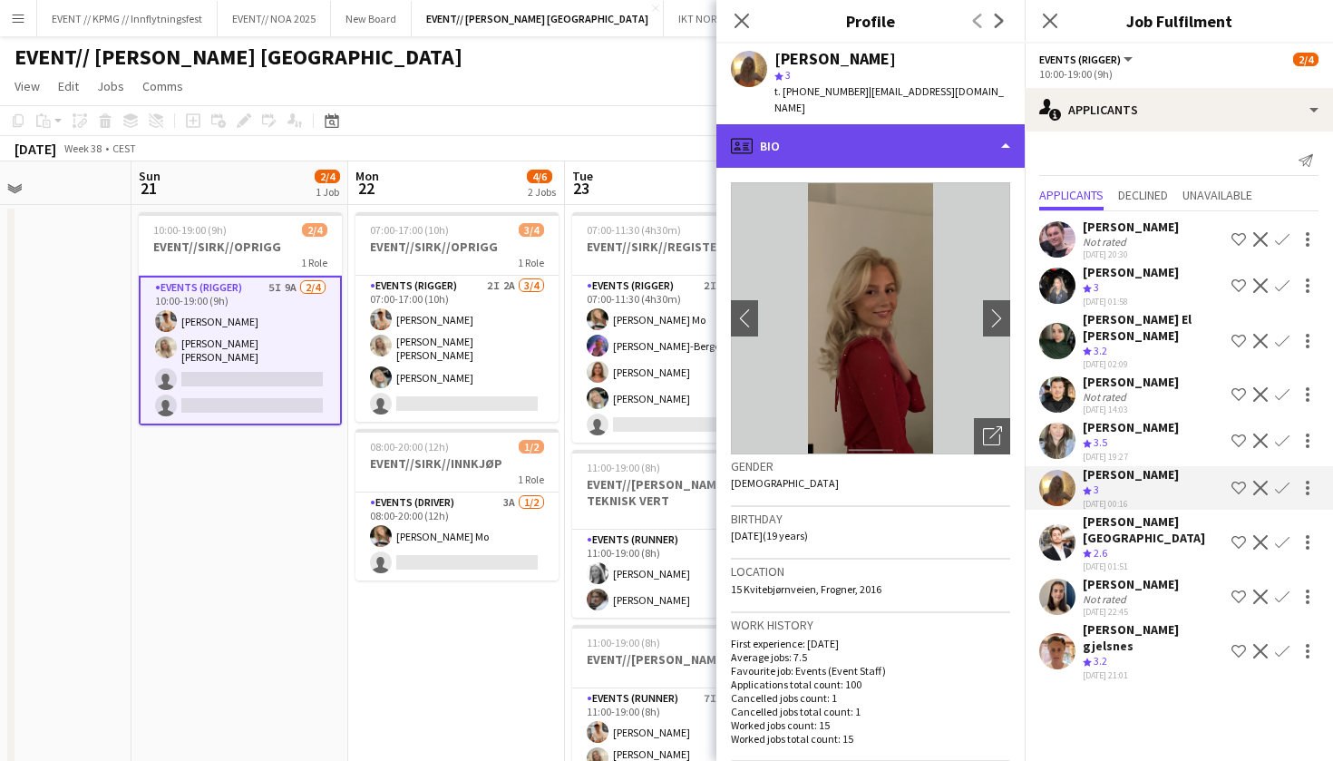
click at [936, 126] on div "profile Bio" at bounding box center [871, 146] width 308 height 44
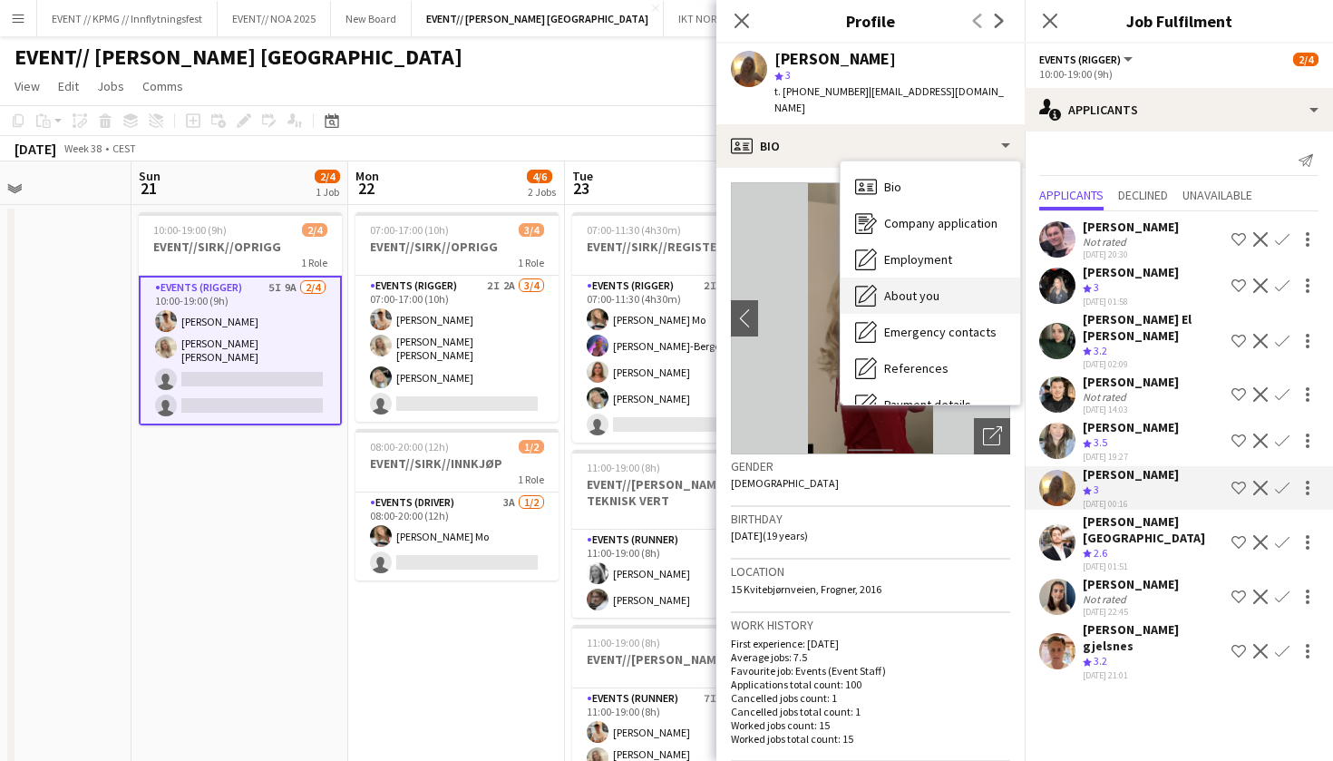
click at [916, 278] on div "About you About you" at bounding box center [931, 296] width 180 height 36
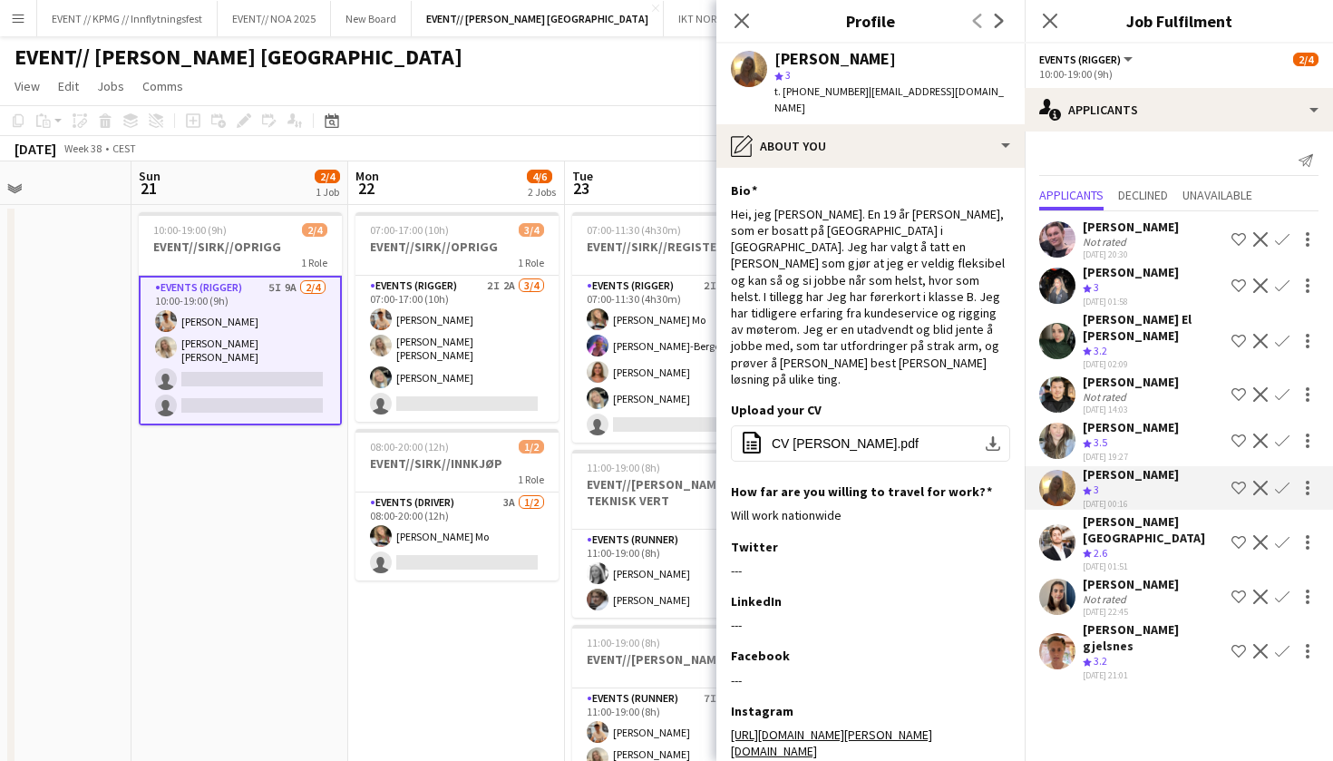
click at [1069, 423] on div at bounding box center [1058, 441] width 36 height 36
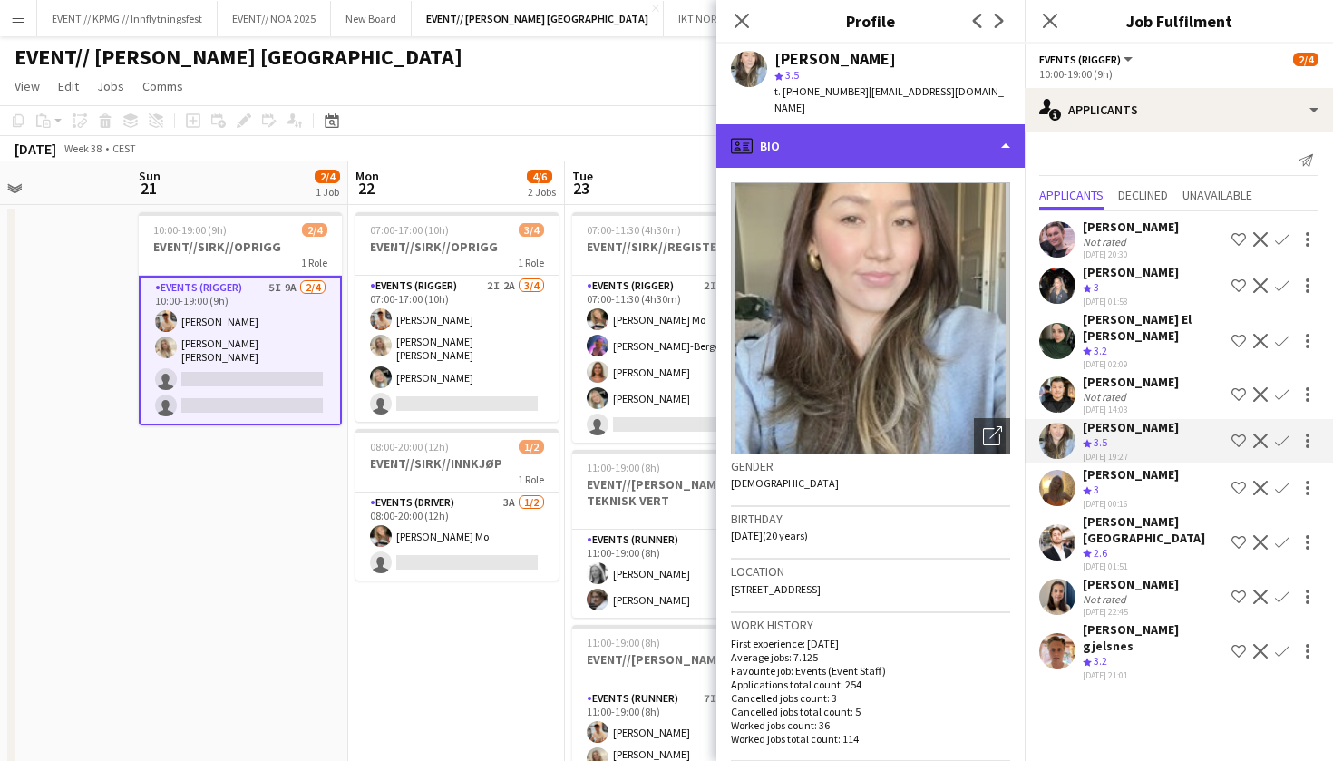
click at [933, 146] on div "profile Bio" at bounding box center [871, 146] width 308 height 44
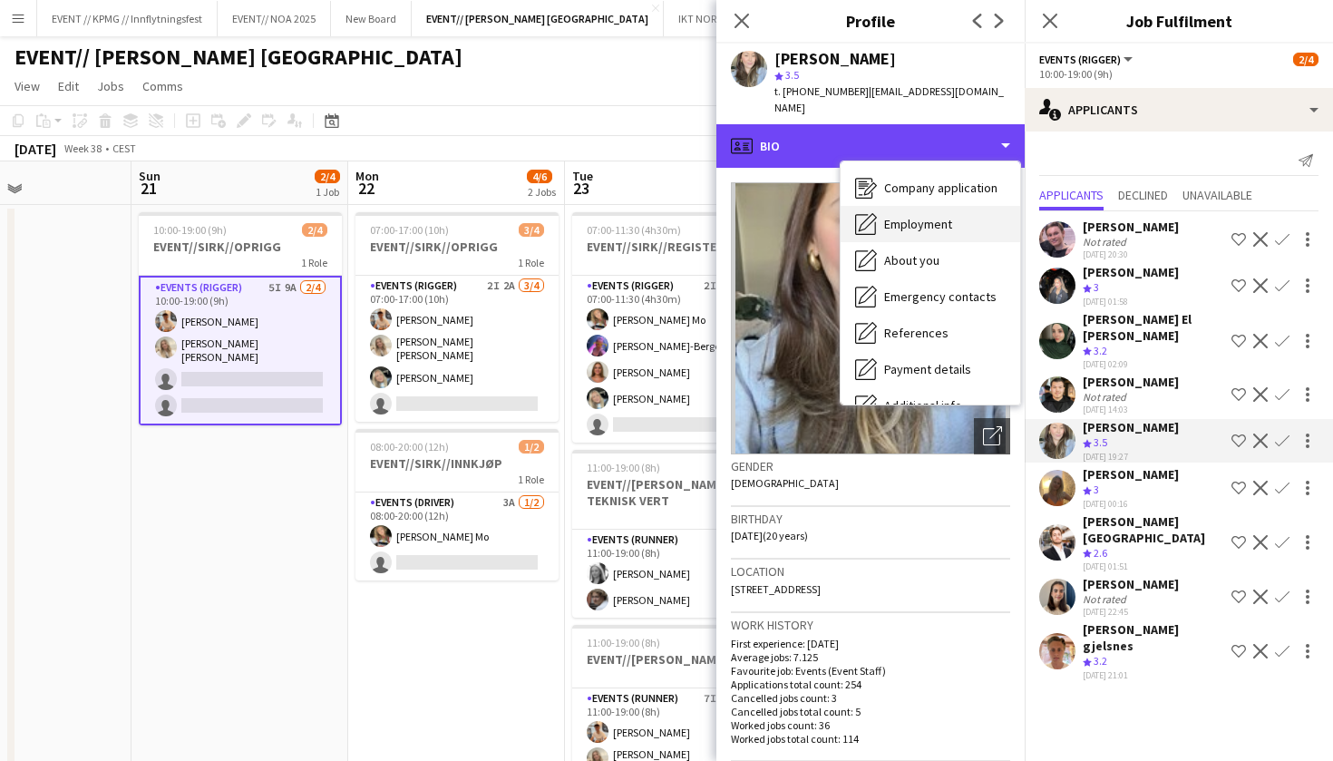
scroll to position [67, 0]
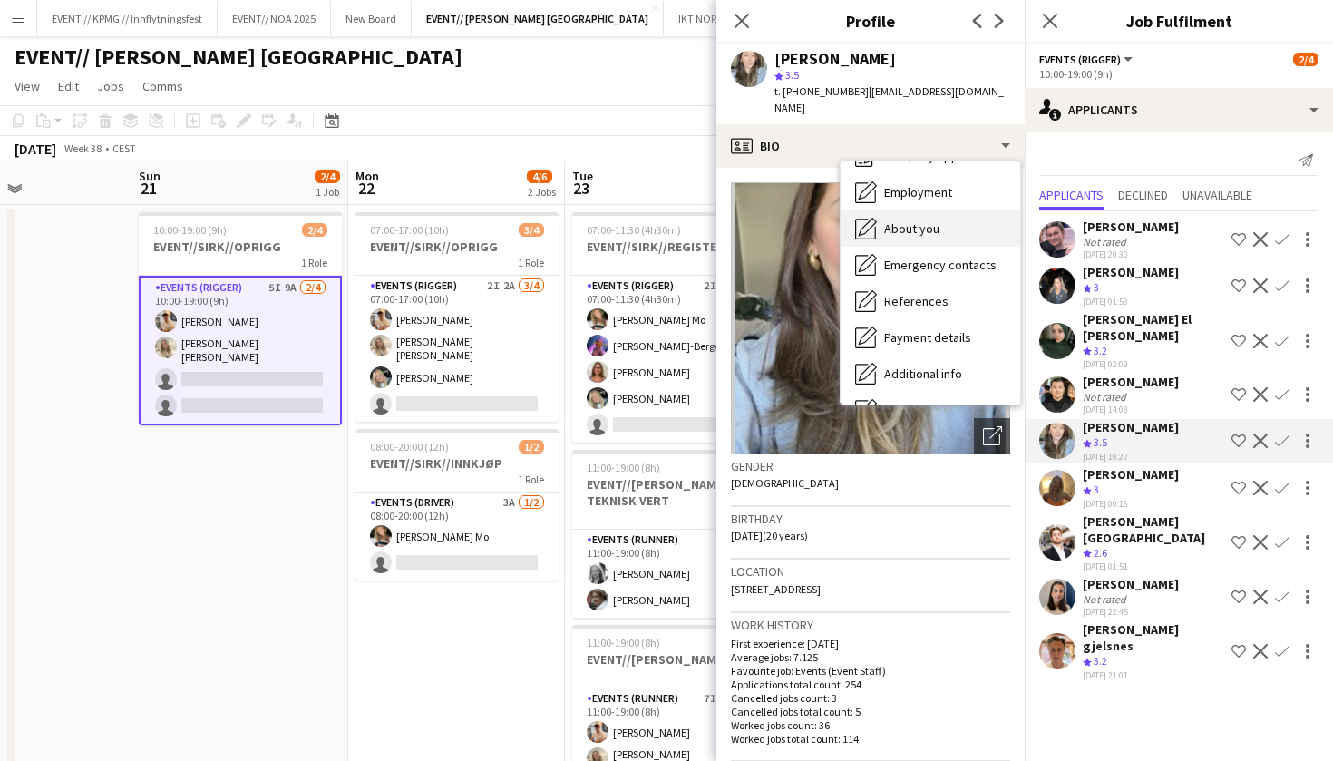
click at [931, 220] on span "About you" at bounding box center [911, 228] width 55 height 16
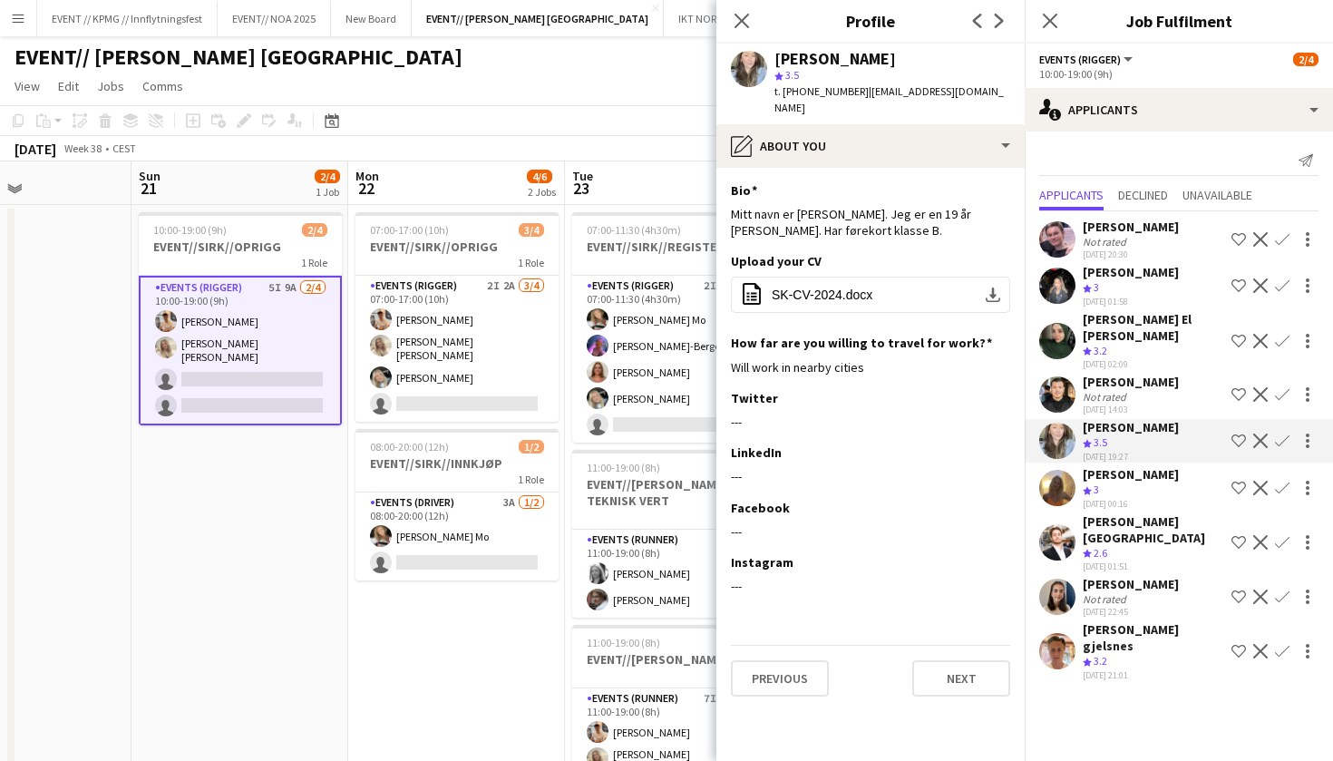
click at [1093, 249] on div "[DATE] 20:30" at bounding box center [1131, 255] width 96 height 12
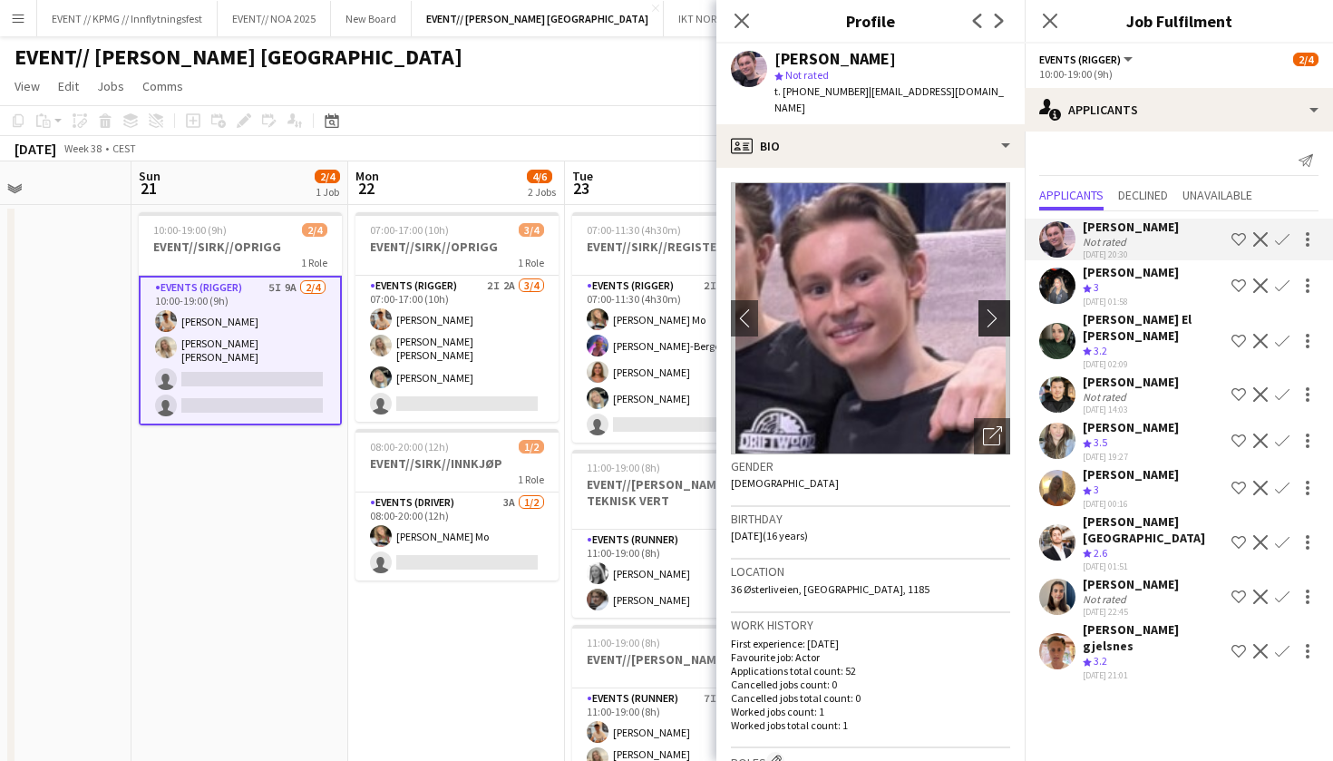
click at [991, 308] on app-icon "chevron-right" at bounding box center [997, 317] width 28 height 19
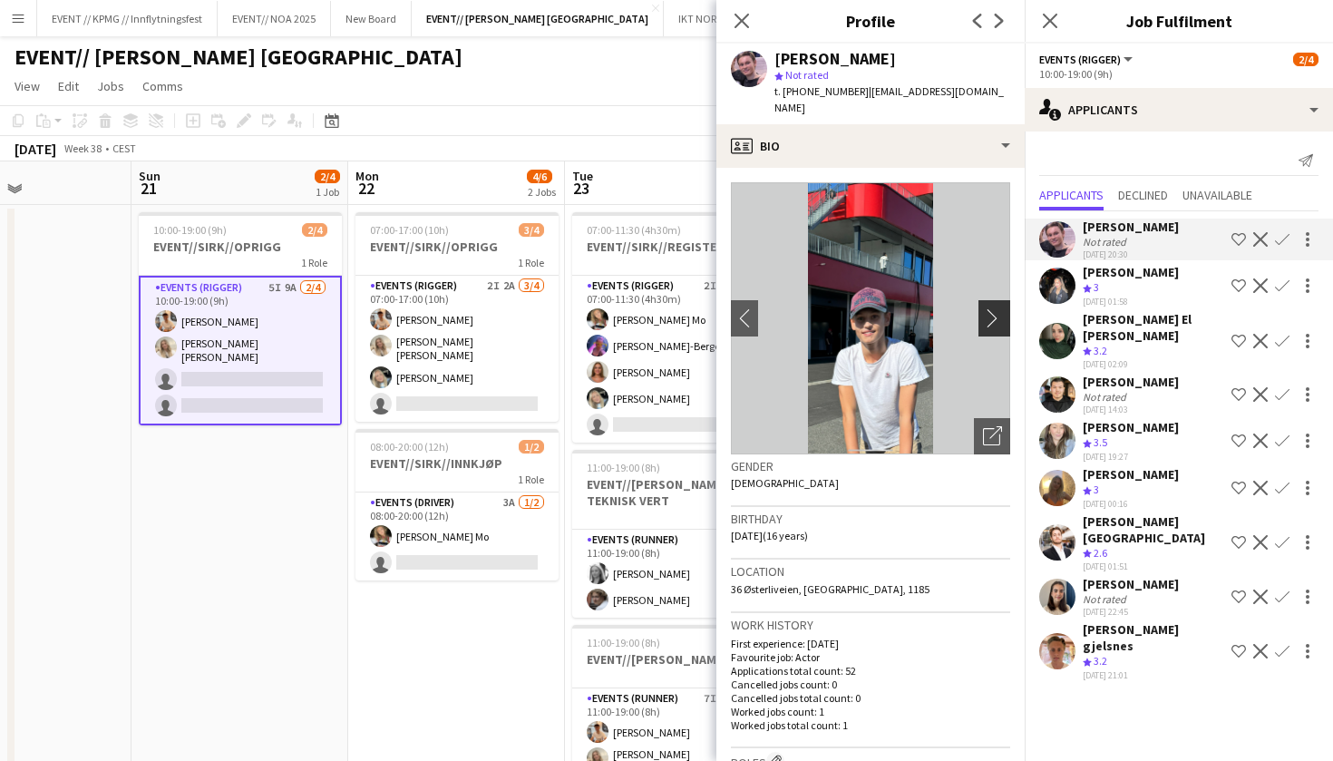
click at [983, 313] on button "chevron-right" at bounding box center [997, 318] width 36 height 36
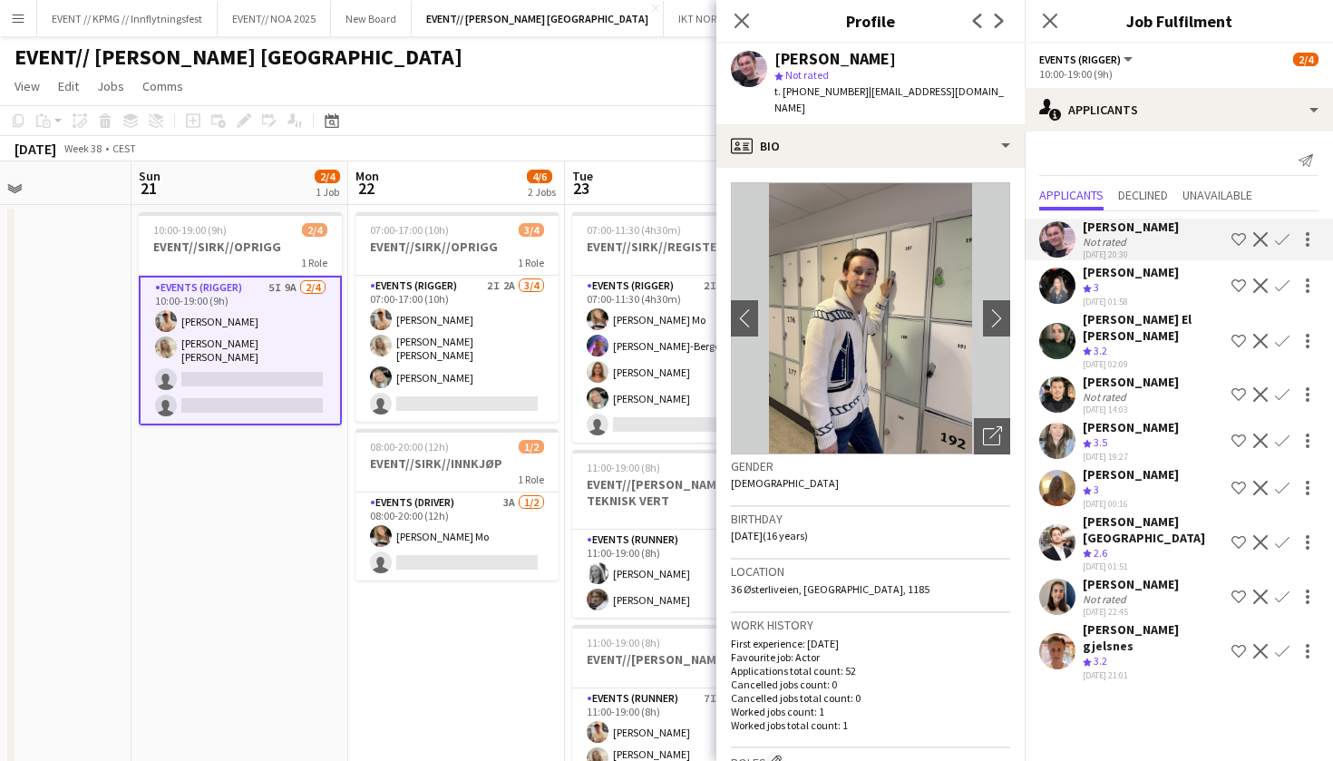
click at [1130, 300] on div "[DATE] 01:58" at bounding box center [1131, 302] width 96 height 12
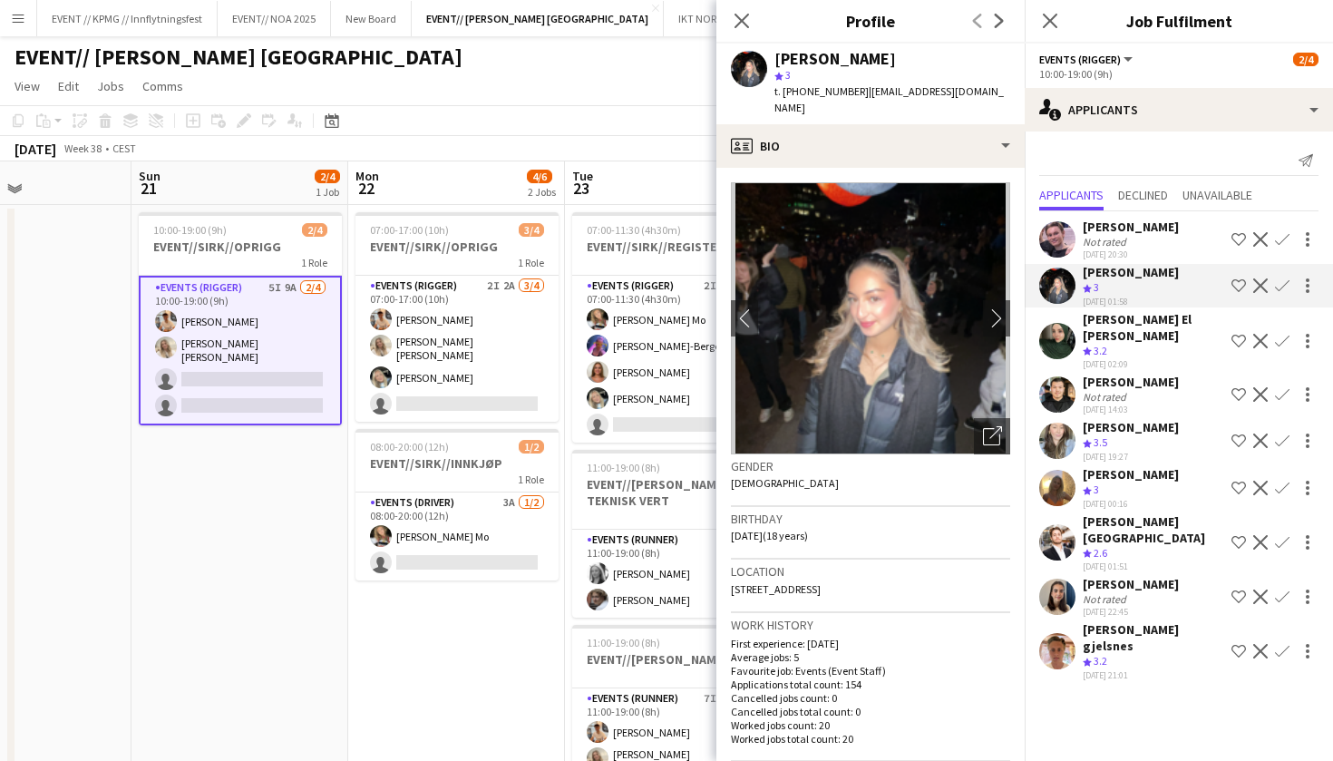
scroll to position [170, 0]
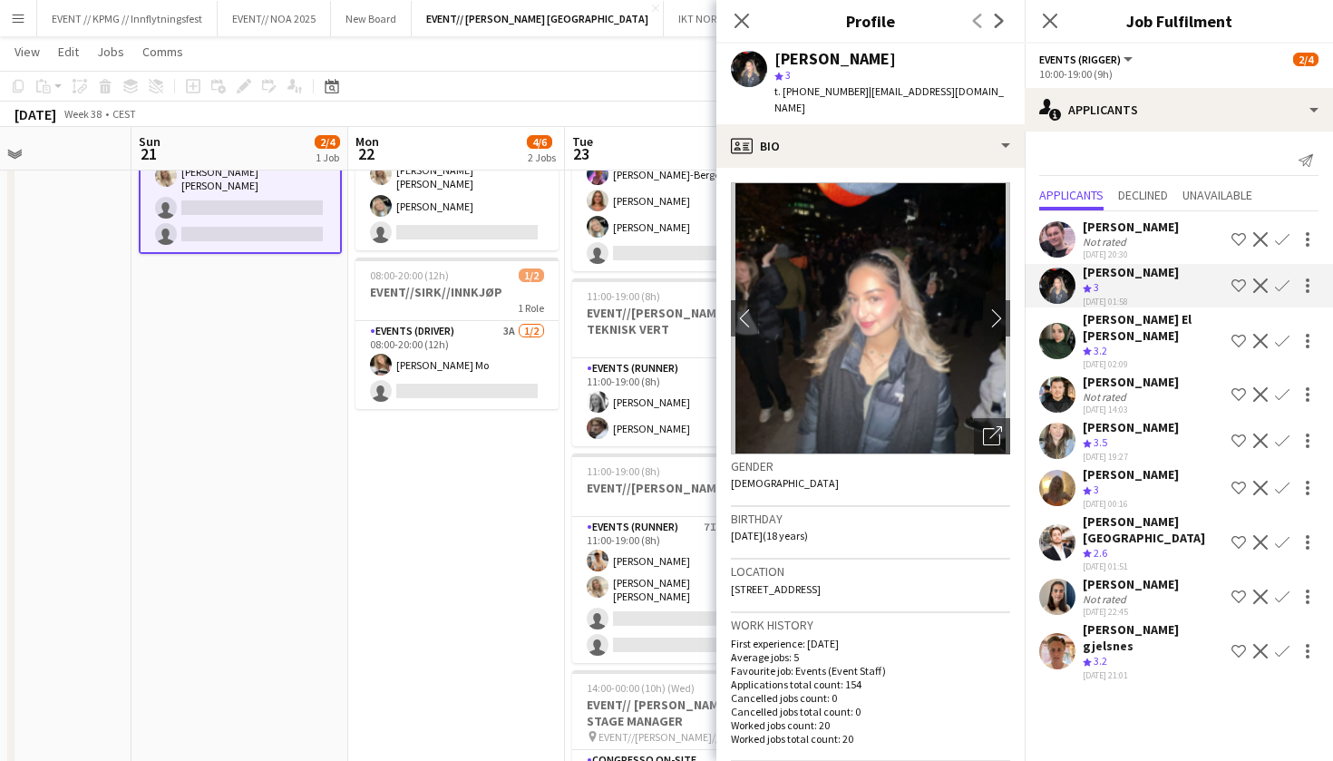
click at [537, 607] on app-date-cell "07:00-17:00 (10h) 3/4 EVENT//[PERSON_NAME]//OPRIGG 1 Role Events (Rigger) 2I 2A…" at bounding box center [456, 538] width 217 height 1008
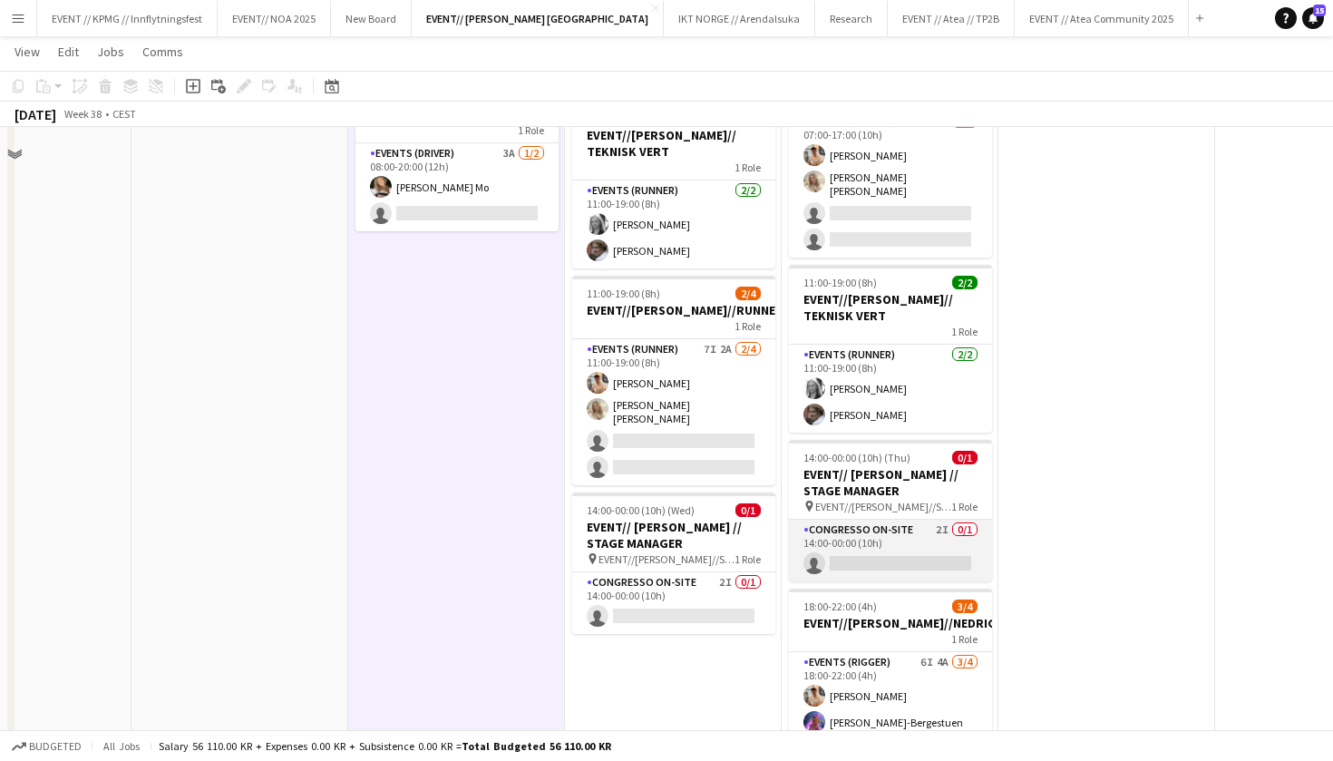
scroll to position [418, 0]
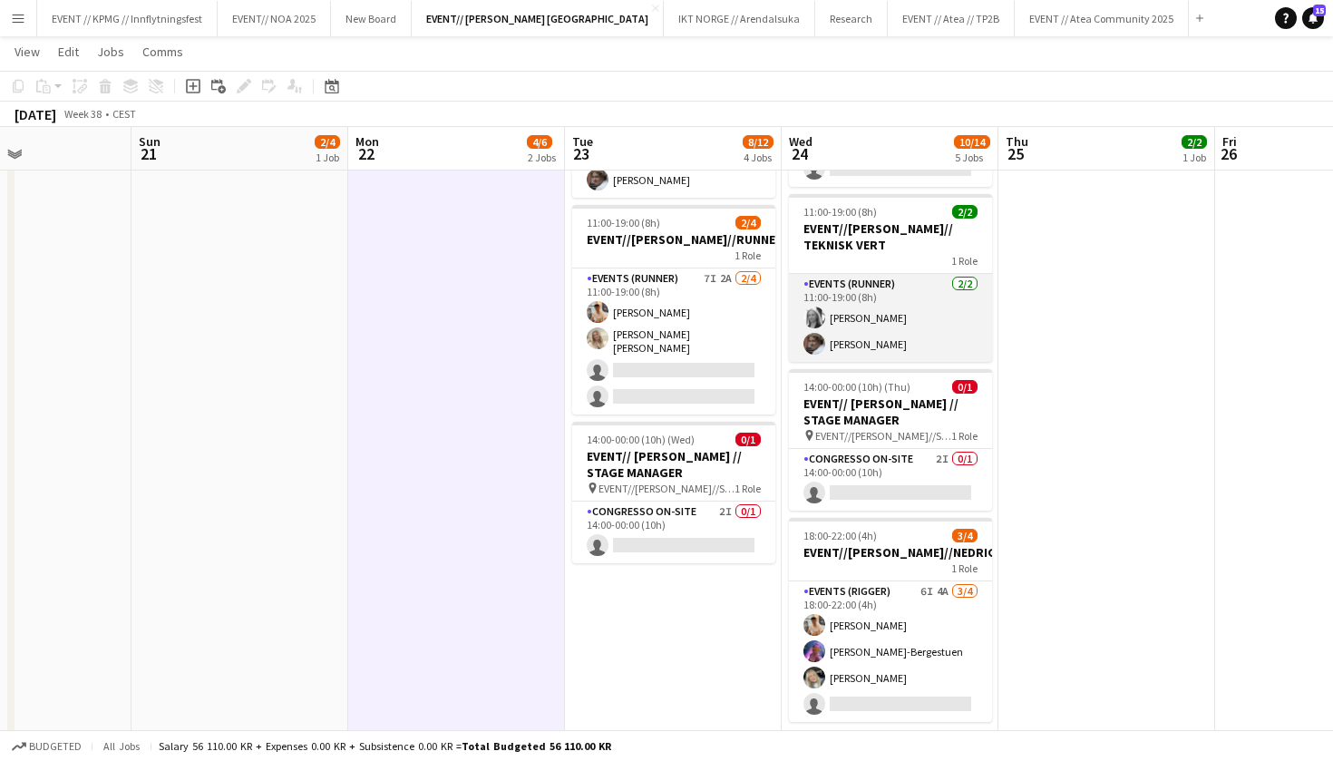
click at [863, 308] on app-card-role "Events (Runner) [DATE] 11:00-19:00 (8h) [PERSON_NAME] [PERSON_NAME]" at bounding box center [890, 318] width 203 height 88
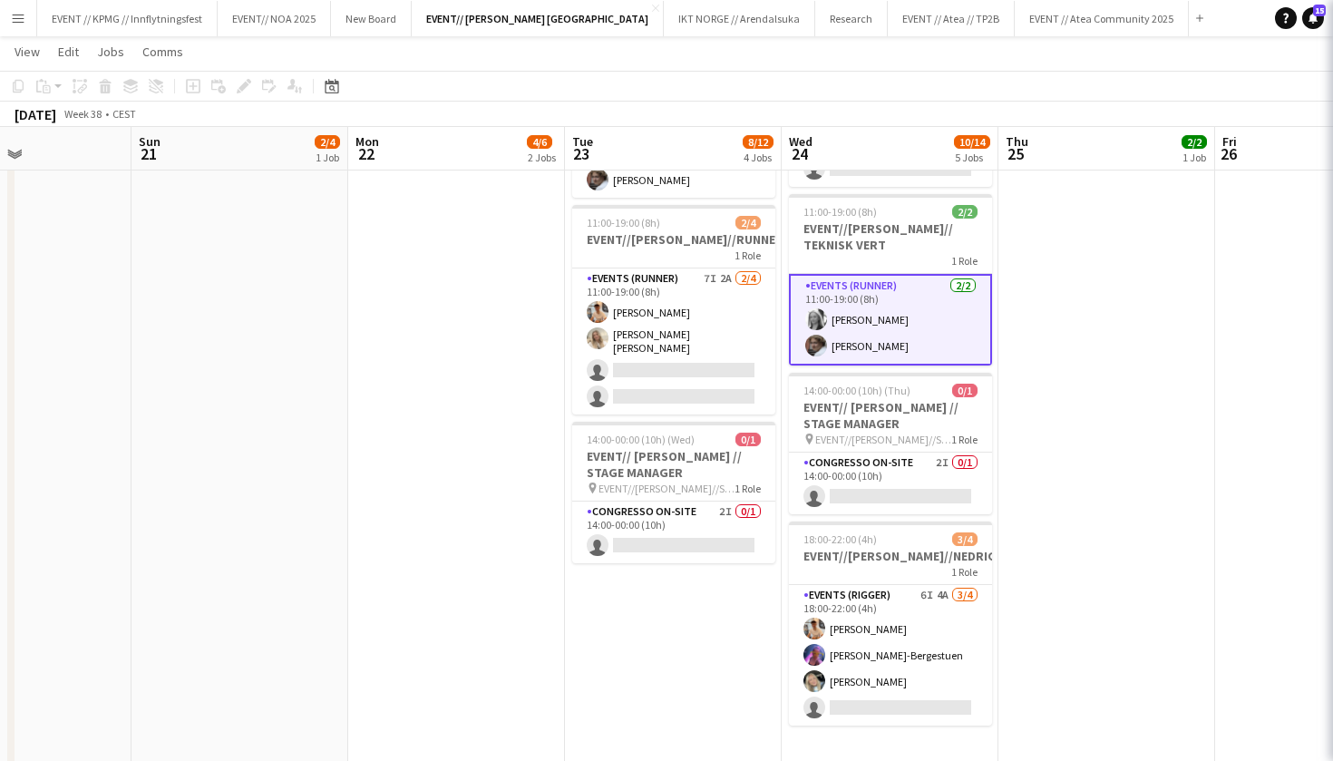
scroll to position [0, 518]
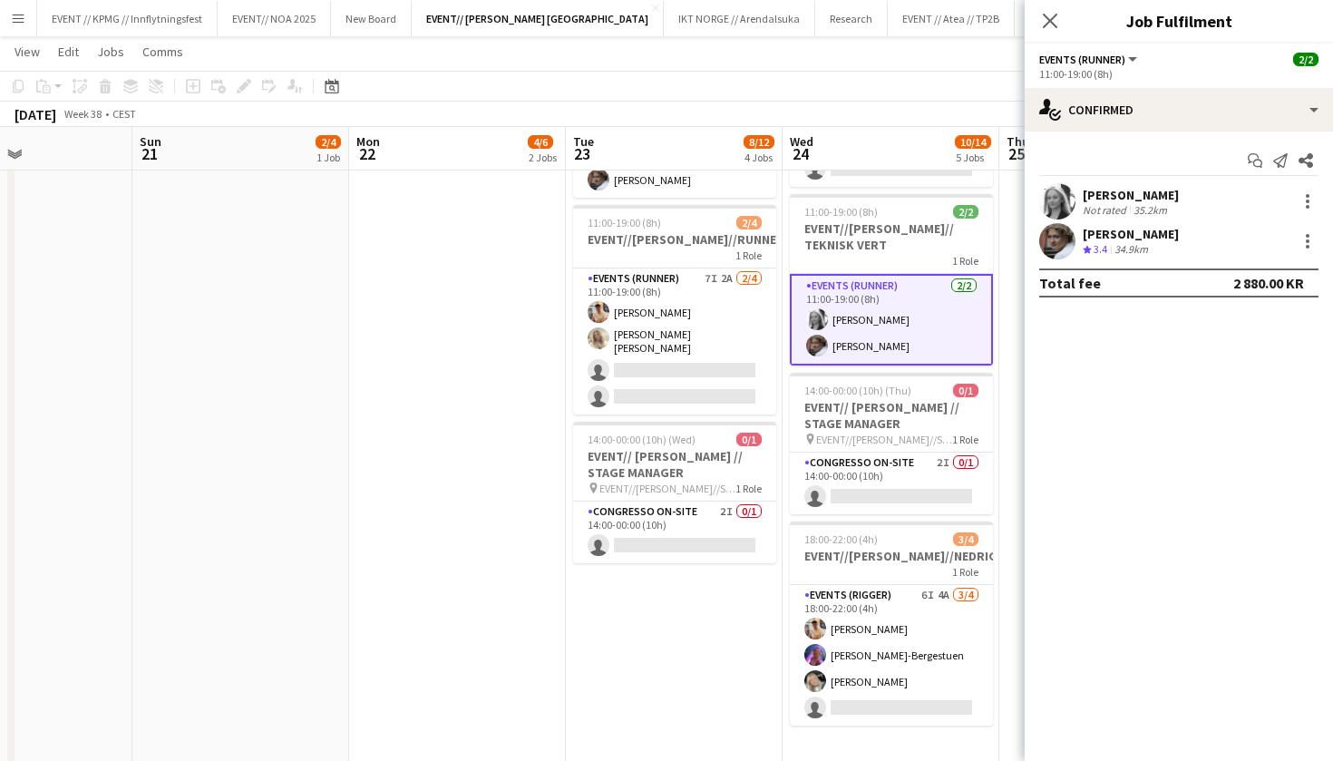
click at [1137, 210] on div "35.2km" at bounding box center [1150, 210] width 41 height 14
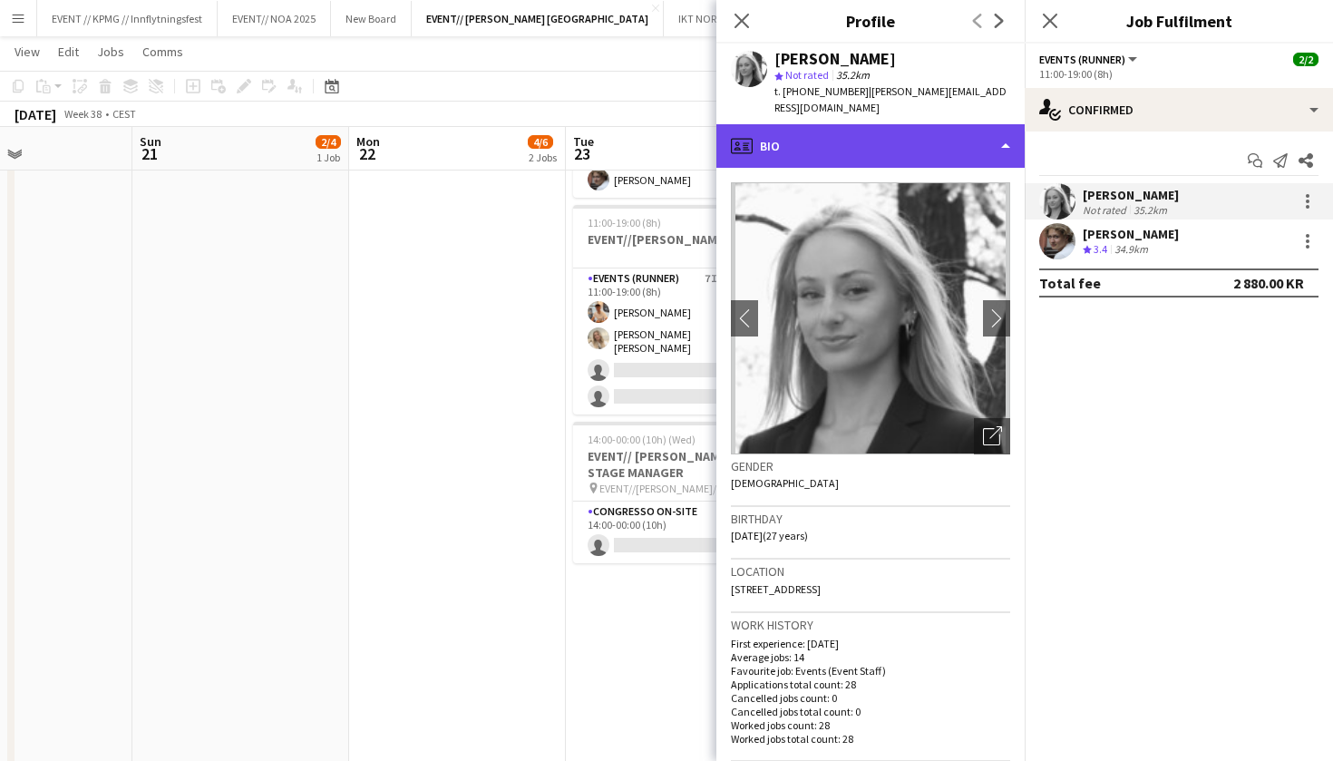
click at [965, 124] on div "profile Bio" at bounding box center [871, 146] width 308 height 44
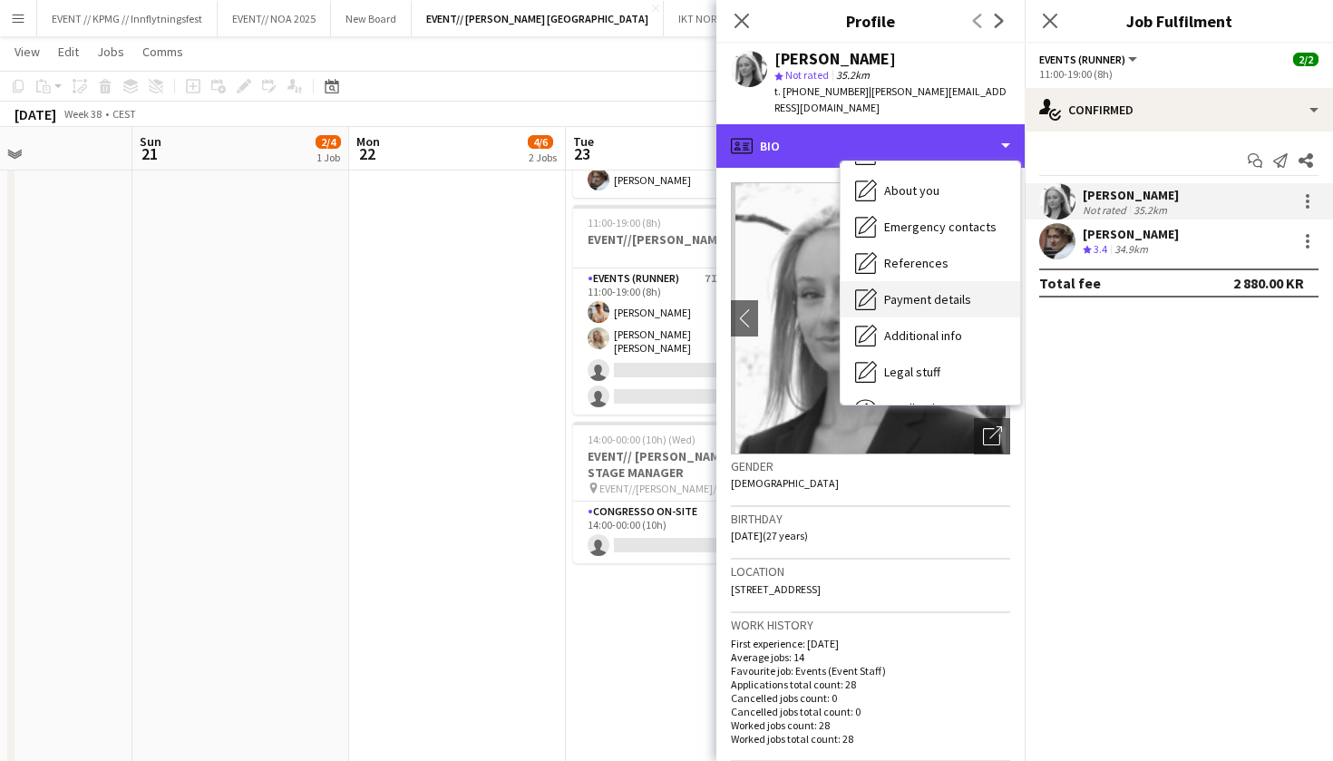
scroll to position [151, 0]
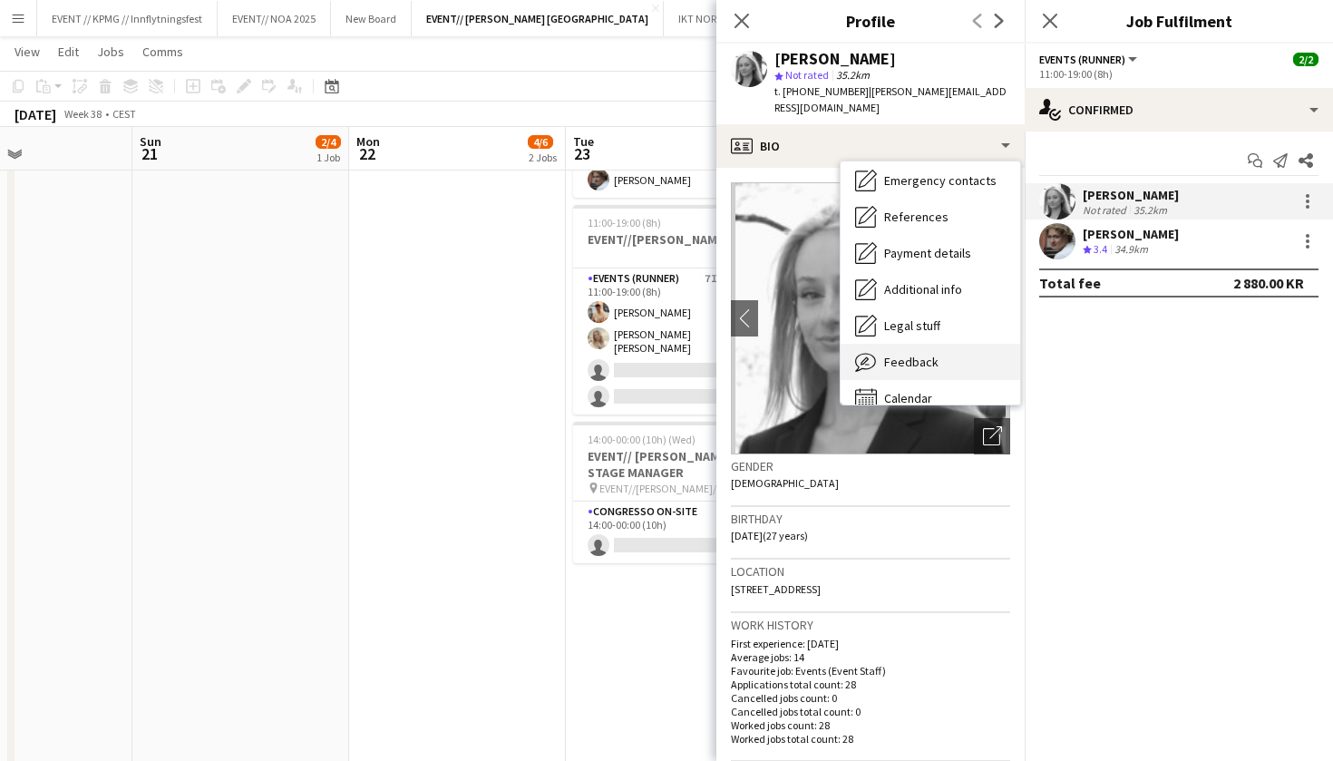
click at [923, 353] on div "Feedback Feedback" at bounding box center [931, 362] width 180 height 36
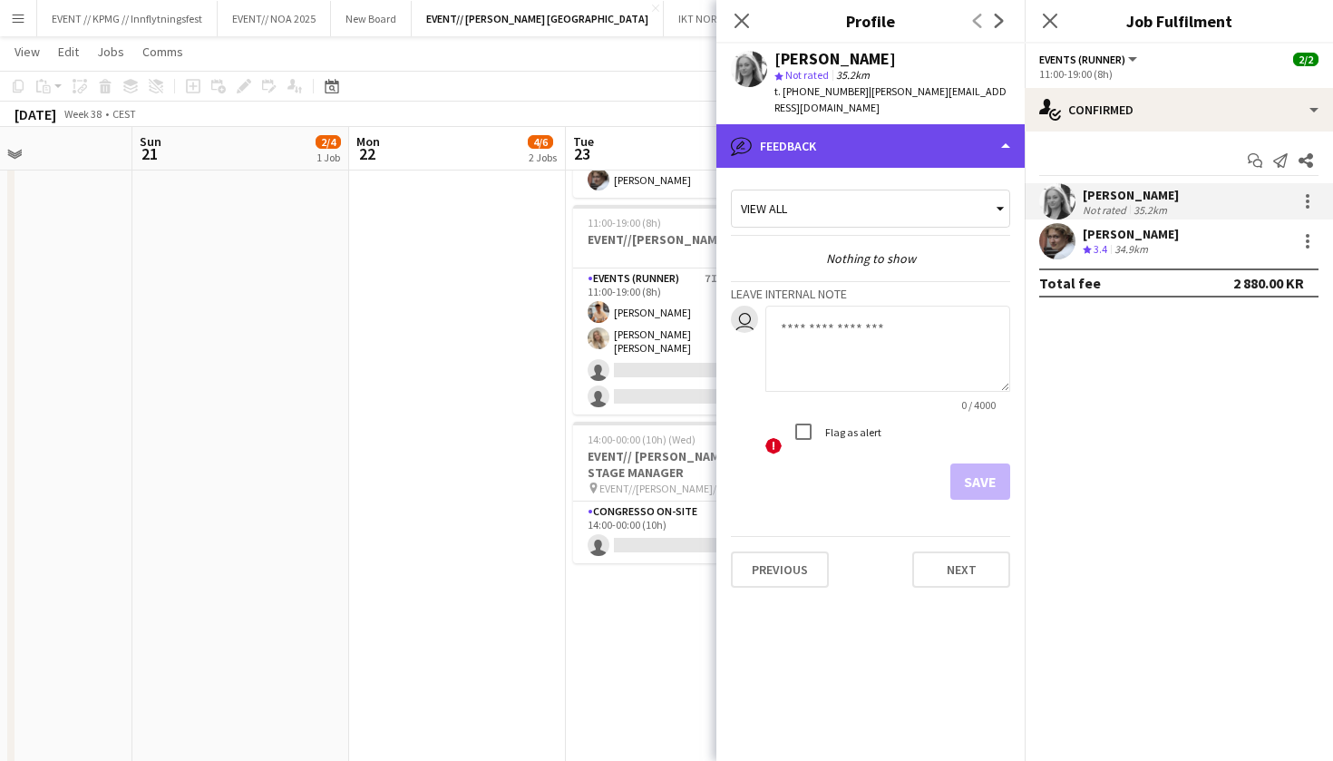
click at [957, 133] on div "bubble-pencil Feedback" at bounding box center [871, 146] width 308 height 44
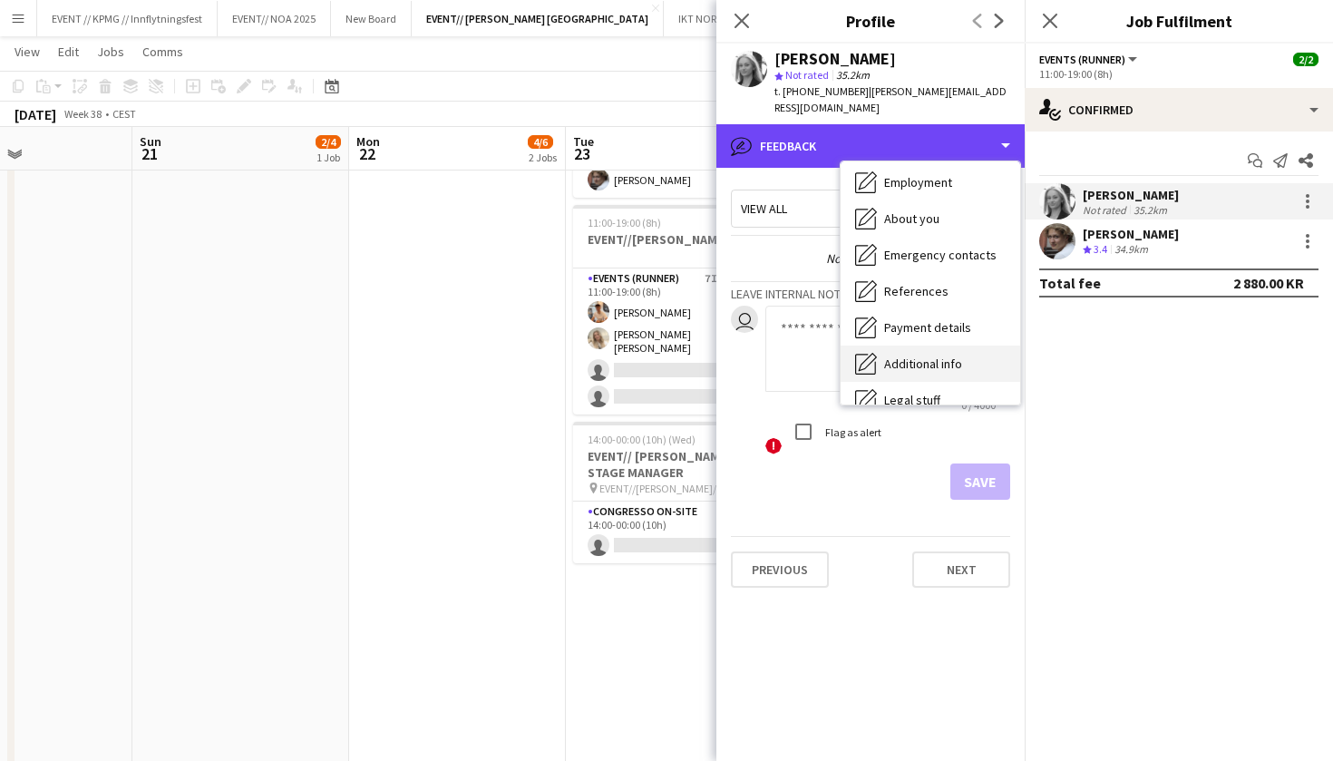
scroll to position [61, 0]
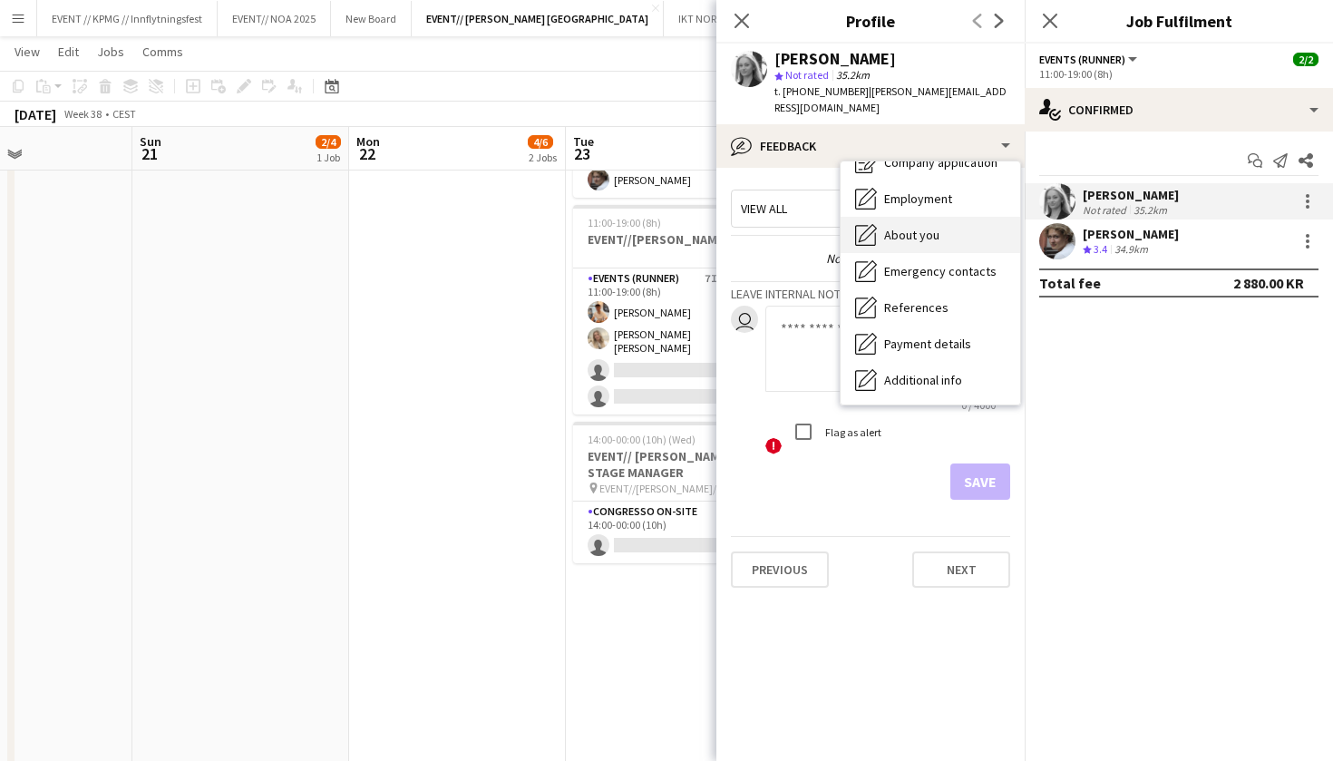
click at [942, 217] on div "About you About you" at bounding box center [931, 235] width 180 height 36
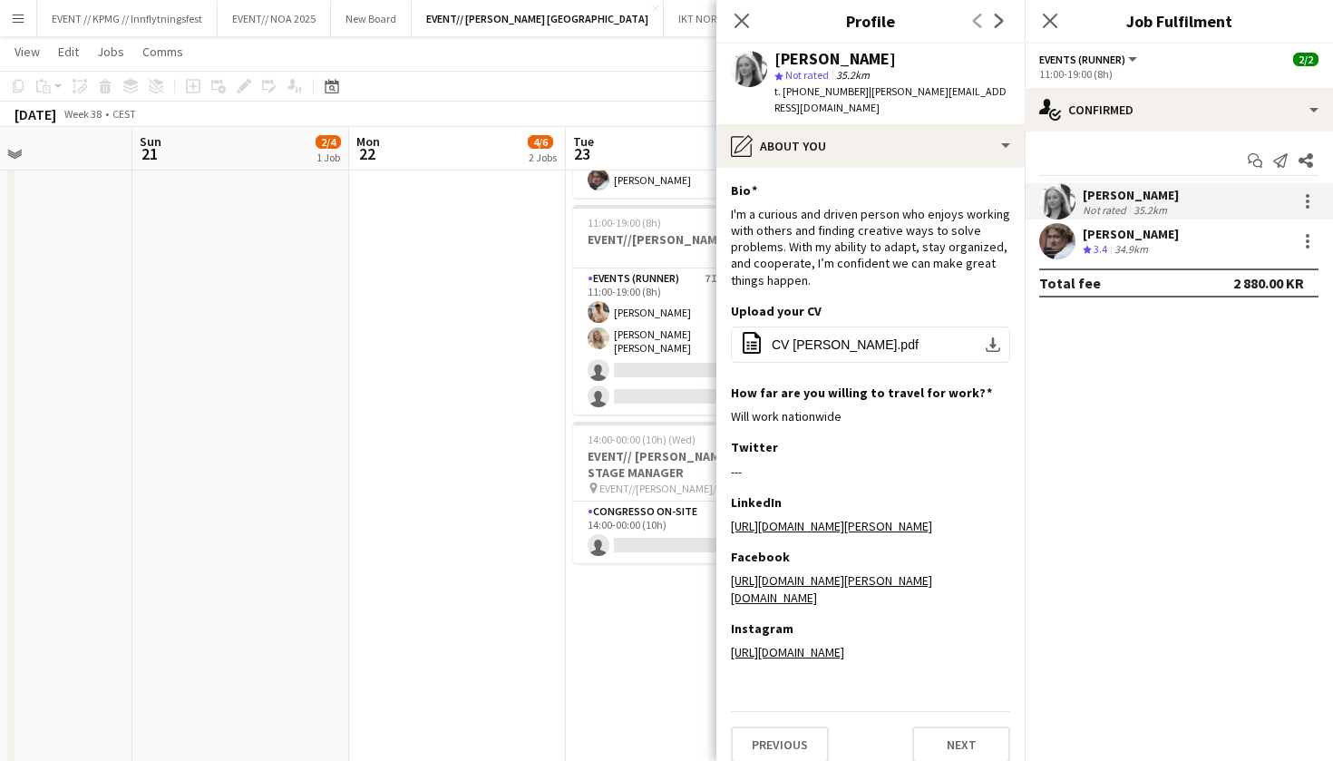
click at [1061, 244] on app-user-avatar at bounding box center [1058, 241] width 36 height 36
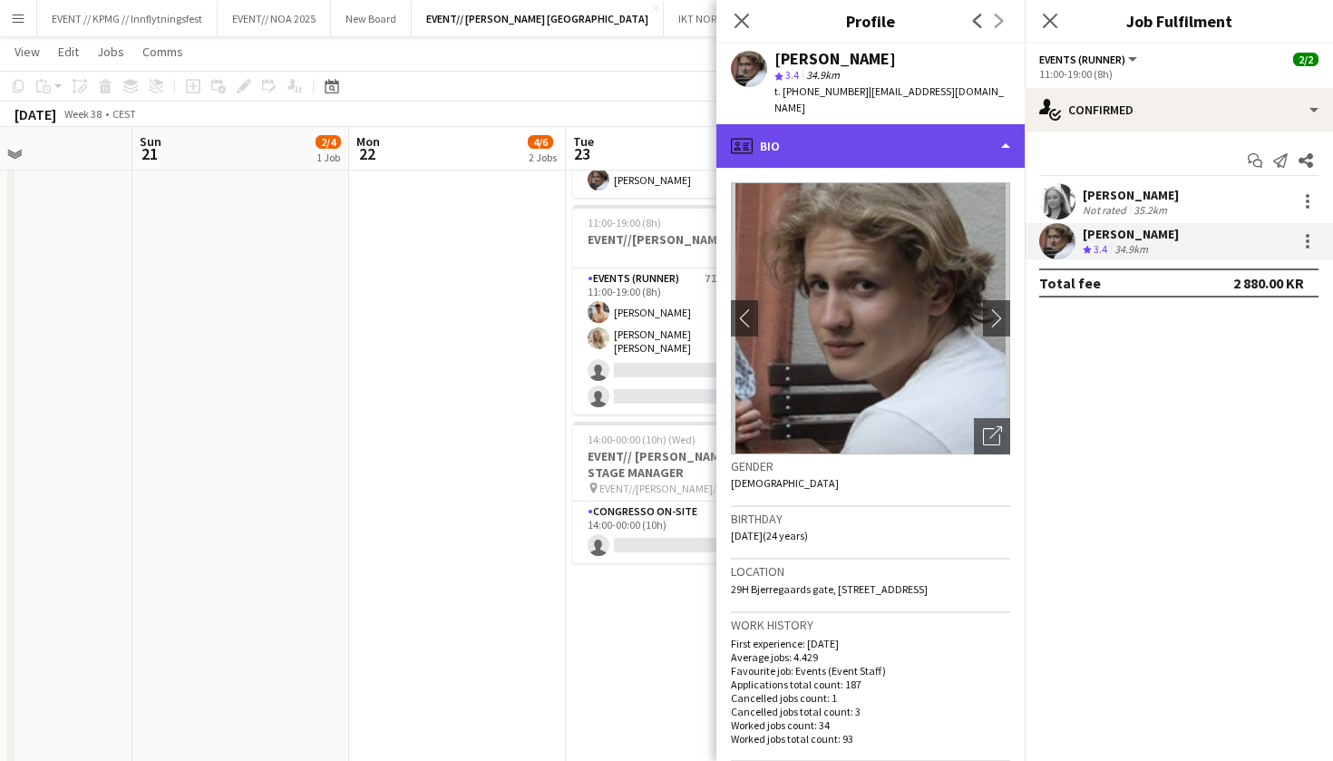
click at [891, 133] on div "profile Bio" at bounding box center [871, 146] width 308 height 44
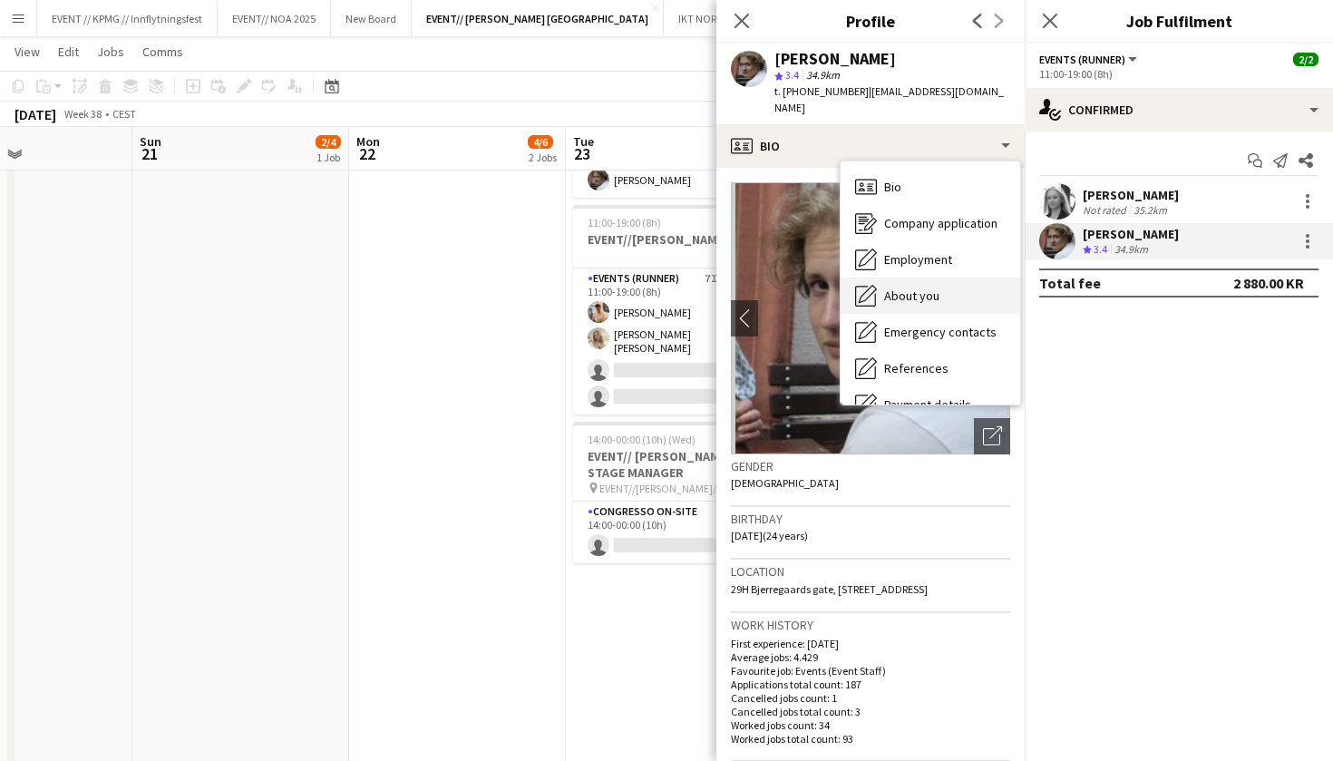
click at [923, 288] on span "About you" at bounding box center [911, 296] width 55 height 16
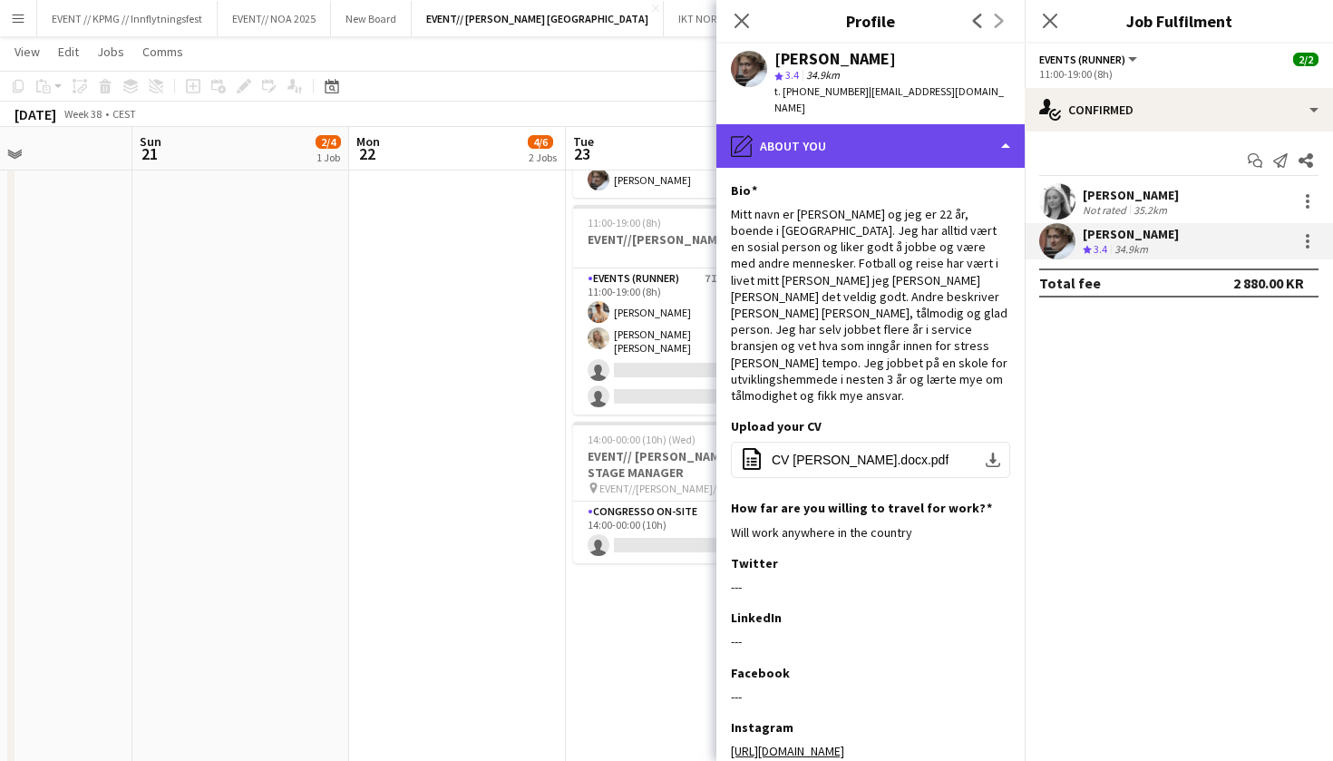
click at [923, 136] on div "pencil4 About you" at bounding box center [871, 146] width 308 height 44
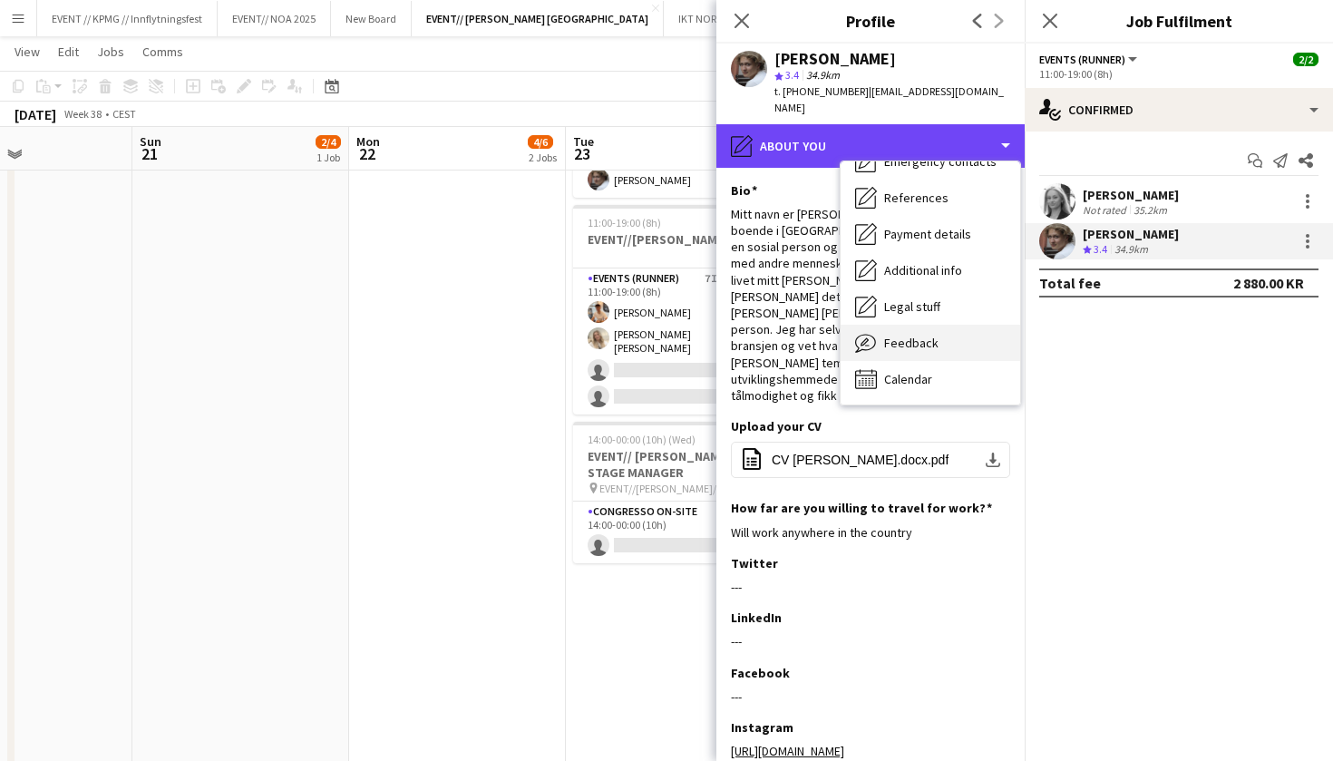
scroll to position [171, 0]
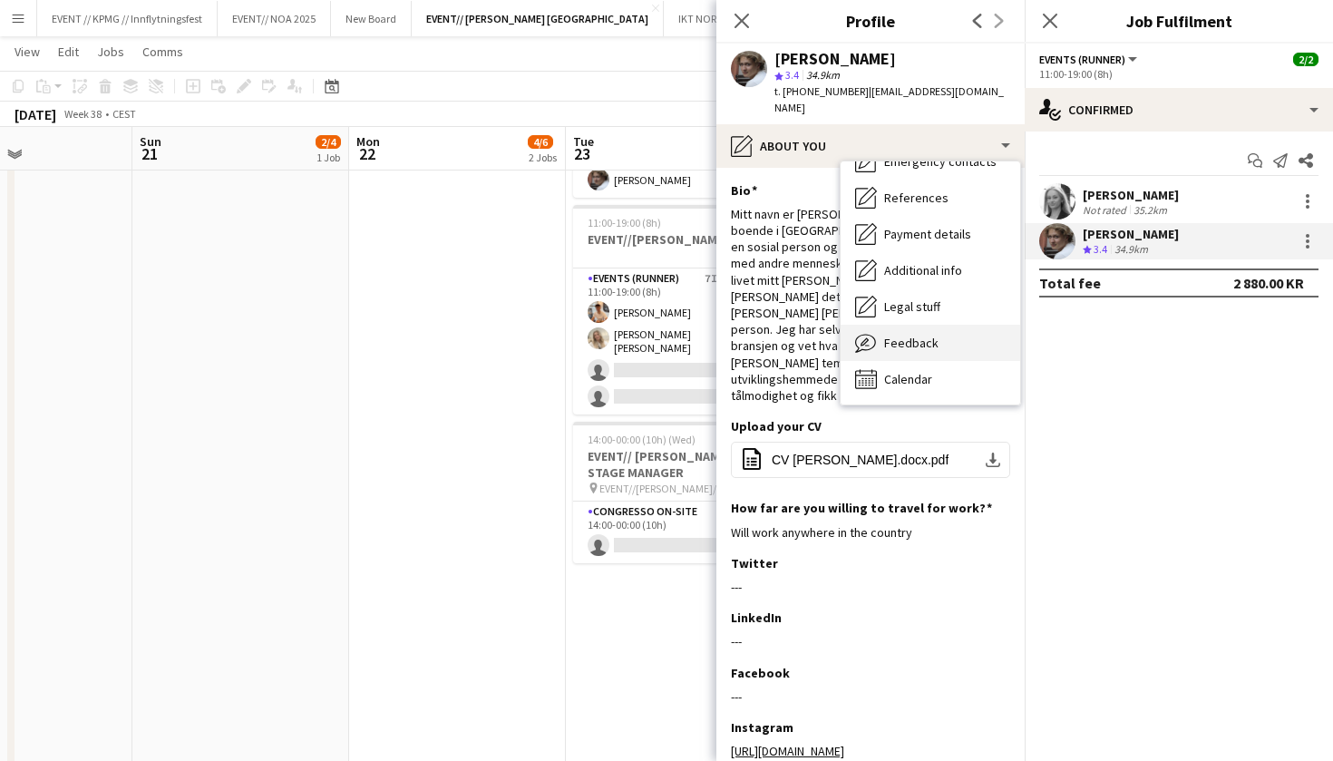
click at [935, 335] on span "Feedback" at bounding box center [911, 343] width 54 height 16
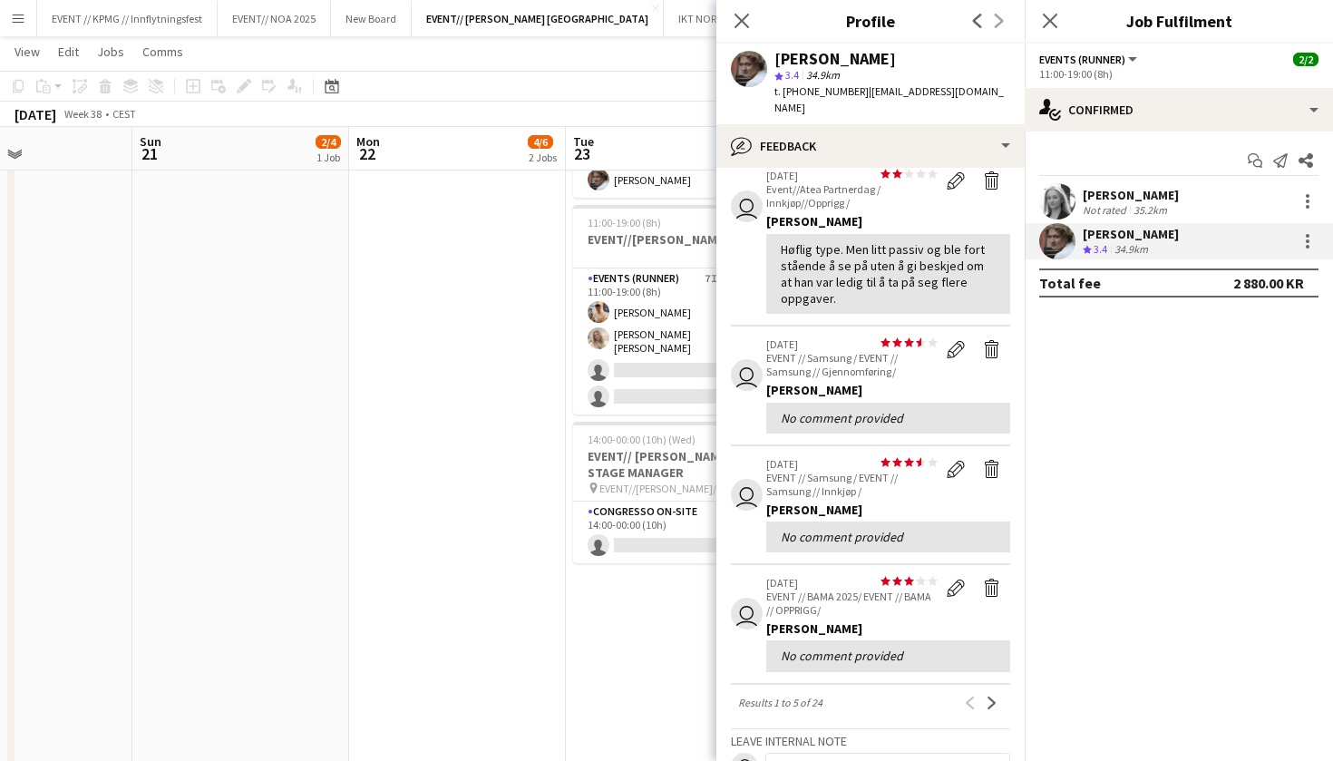
scroll to position [233, 0]
click at [995, 697] on app-icon "Next" at bounding box center [992, 703] width 13 height 13
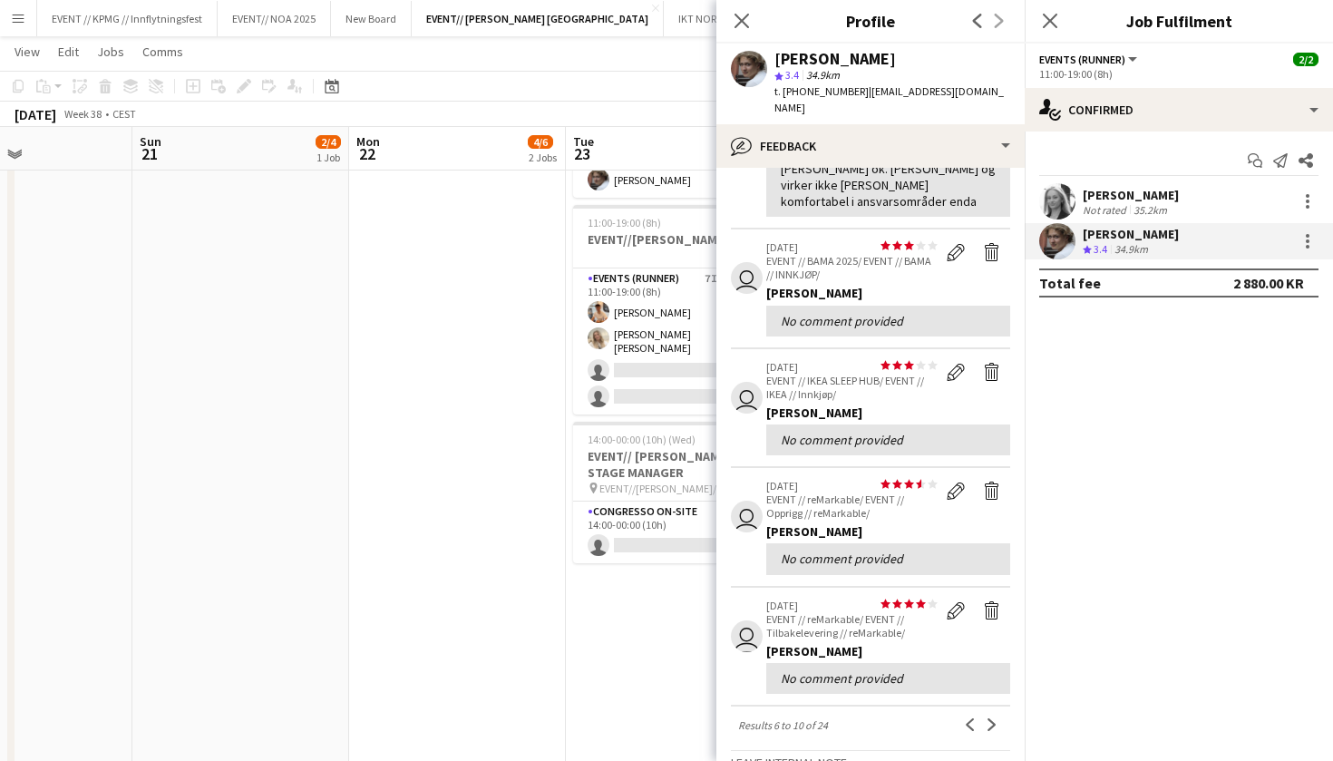
scroll to position [165, 0]
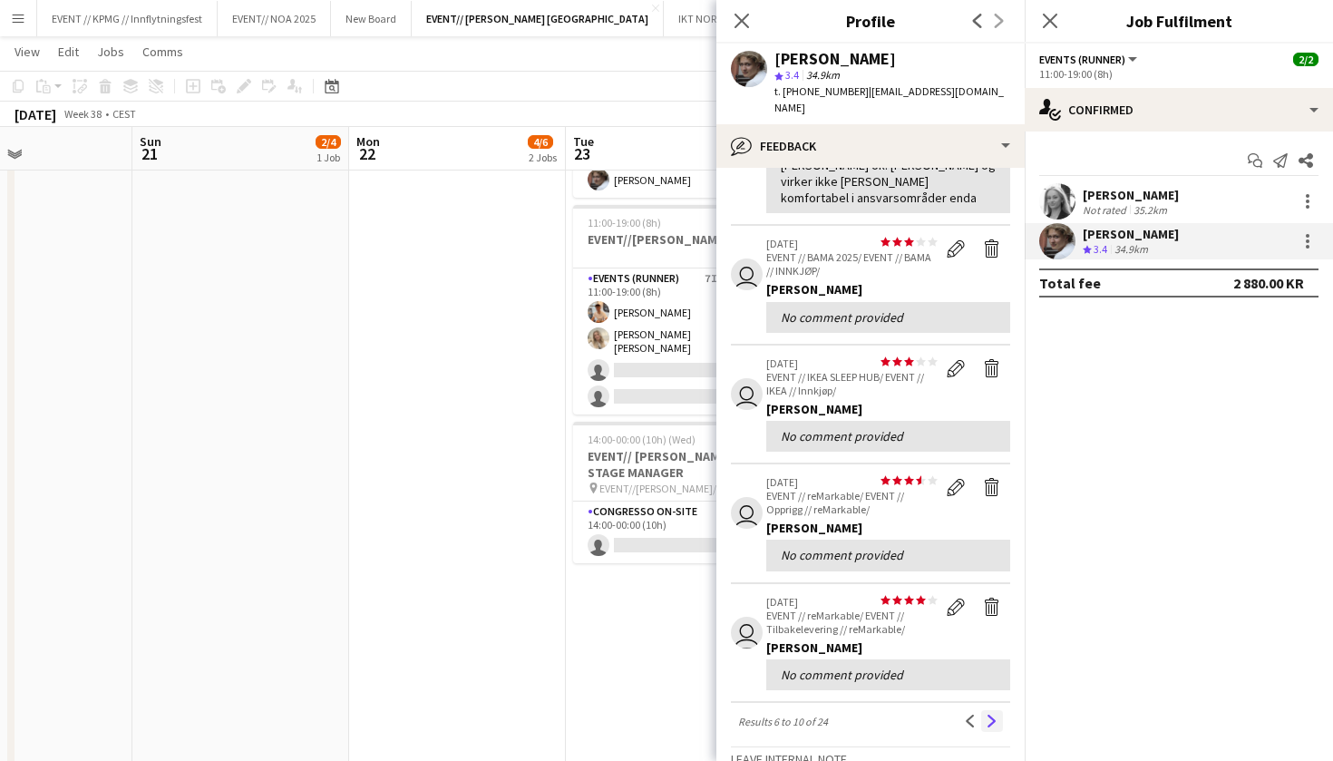
click at [989, 715] on app-icon "Next" at bounding box center [992, 721] width 13 height 13
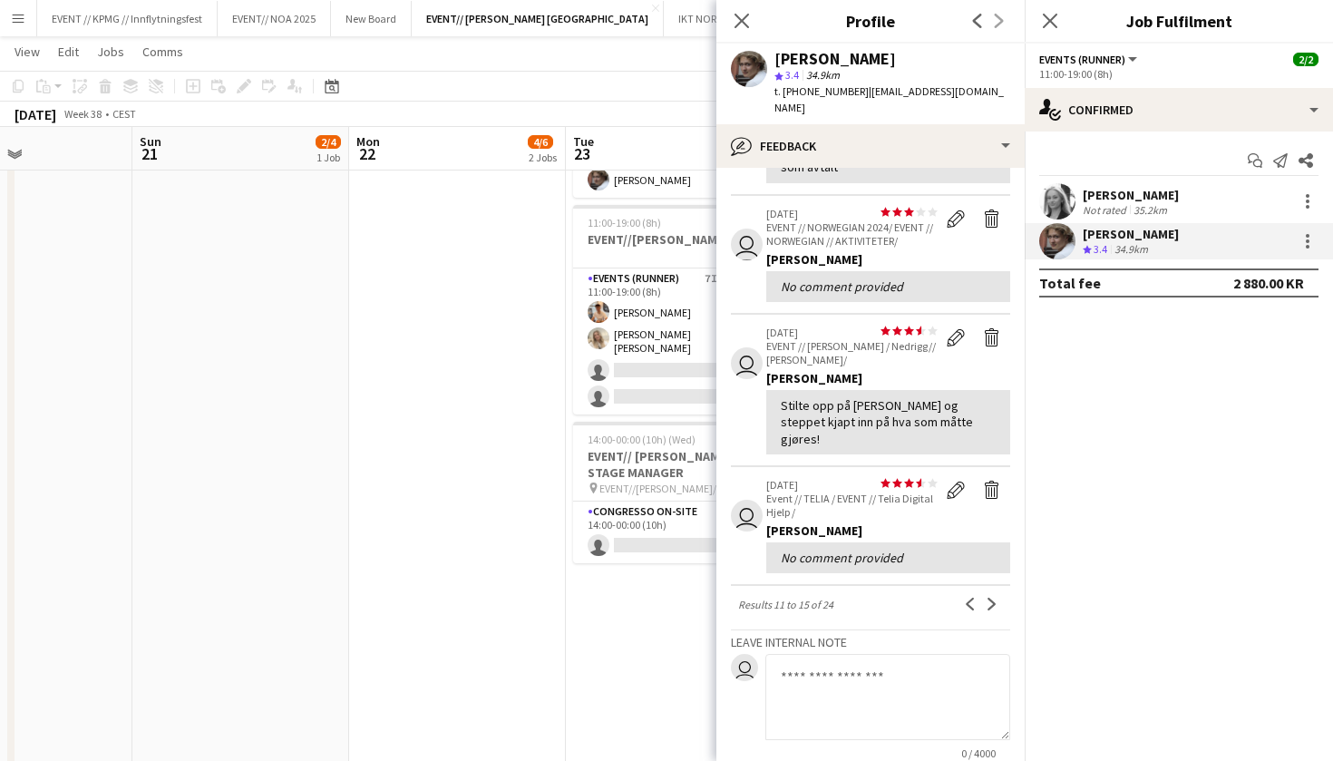
scroll to position [317, 0]
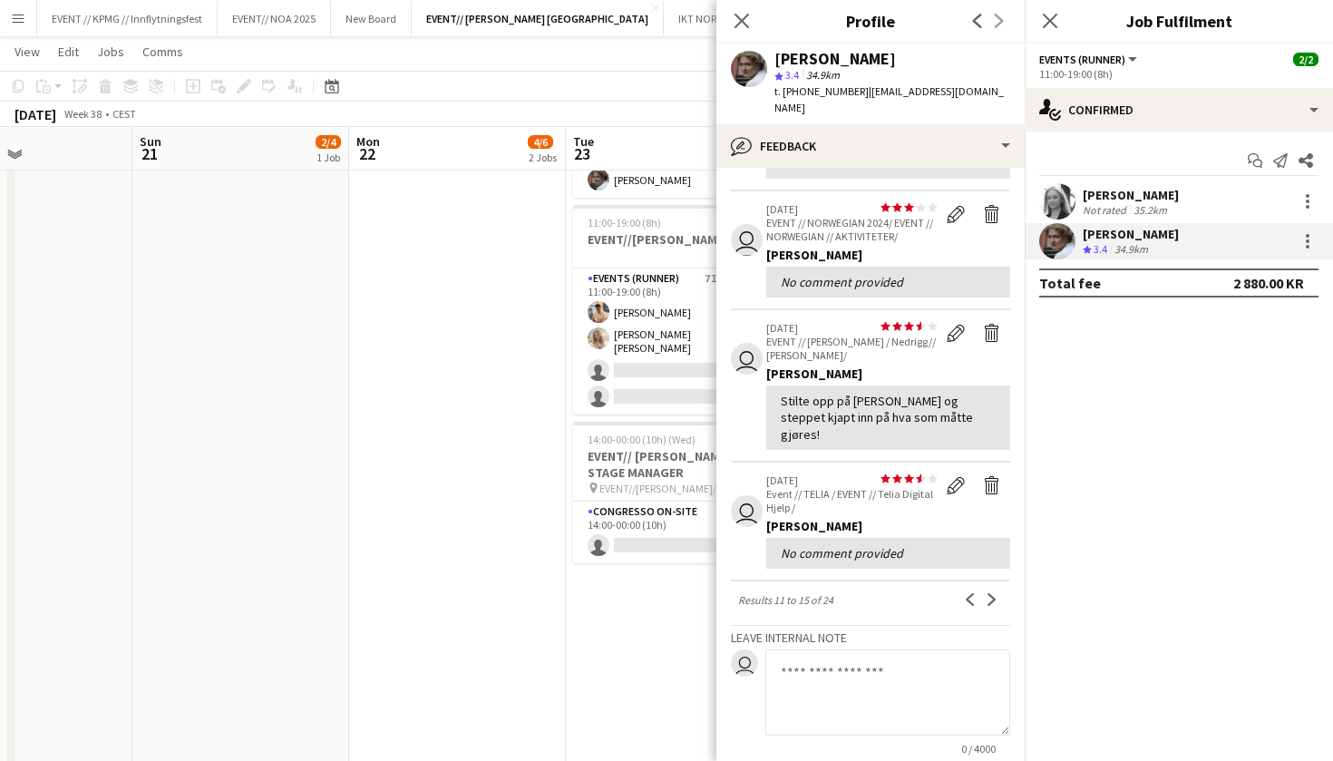
click at [984, 547] on div "View all star star star star star star star star star star [DATE] EVENT // MULT…" at bounding box center [870, 355] width 279 height 978
click at [984, 589] on button "Next" at bounding box center [992, 600] width 22 height 22
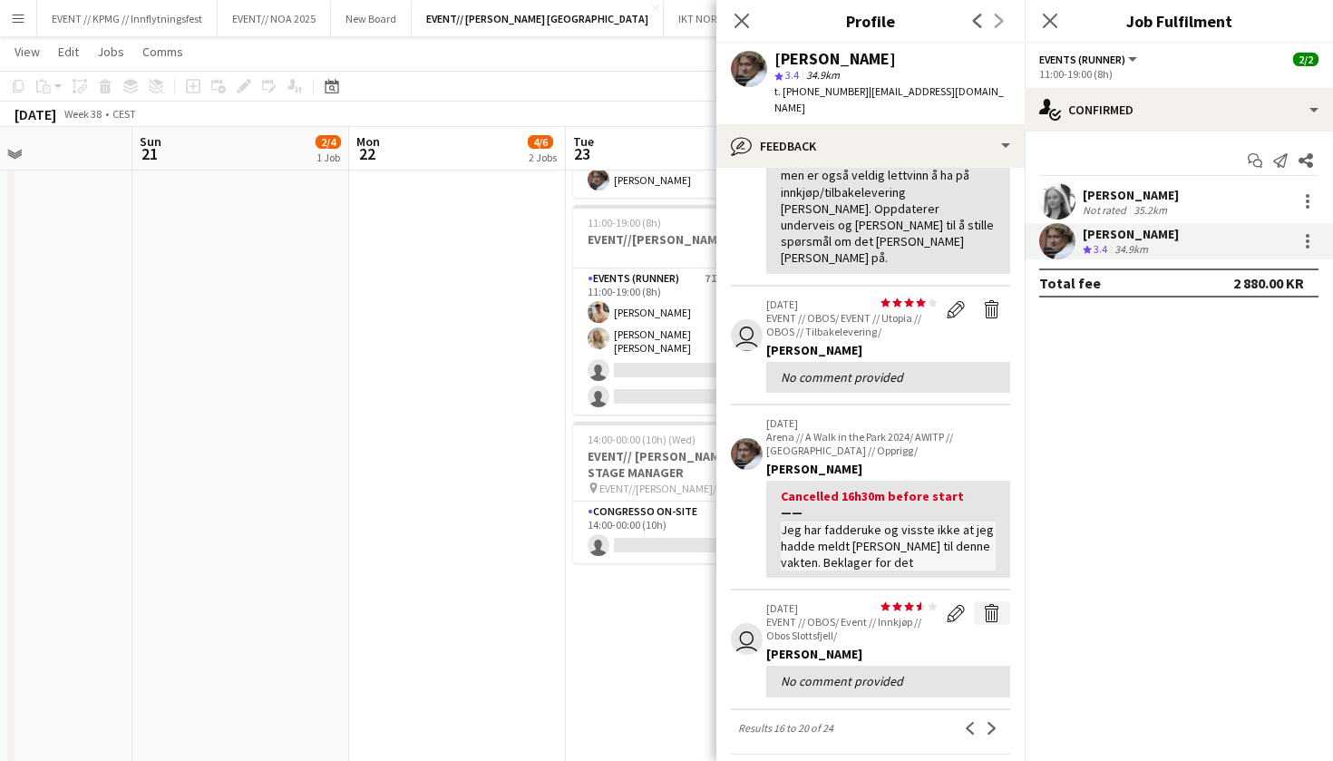
scroll to position [296, 0]
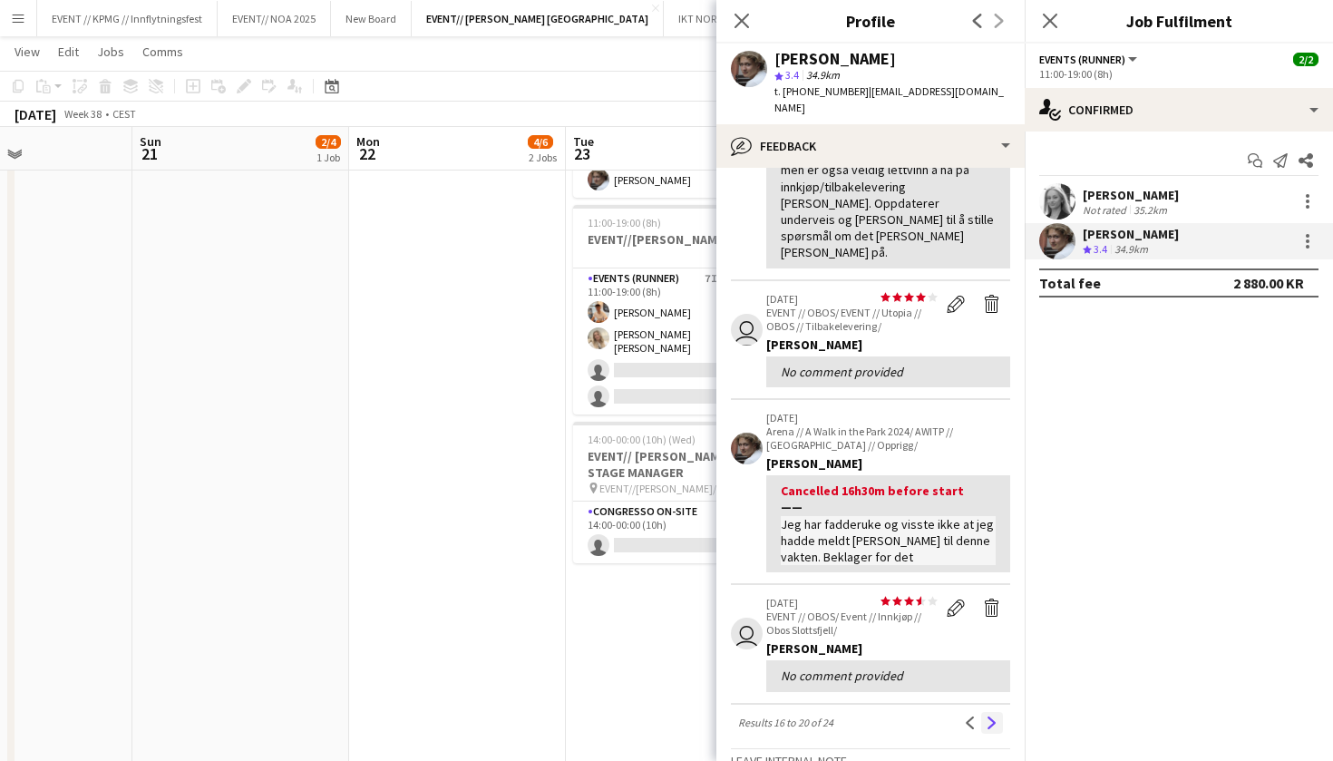
click at [990, 717] on app-icon "Next" at bounding box center [992, 723] width 13 height 13
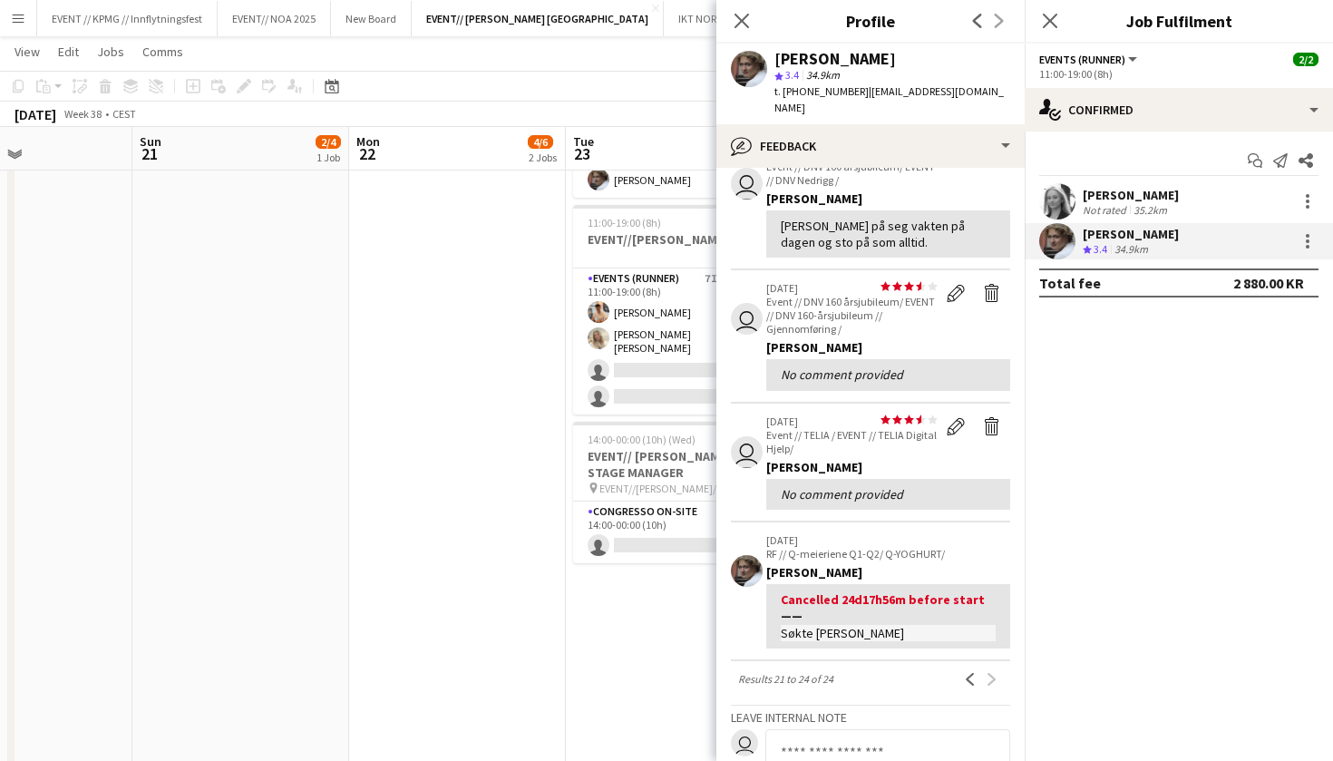
scroll to position [145, 0]
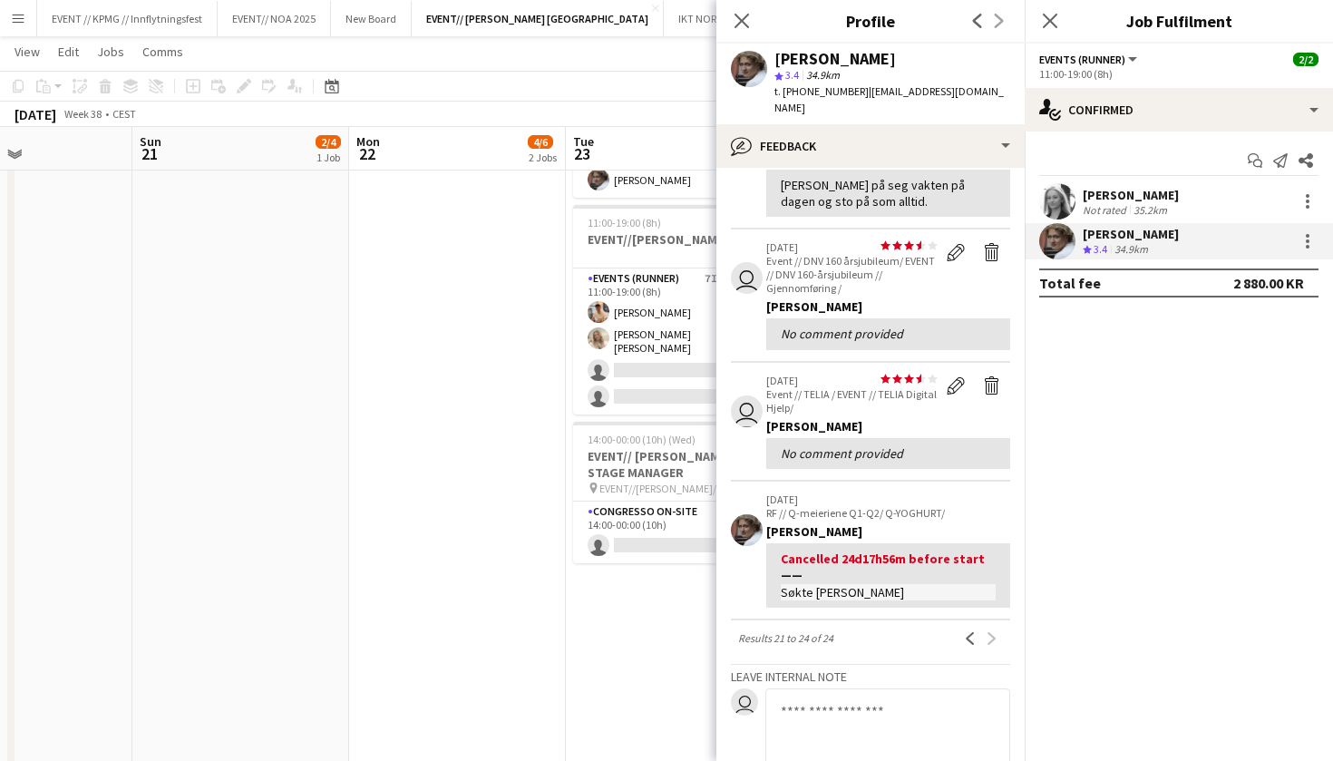
click at [993, 628] on div "Previous Next" at bounding box center [981, 639] width 58 height 22
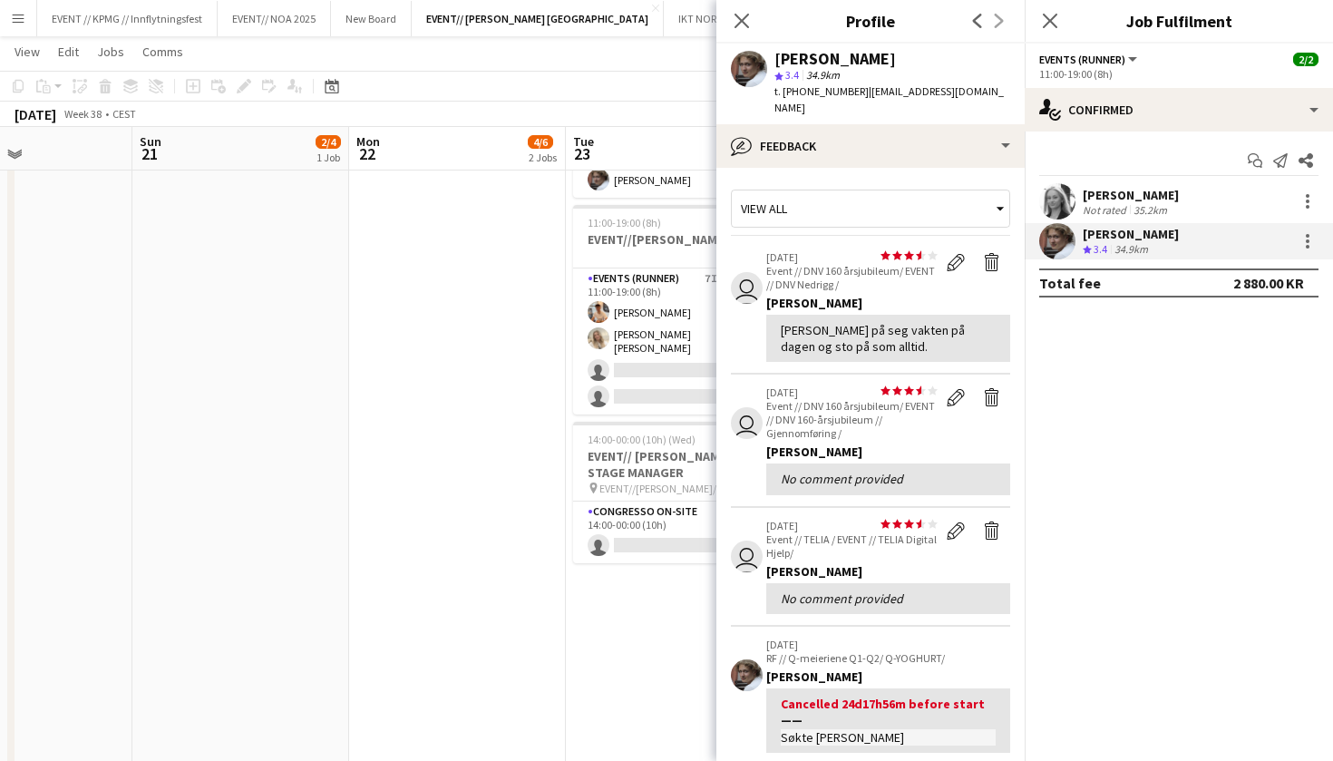
scroll to position [0, 0]
click at [1050, 242] on app-user-avatar at bounding box center [1058, 241] width 36 height 36
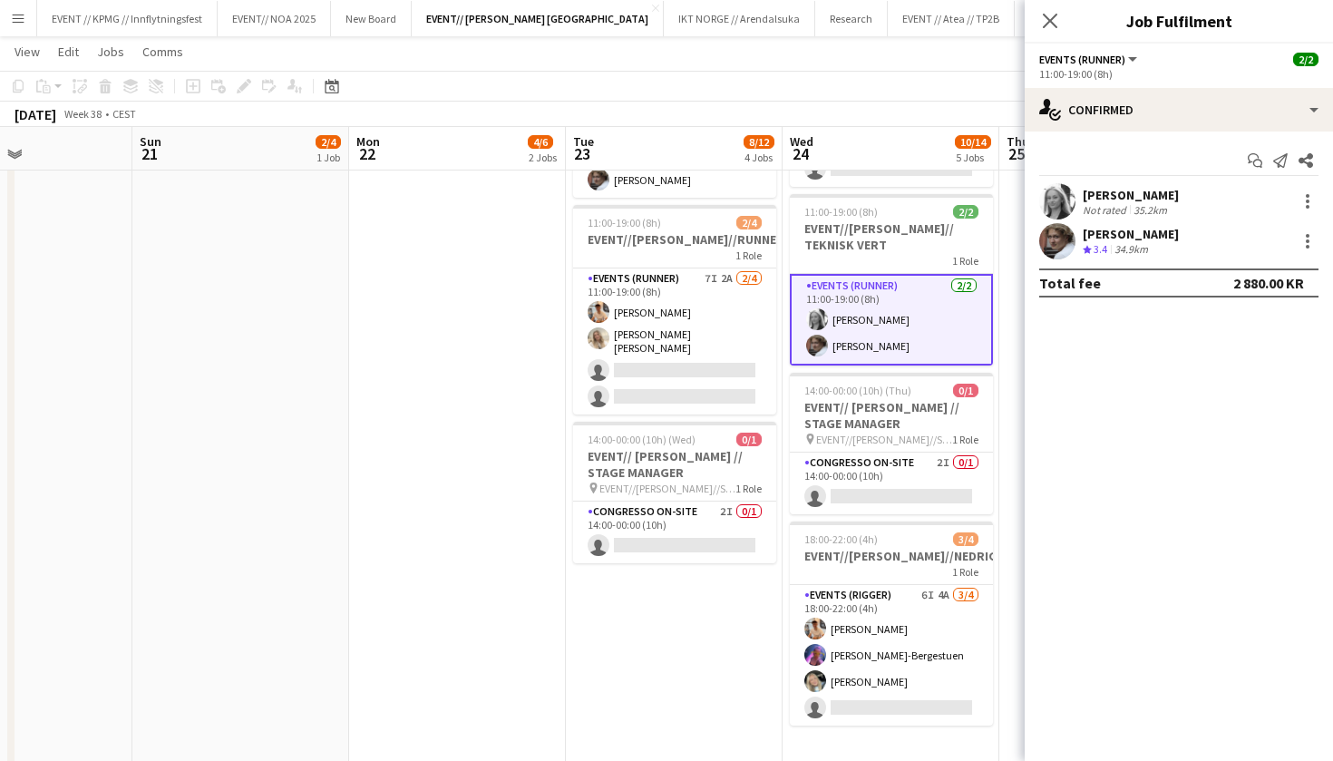
click at [1063, 237] on app-user-avatar at bounding box center [1058, 241] width 36 height 36
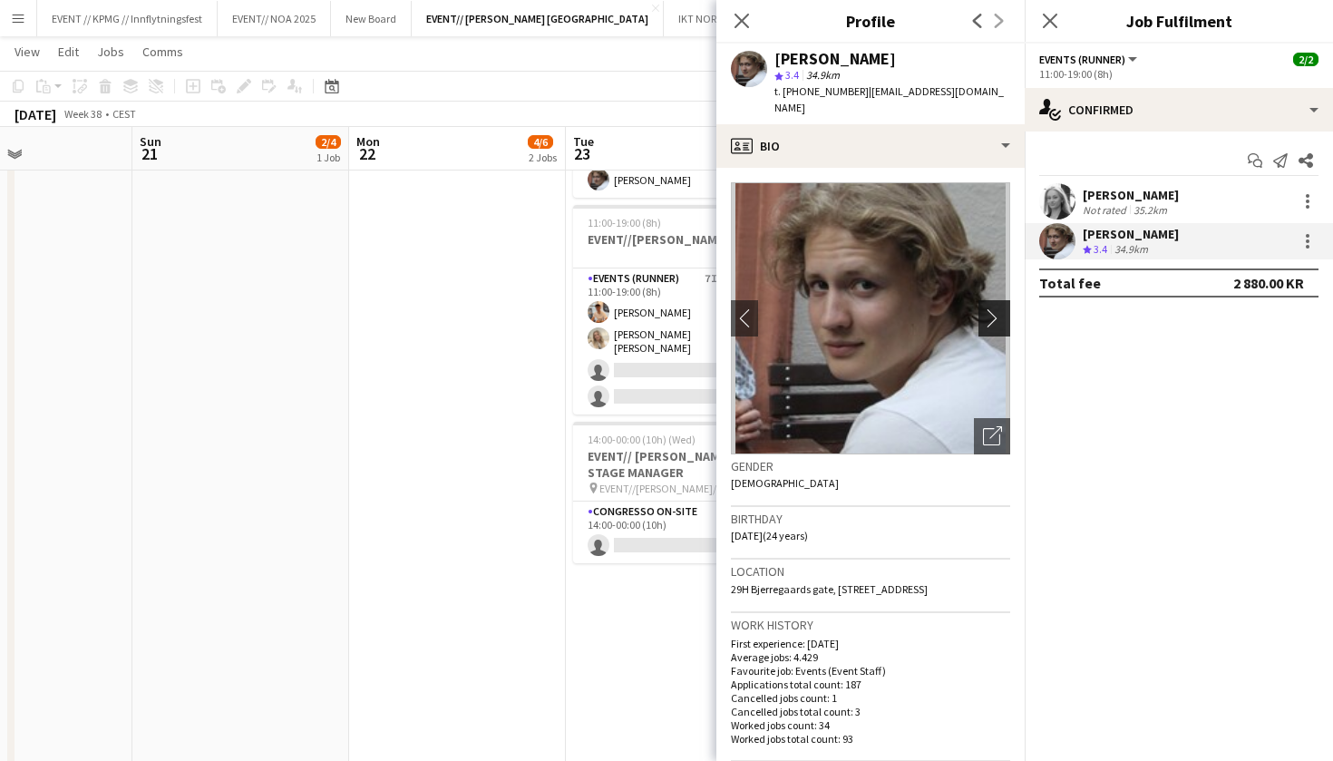
click at [991, 308] on app-icon "chevron-right" at bounding box center [997, 317] width 28 height 19
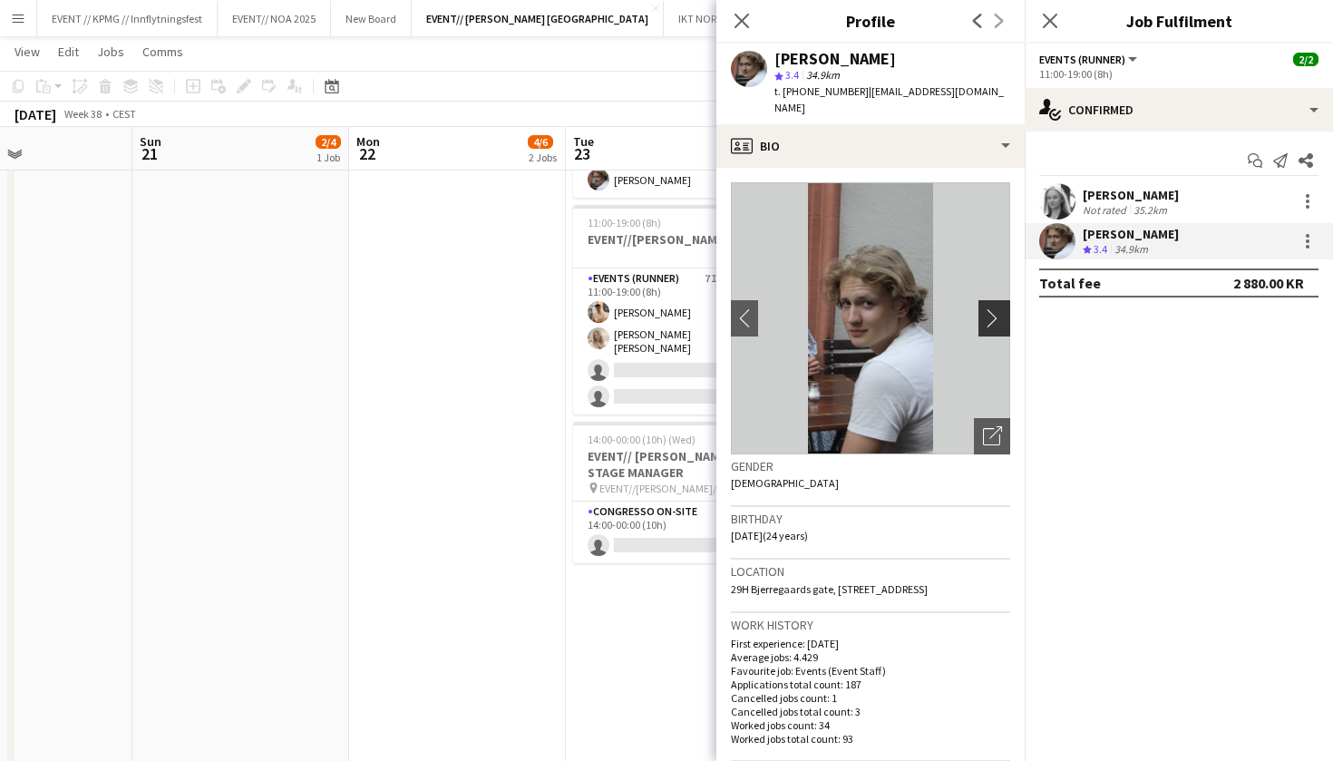
click at [991, 308] on app-icon "chevron-right" at bounding box center [997, 317] width 28 height 19
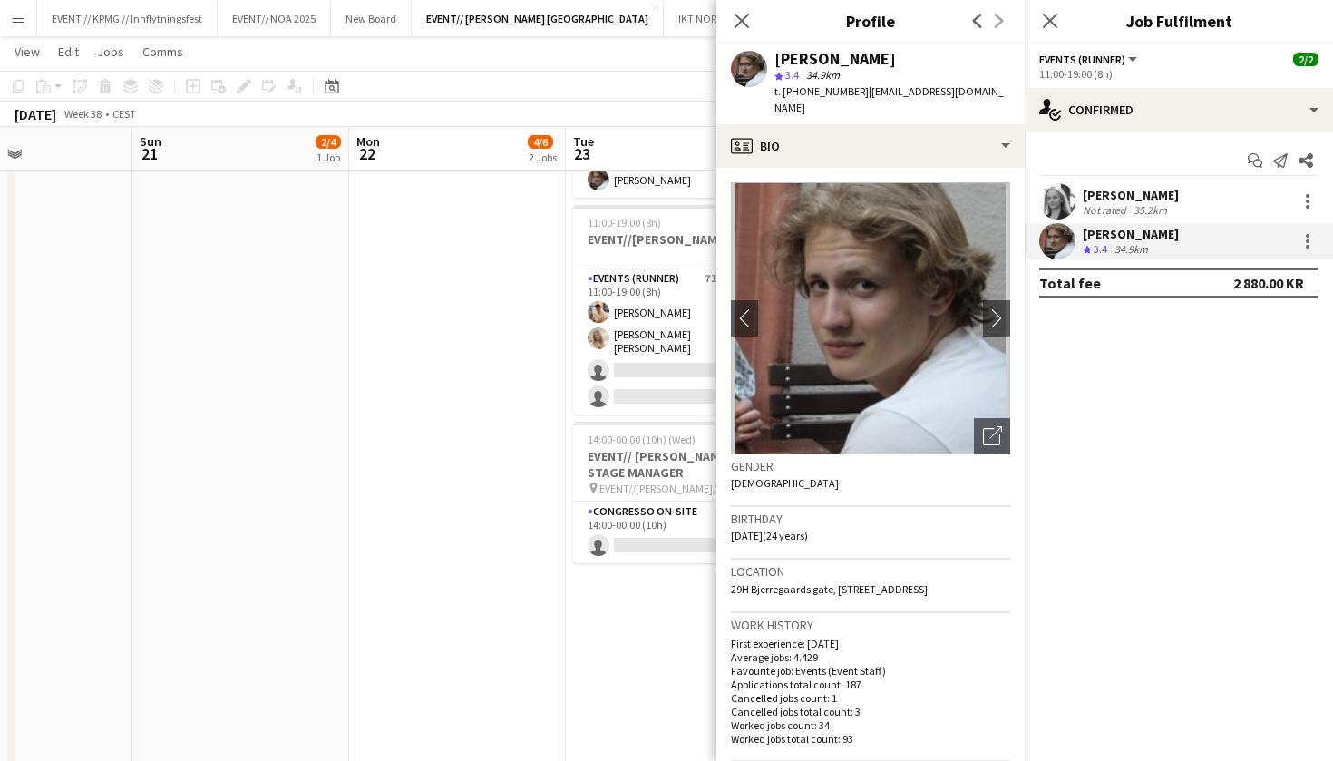
click at [498, 583] on app-date-cell "07:00-17:00 (10h) 3/4 EVENT//[PERSON_NAME]//OPRIGG 1 Role Events (Rigger) 2I 2A…" at bounding box center [457, 289] width 217 height 1008
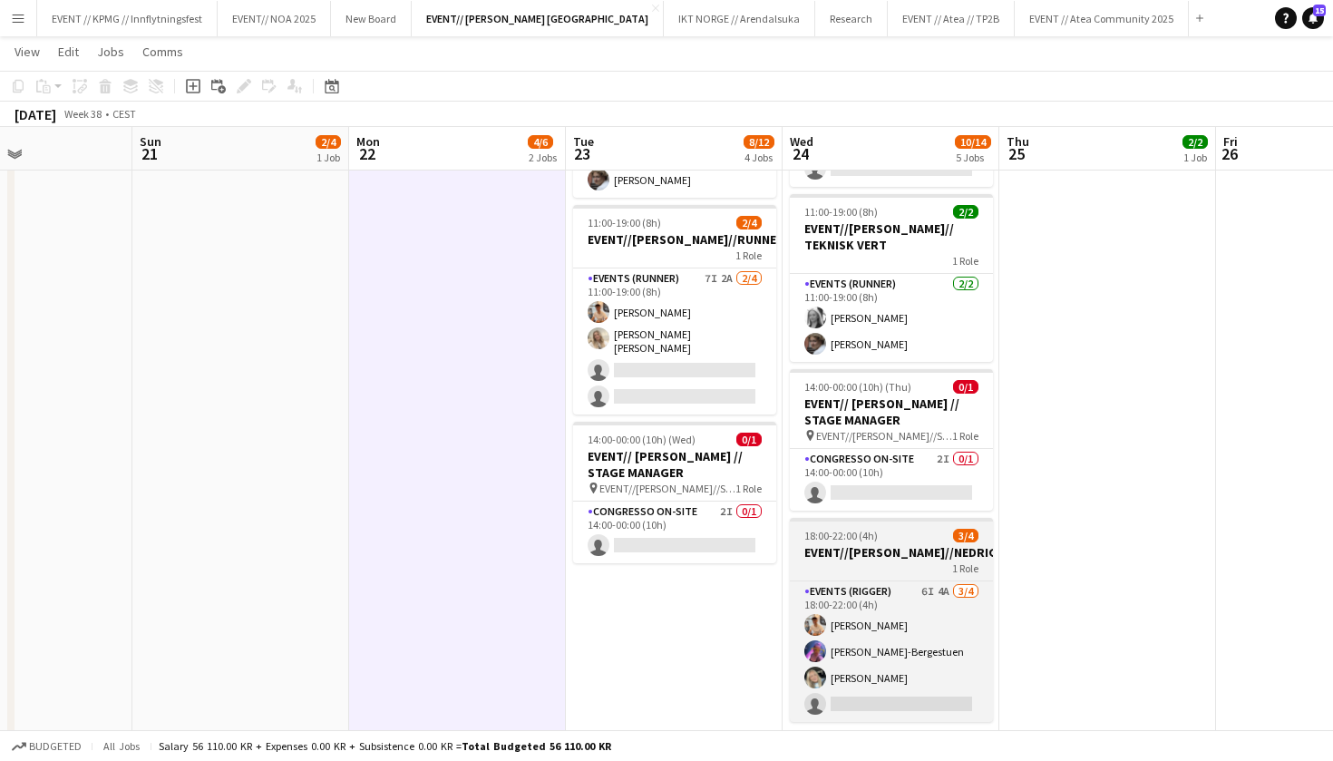
scroll to position [0, 519]
click at [816, 618] on app-card-role "Events (Rigger) 6I 4A [DATE] 18:00-22:00 (4h) [PERSON_NAME]-Bergestuen [PERSON_…" at bounding box center [890, 651] width 203 height 141
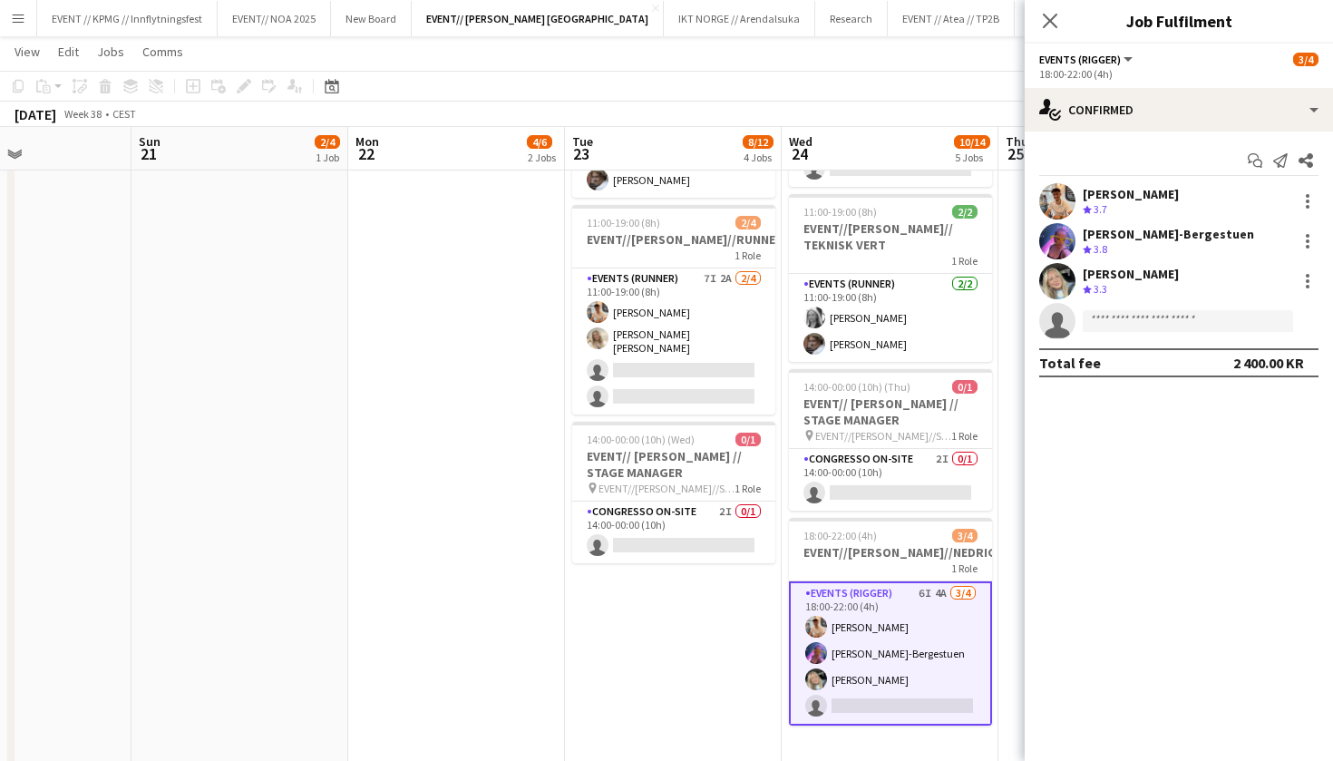
click at [1055, 283] on app-user-avatar at bounding box center [1058, 281] width 36 height 36
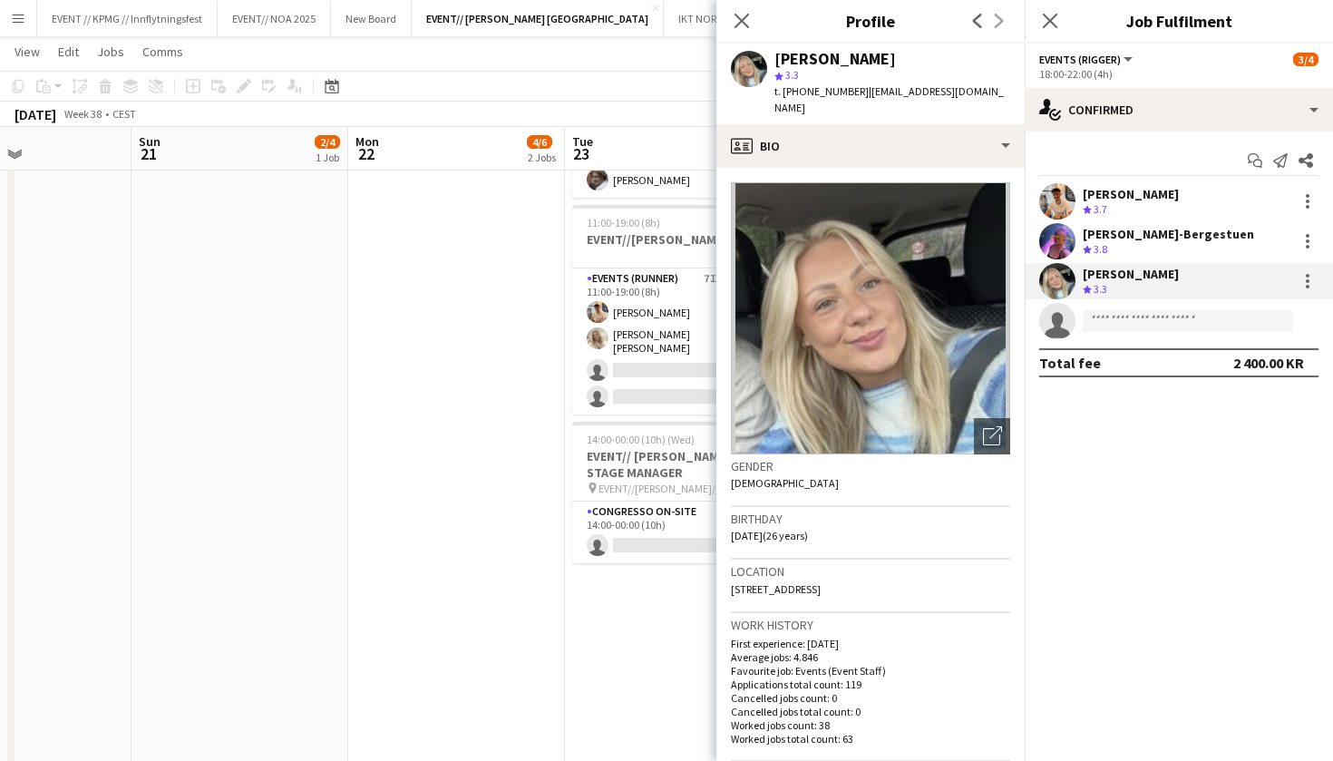
click at [1058, 203] on app-user-avatar at bounding box center [1058, 201] width 36 height 36
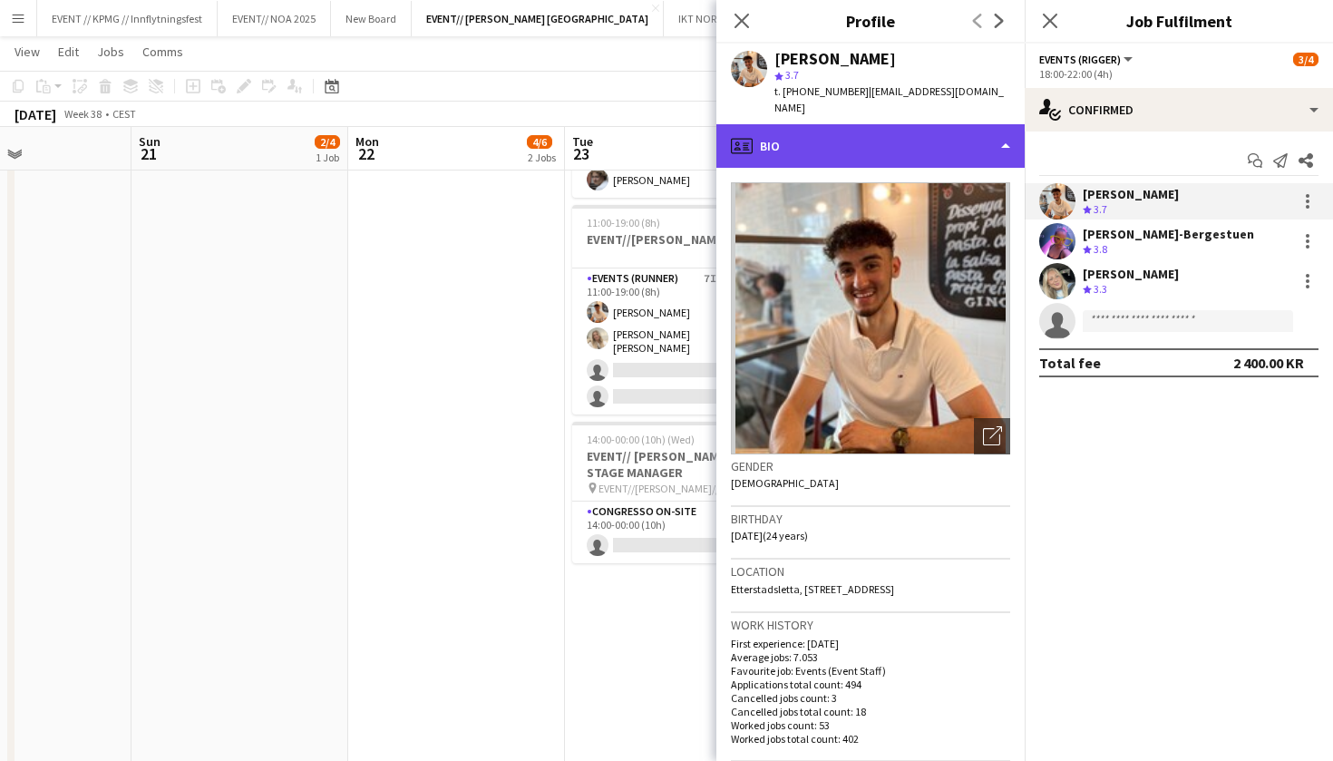
click at [949, 128] on div "profile Bio" at bounding box center [871, 146] width 308 height 44
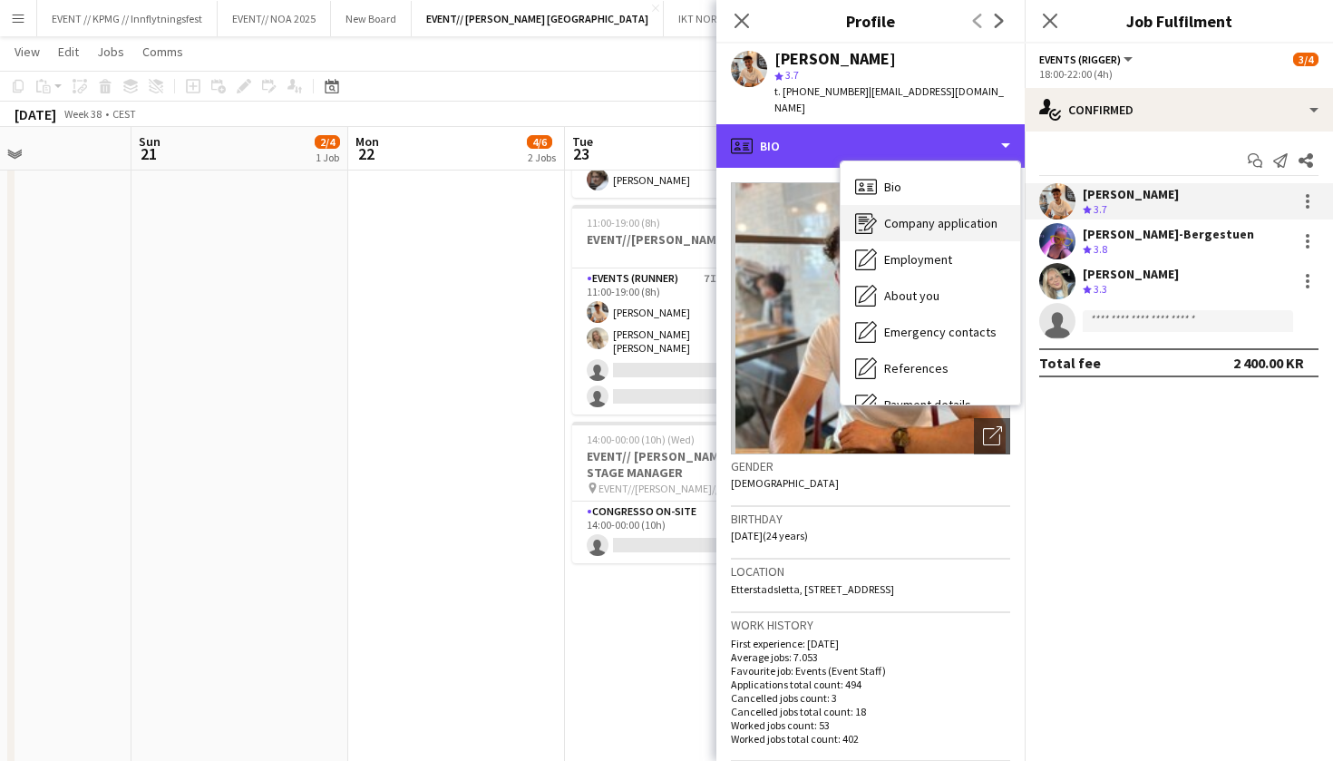
scroll to position [156, 0]
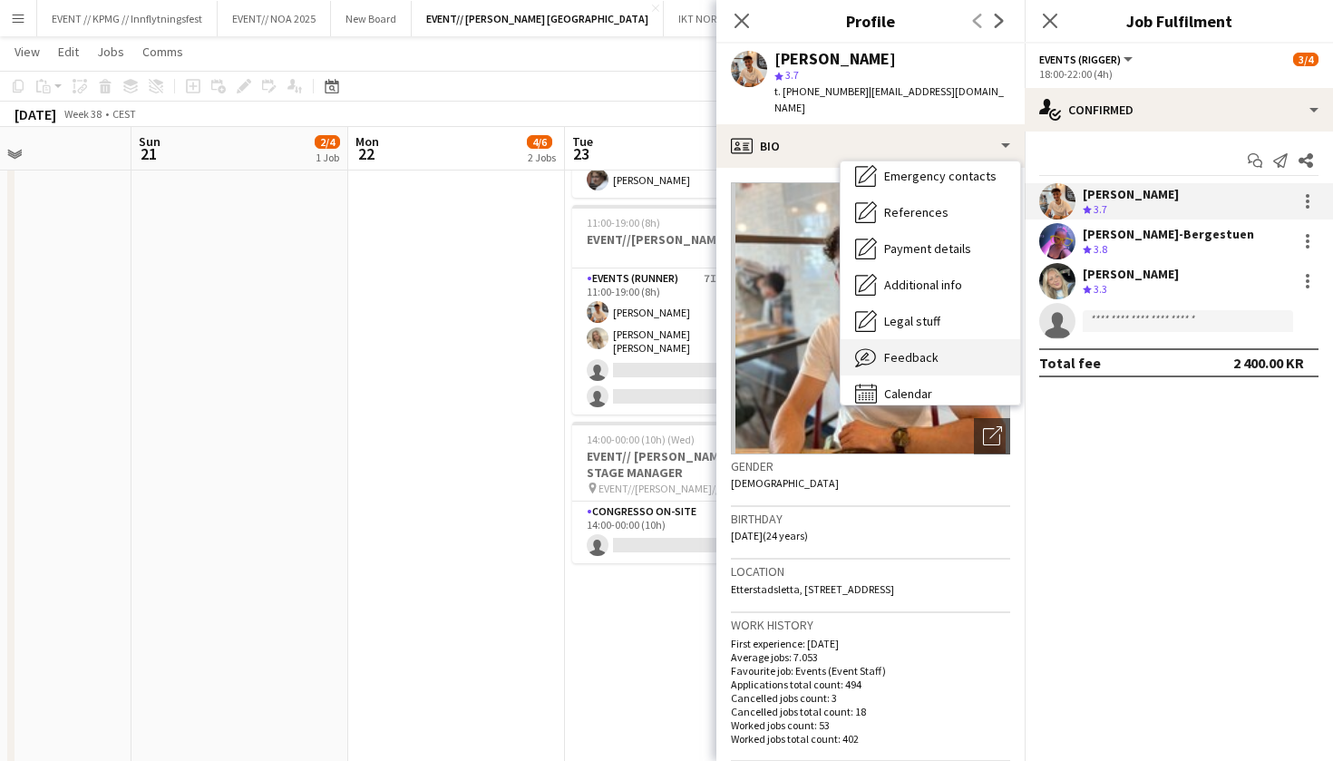
click at [917, 351] on div "Feedback Feedback" at bounding box center [931, 357] width 180 height 36
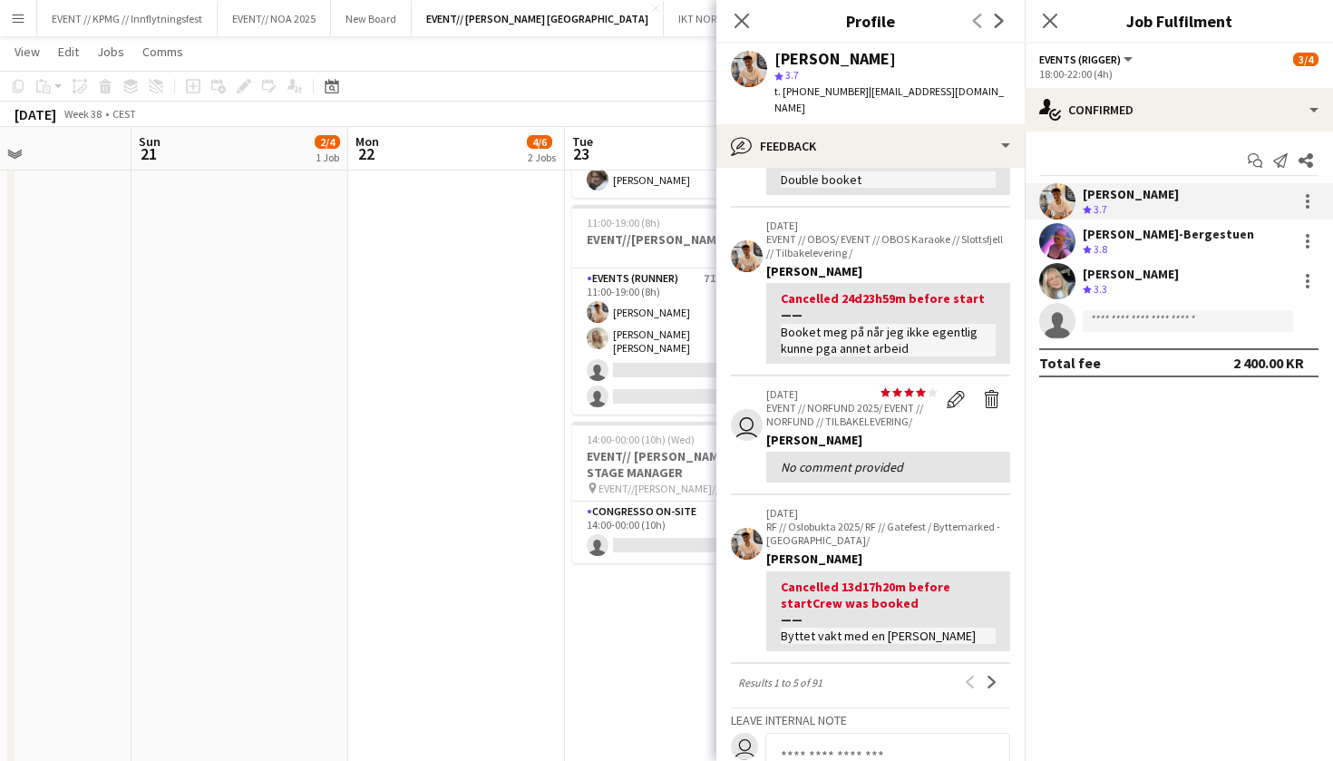
scroll to position [447, 0]
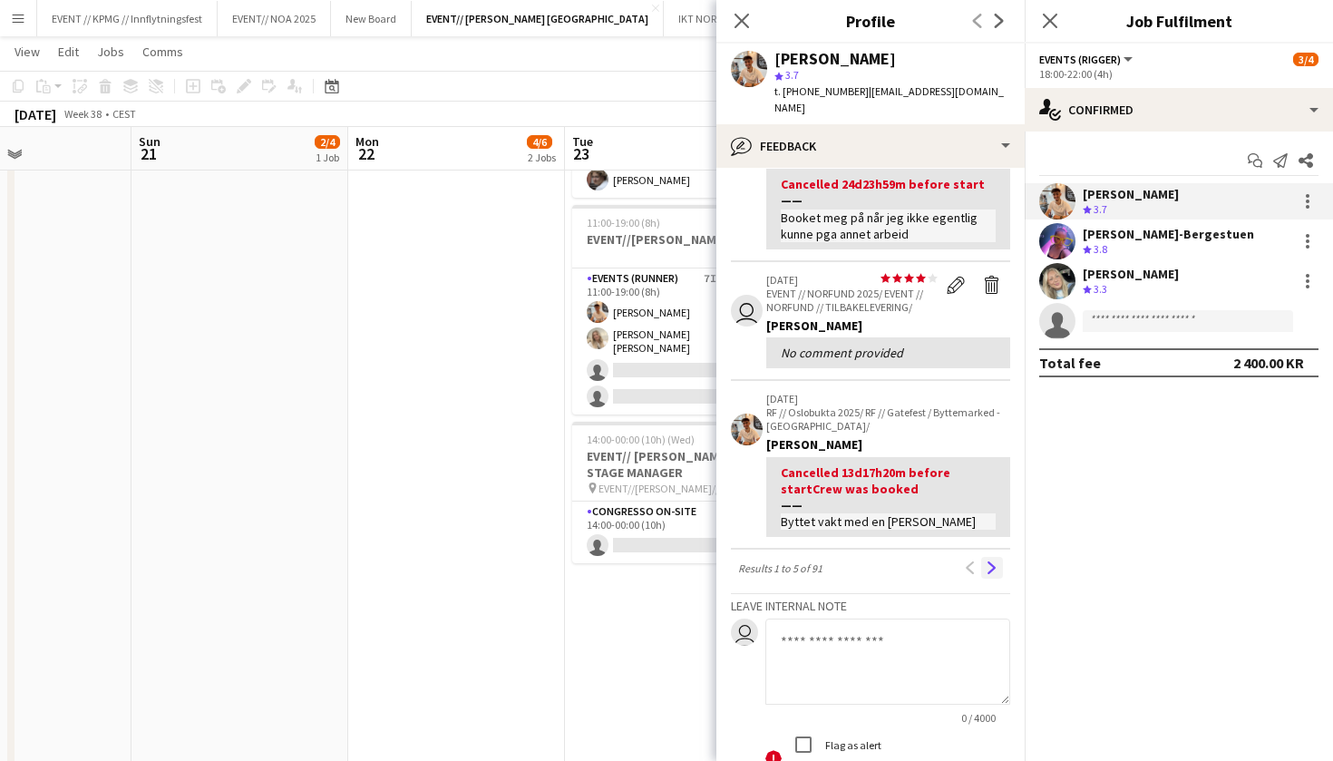
click at [994, 561] on app-icon "Next" at bounding box center [992, 567] width 13 height 13
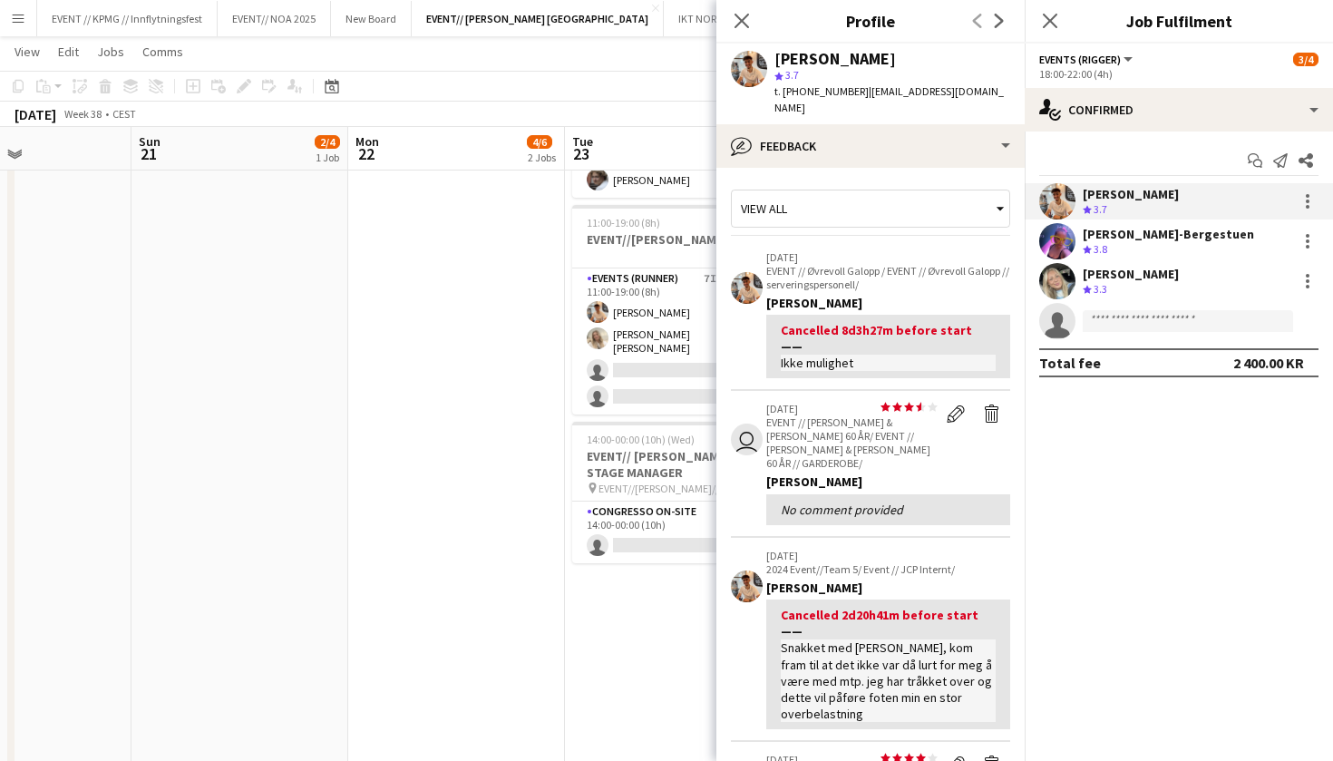
scroll to position [356, 0]
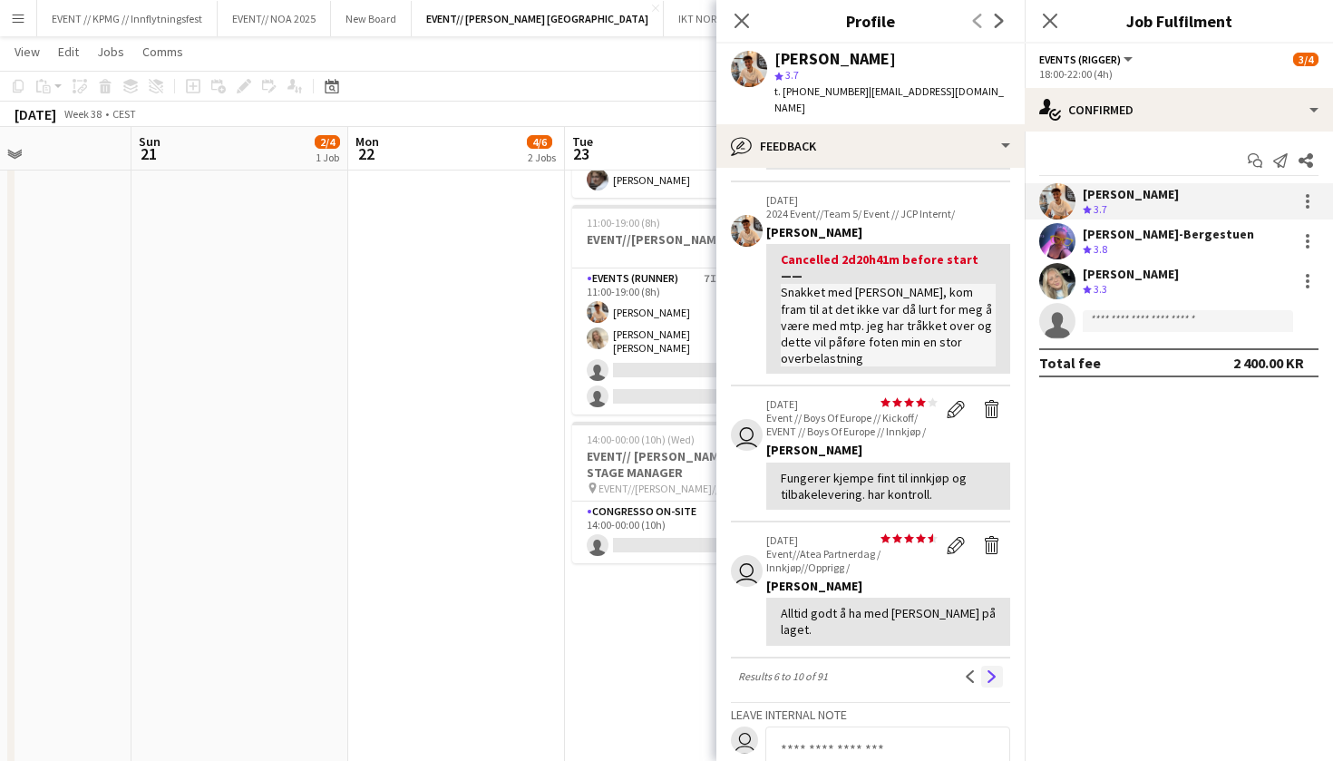
click at [993, 670] on app-icon "Next" at bounding box center [992, 676] width 13 height 13
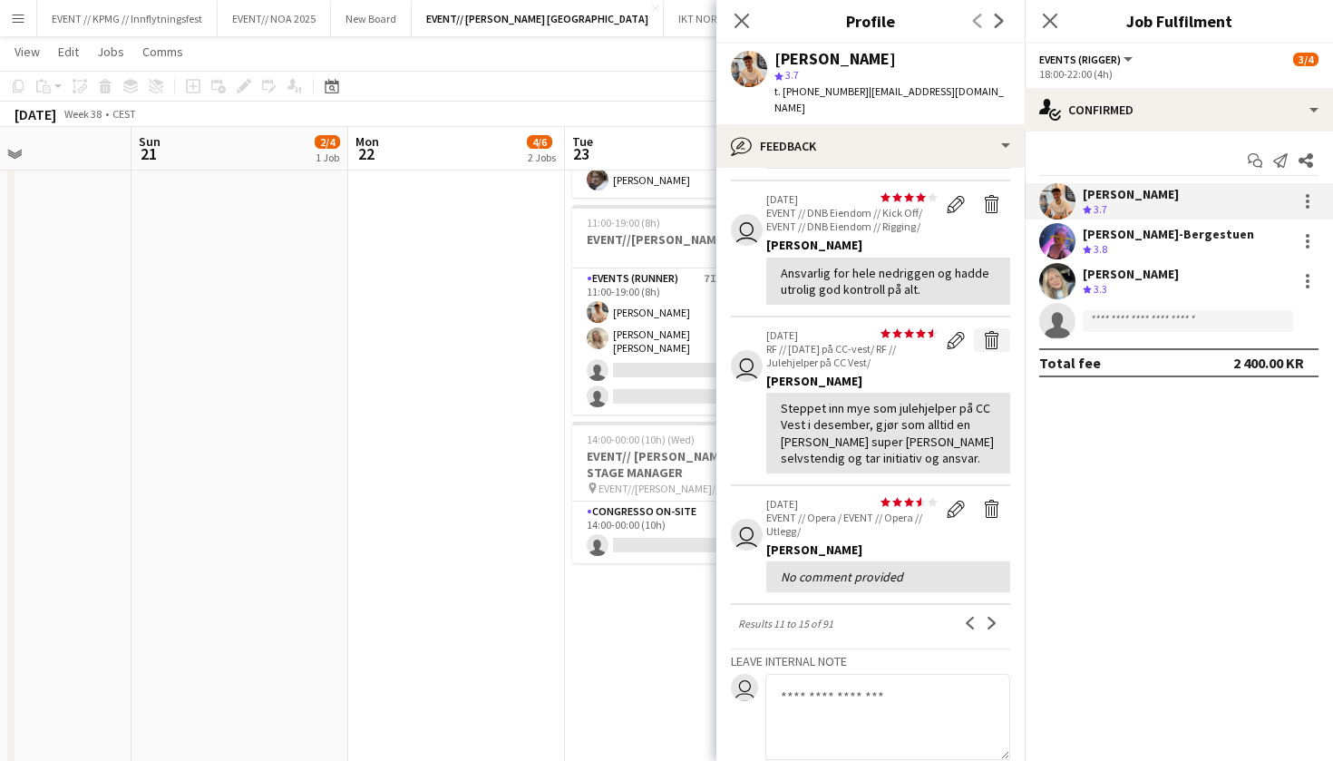
scroll to position [362, 0]
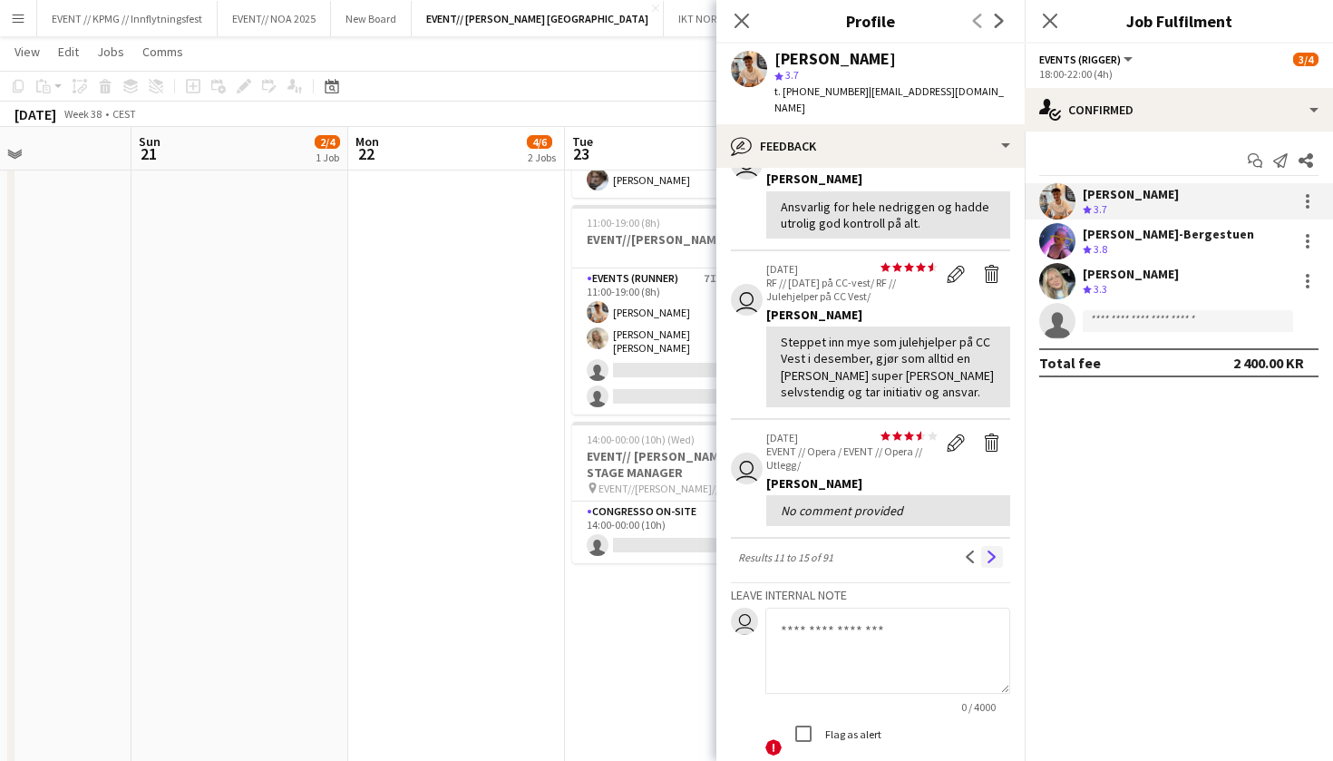
click at [989, 551] on app-icon "Next" at bounding box center [992, 557] width 13 height 13
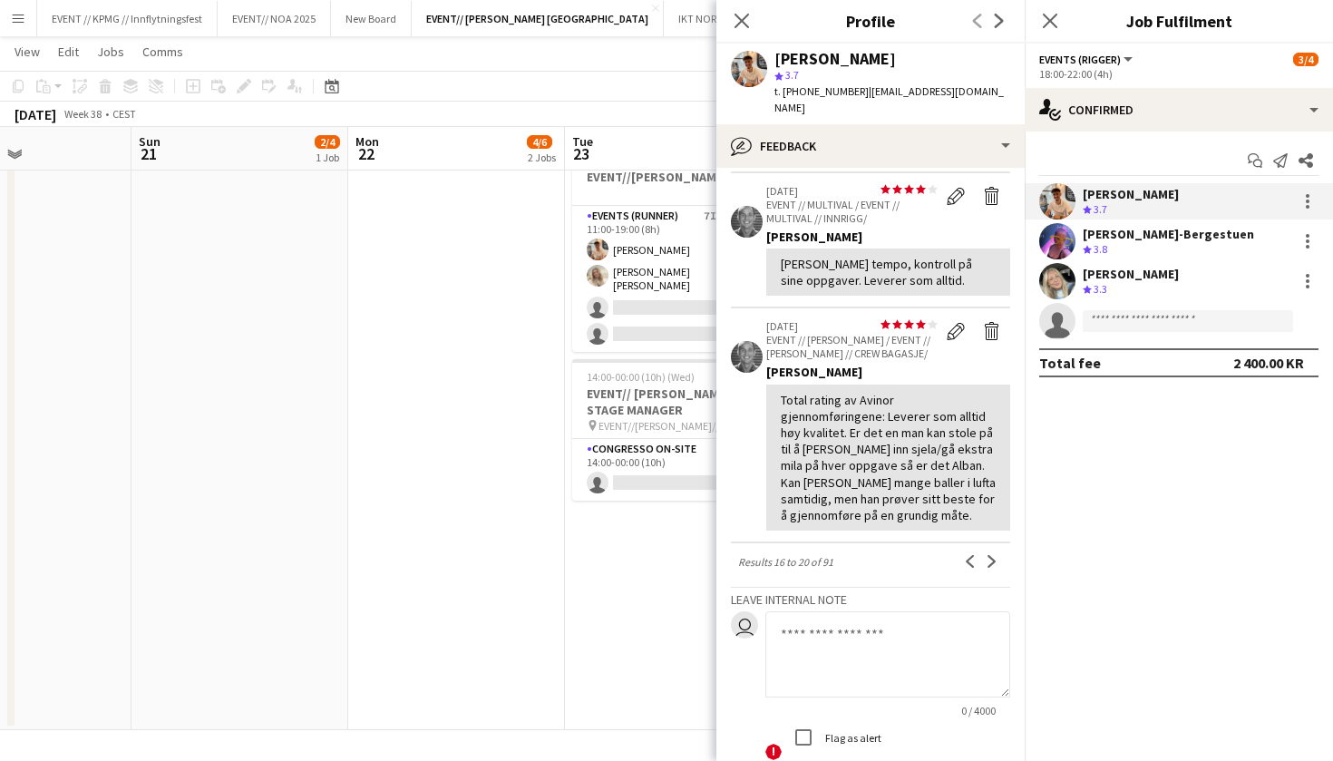
scroll to position [501, 0]
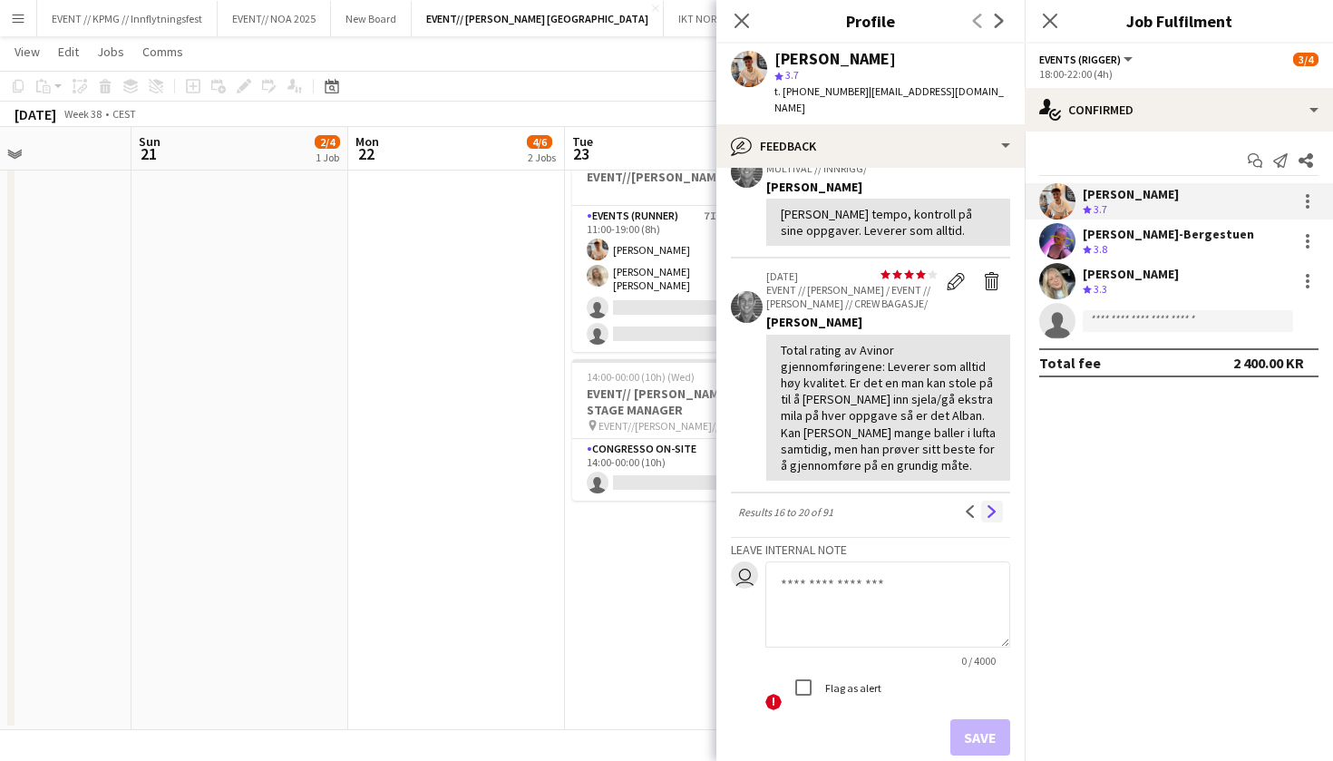
click at [983, 504] on button "Next" at bounding box center [992, 512] width 22 height 22
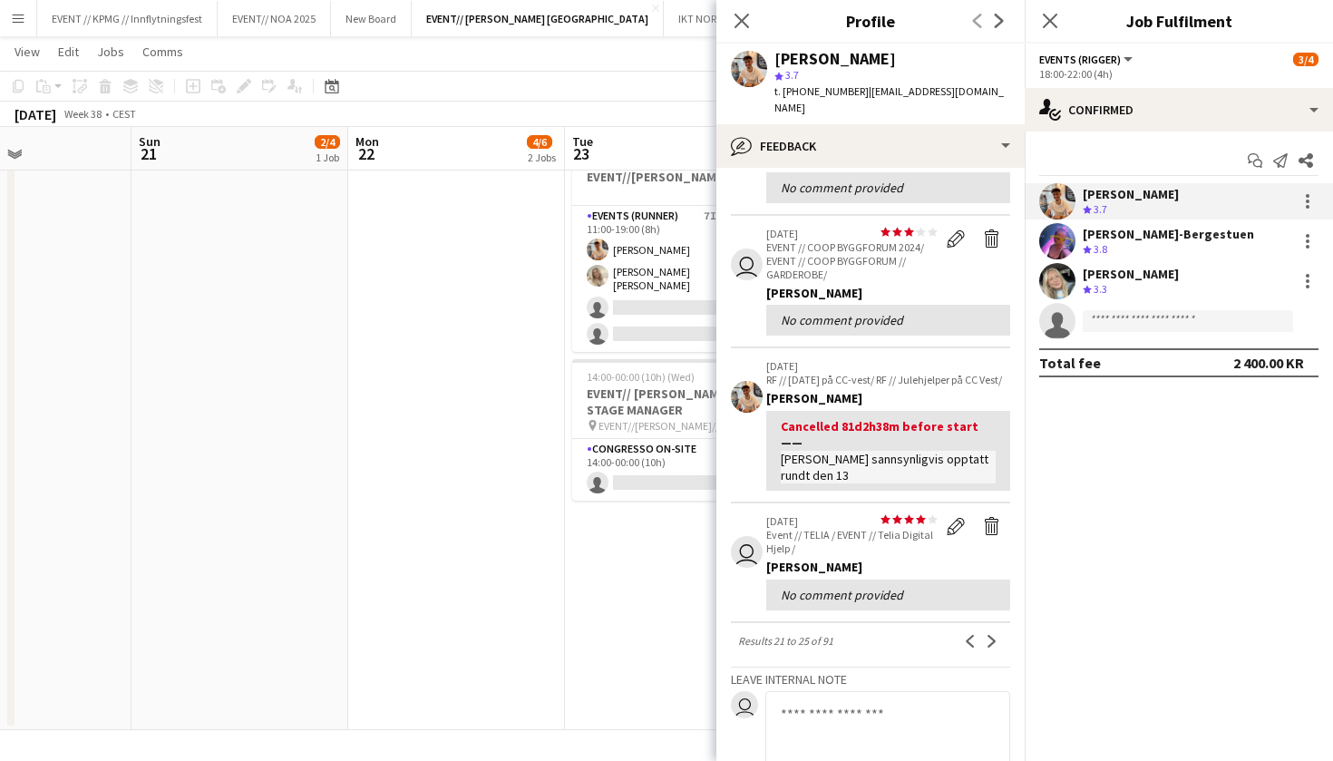
scroll to position [423, 0]
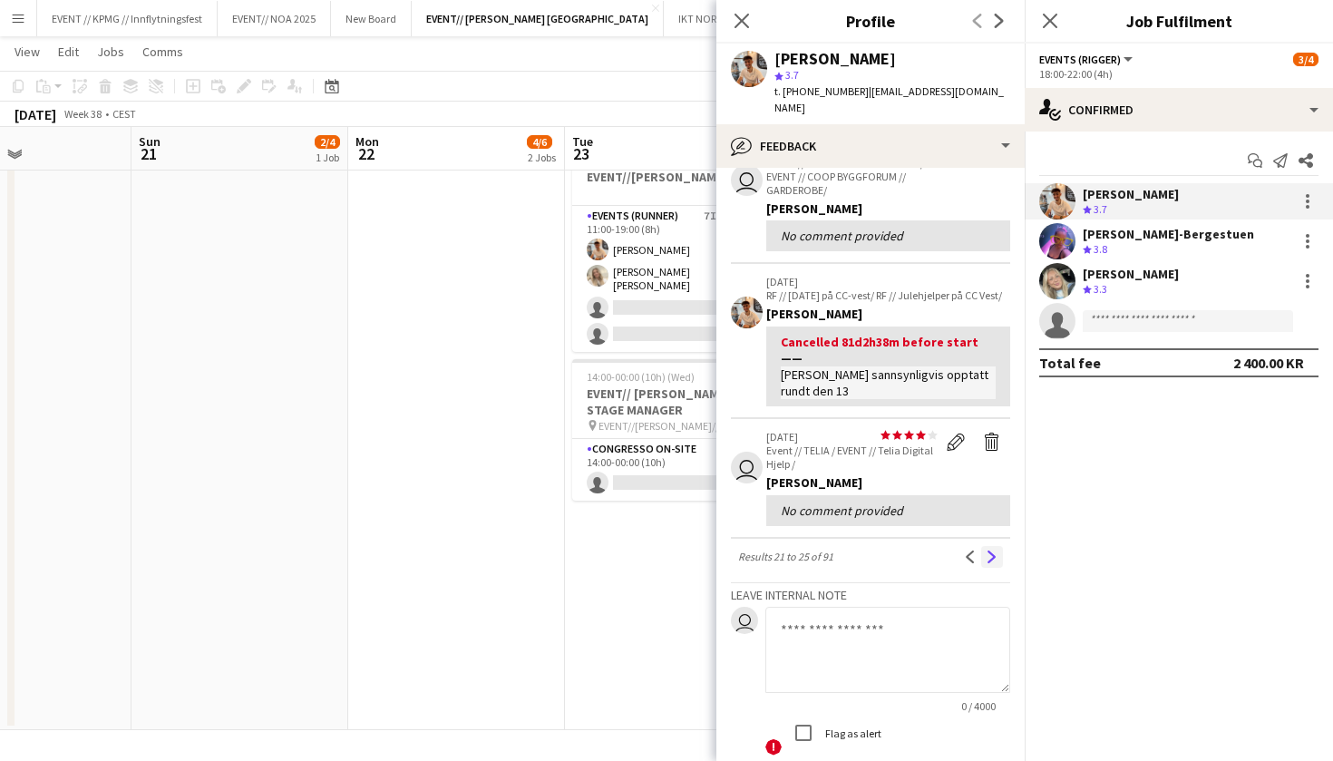
click at [997, 551] on app-icon "Next" at bounding box center [992, 557] width 13 height 13
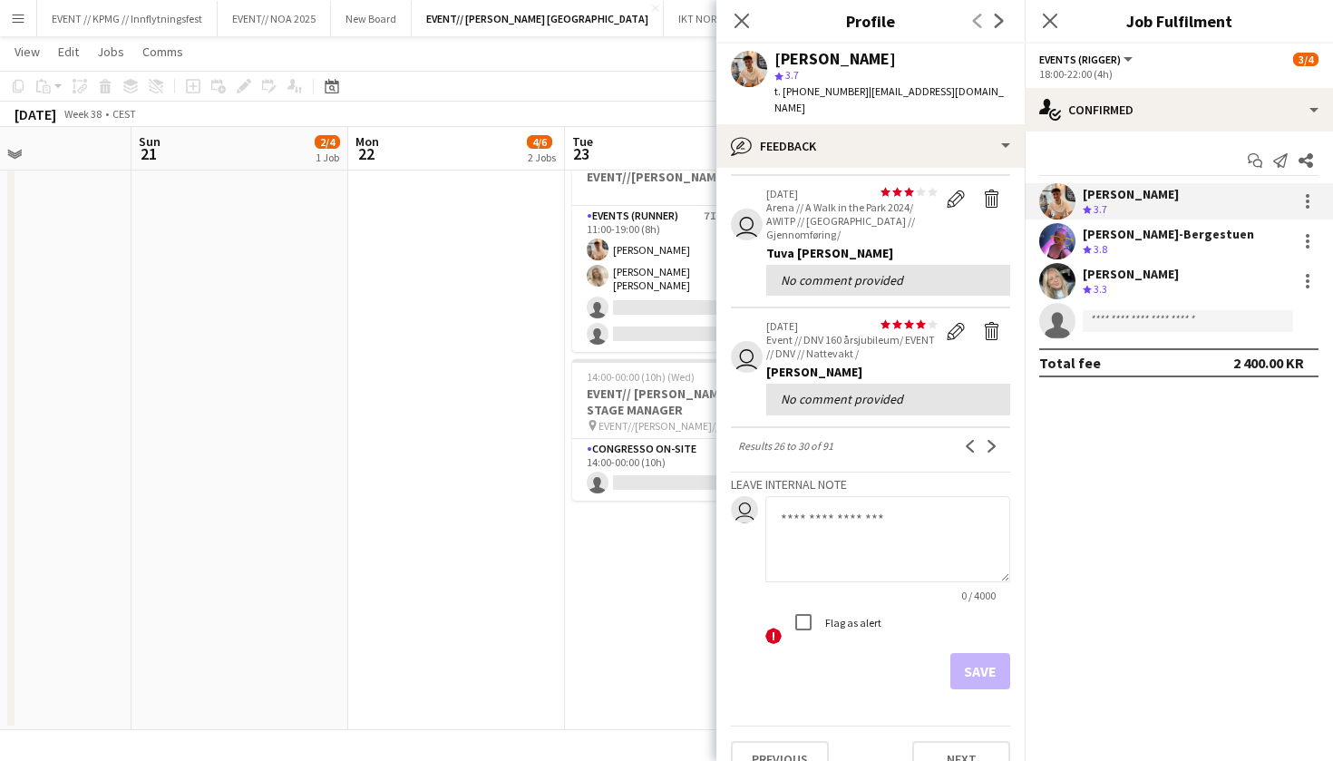
scroll to position [420, 0]
click at [464, 571] on app-date-cell "07:00-17:00 (10h) 3/4 EVENT//[PERSON_NAME]//OPRIGG 1 Role Events (Rigger) 2I 2A…" at bounding box center [456, 226] width 217 height 1008
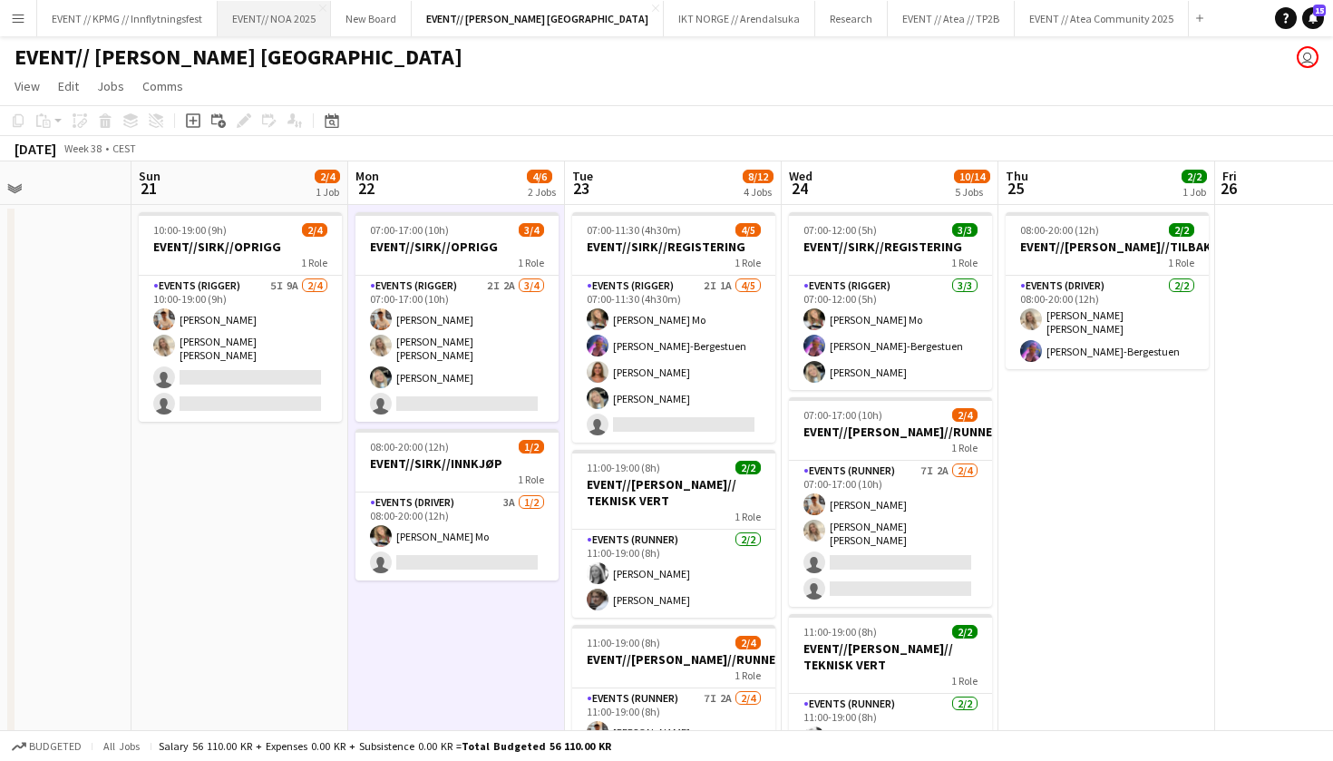
scroll to position [0, 0]
click at [664, 13] on button "IKT NORGE // Arendalsuka Close" at bounding box center [739, 18] width 151 height 35
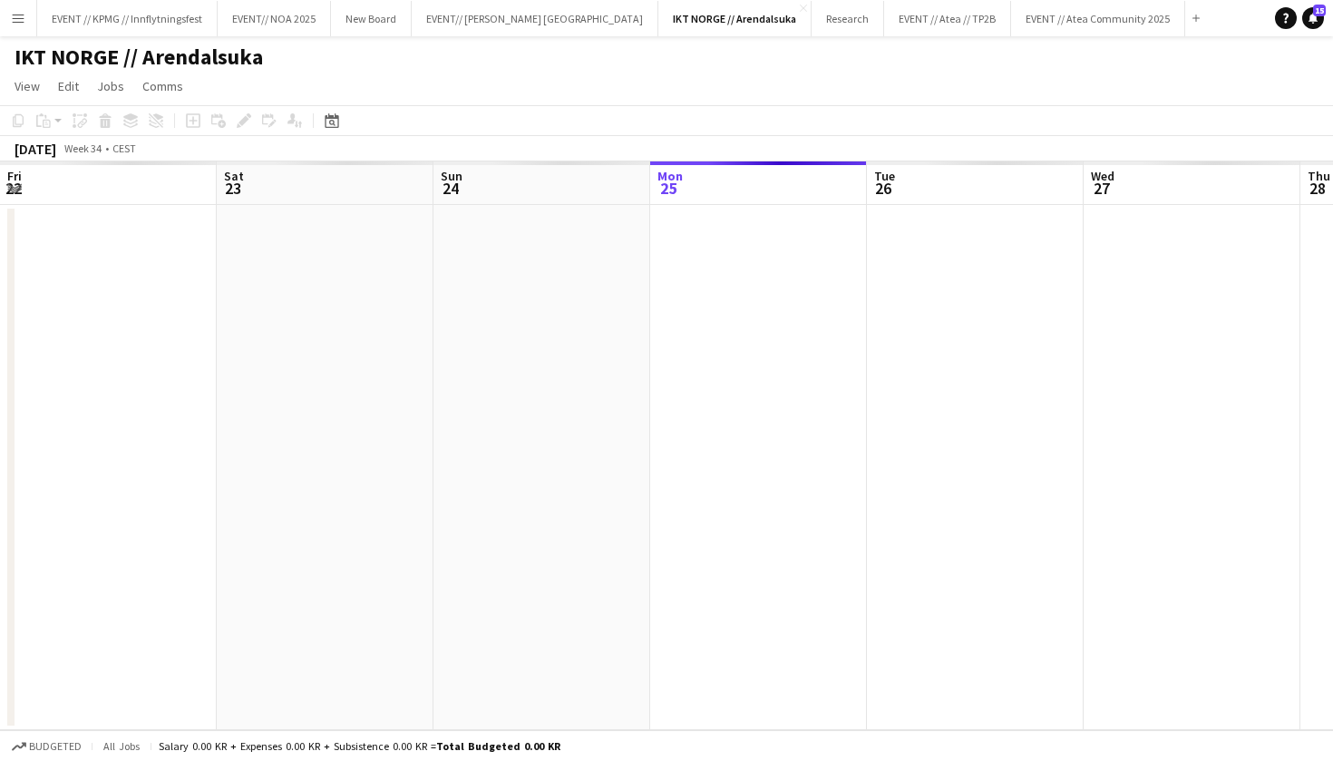
scroll to position [0, 434]
click at [784, 38] on div "IKT NORGE // Arendalsuka" at bounding box center [666, 53] width 1333 height 34
